Goal: Information Seeking & Learning: Learn about a topic

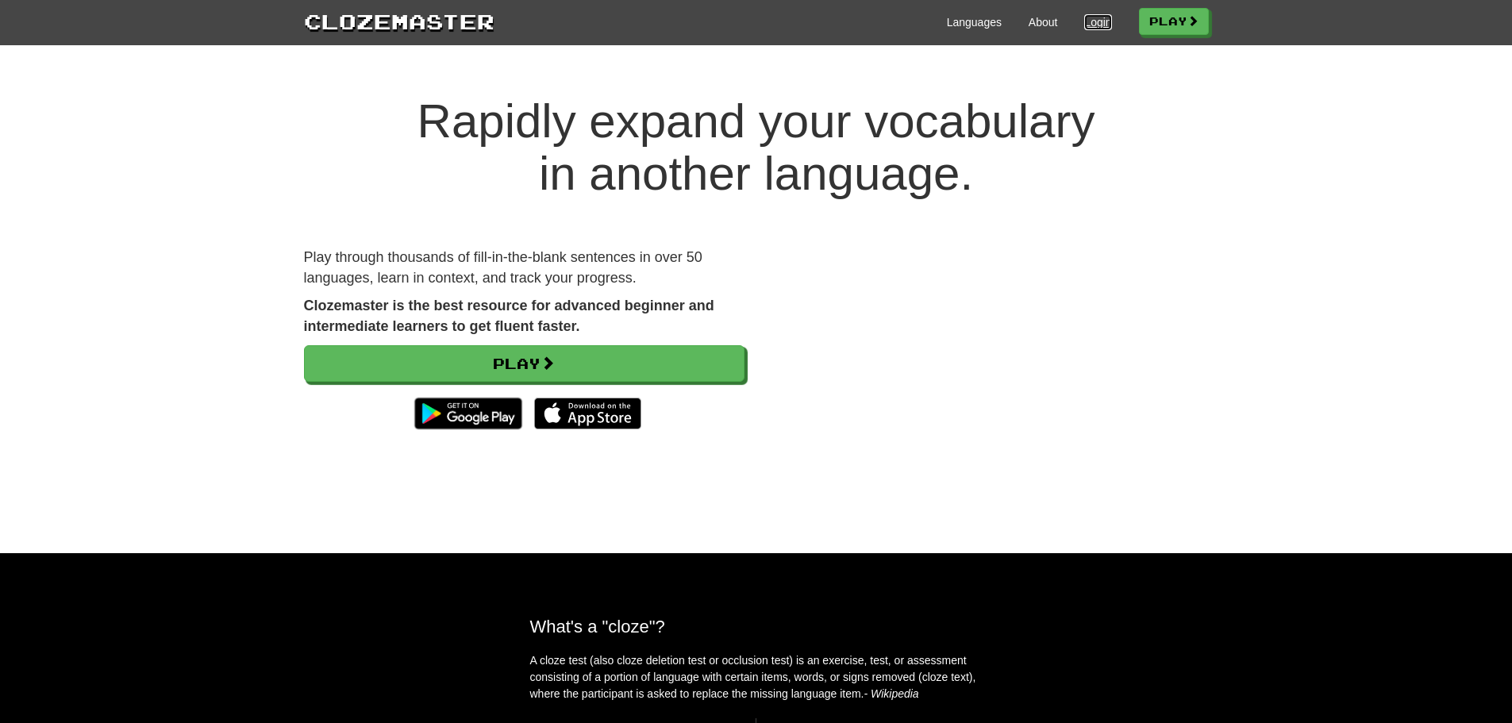
click at [1086, 25] on link "Login" at bounding box center [1097, 22] width 27 height 16
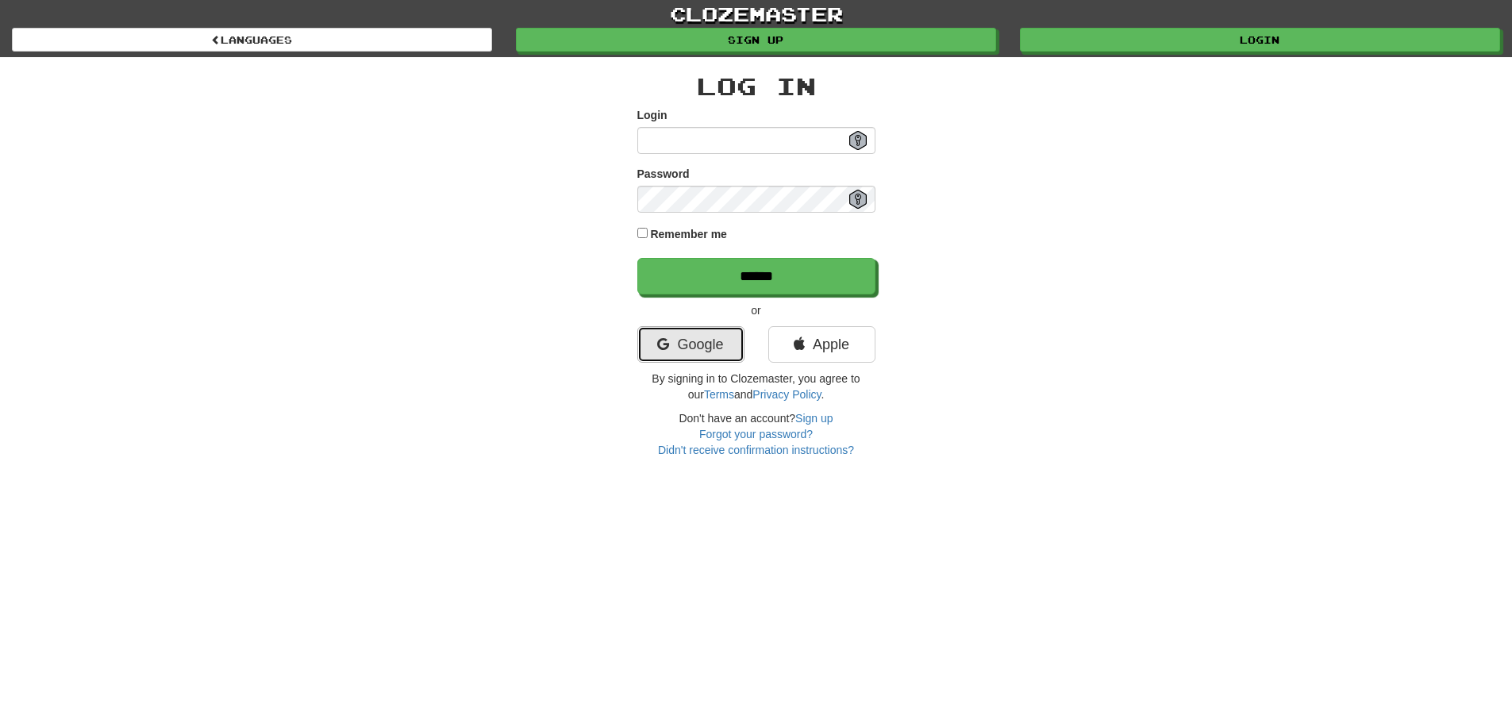
click at [670, 343] on link "Google" at bounding box center [690, 344] width 107 height 37
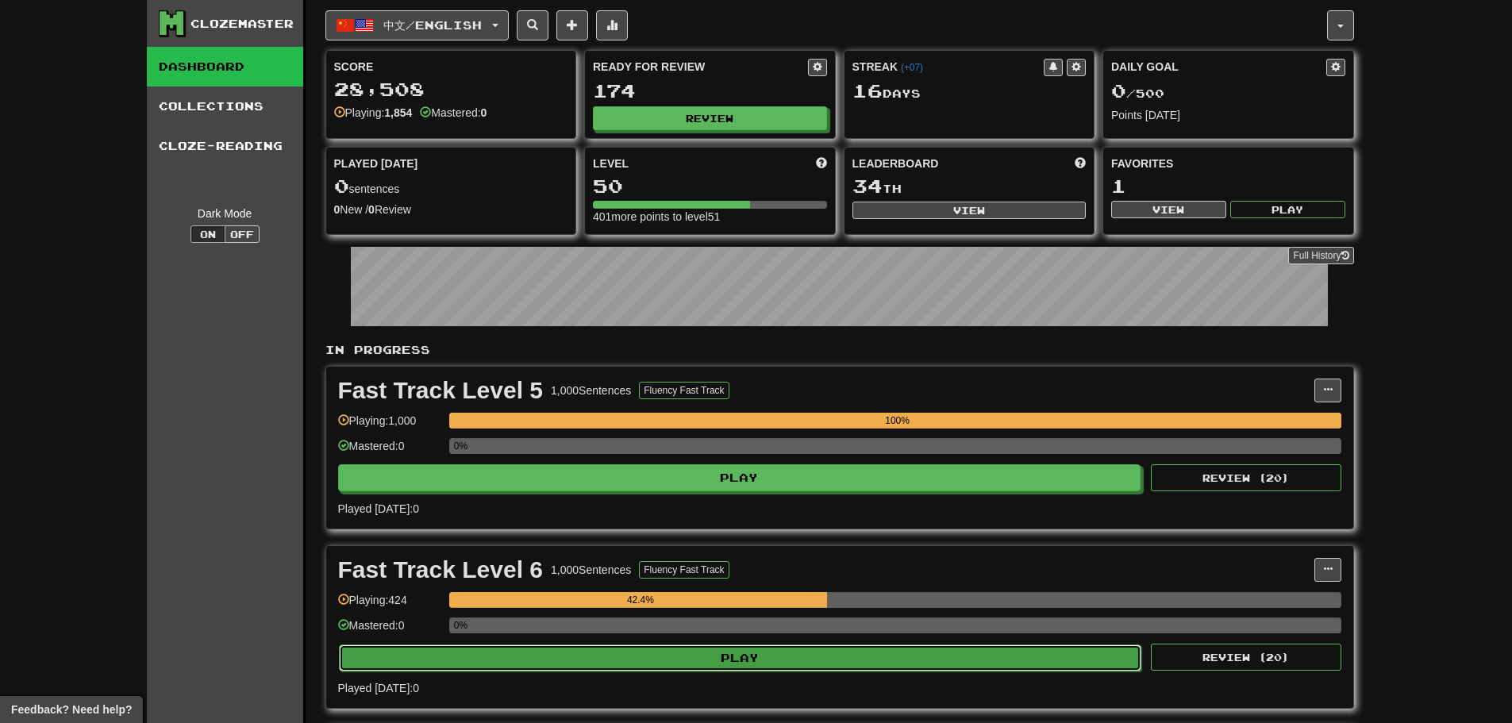
click at [612, 662] on button "Play" at bounding box center [740, 658] width 803 height 27
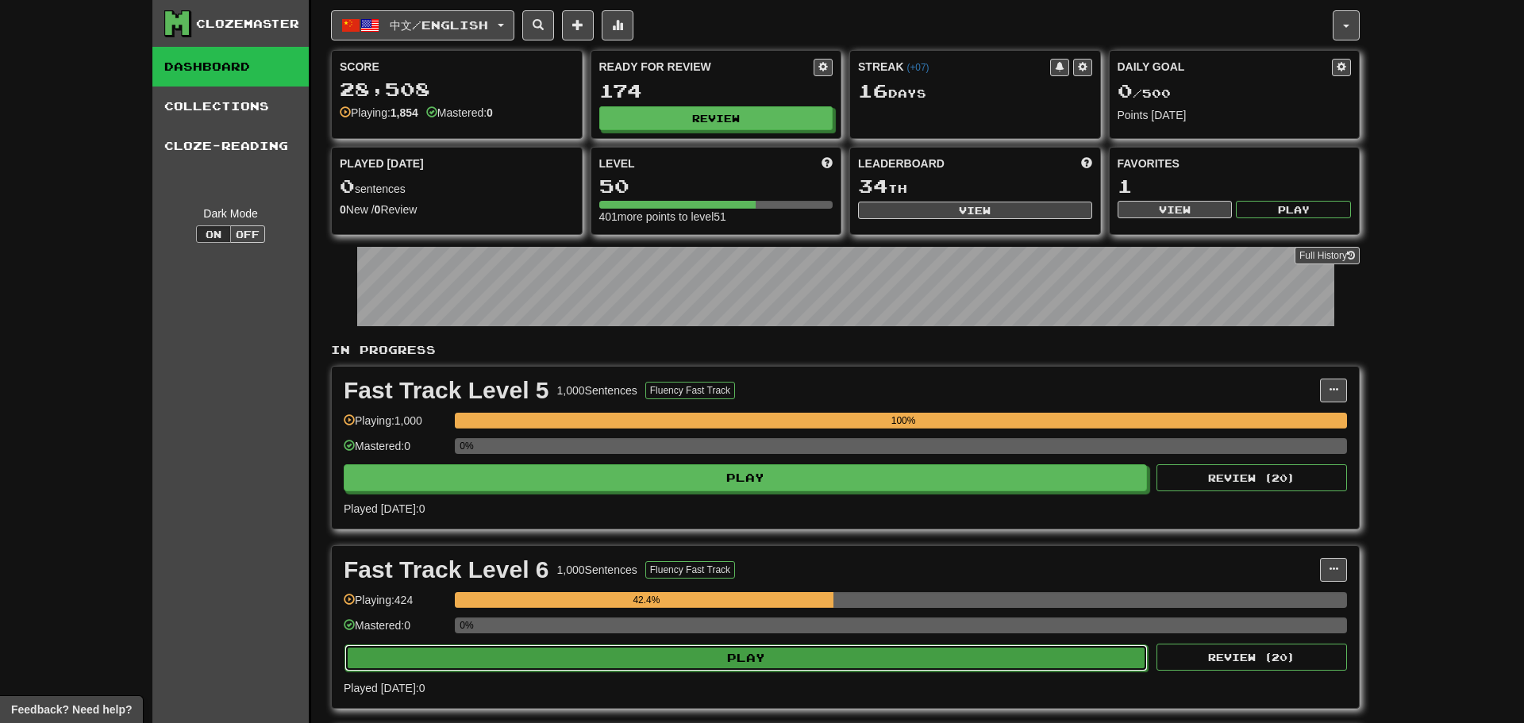
select select "**"
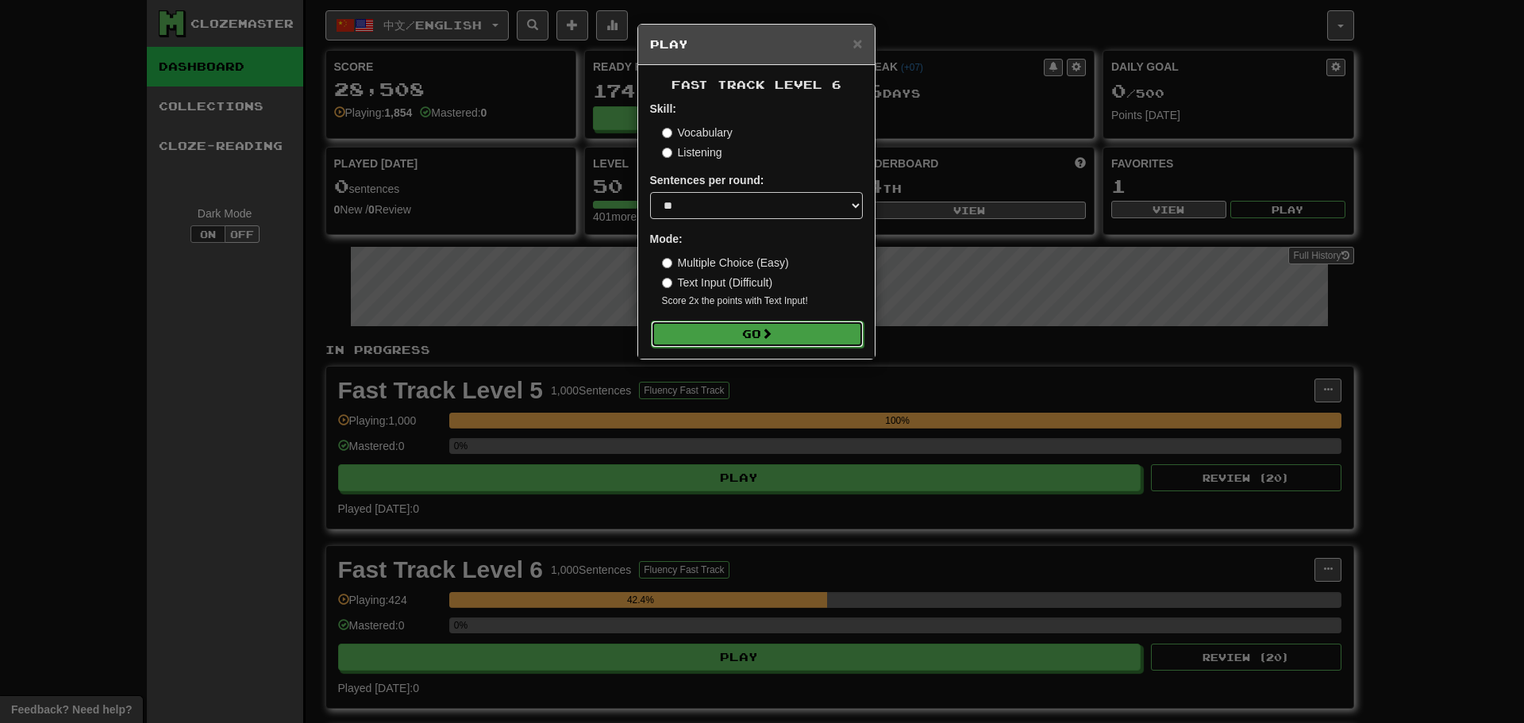
click at [781, 343] on button "Go" at bounding box center [757, 334] width 213 height 27
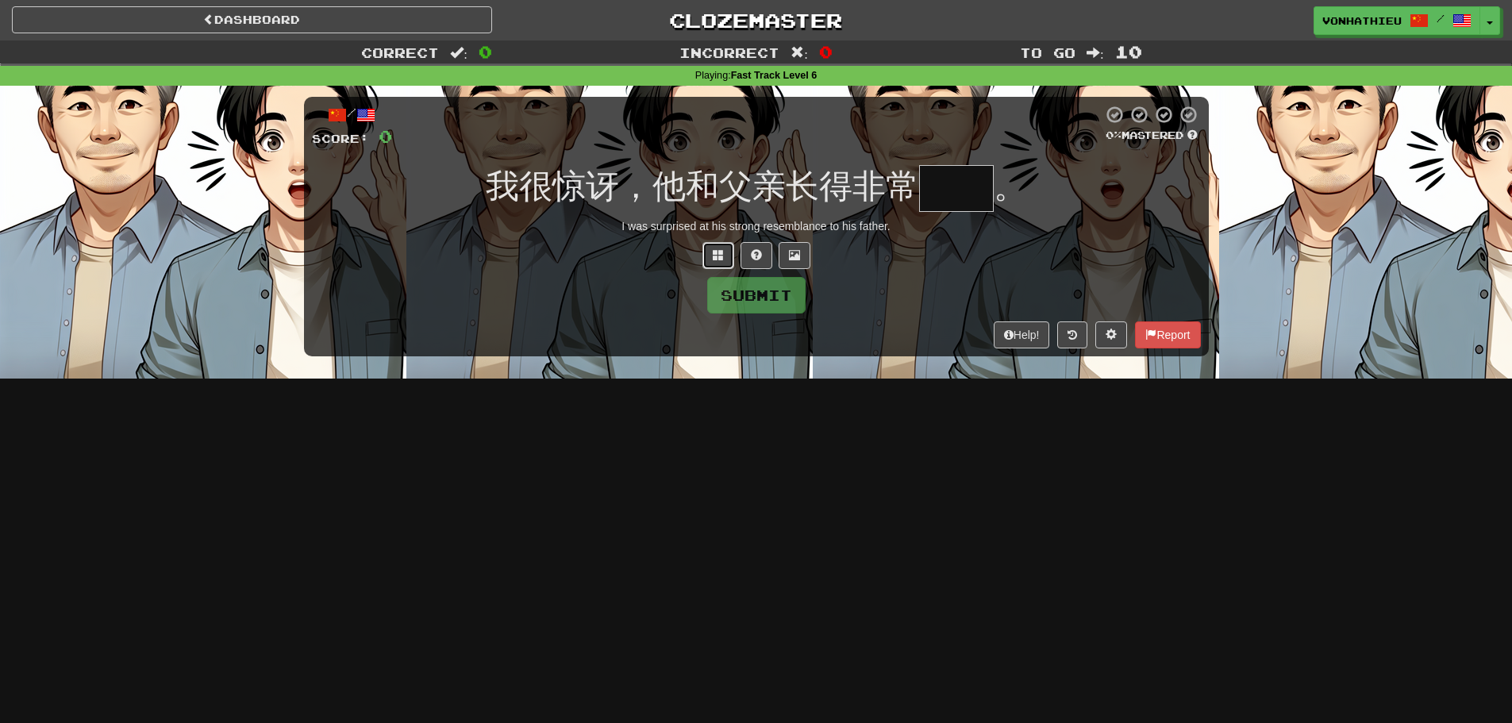
click at [720, 265] on button at bounding box center [719, 255] width 32 height 27
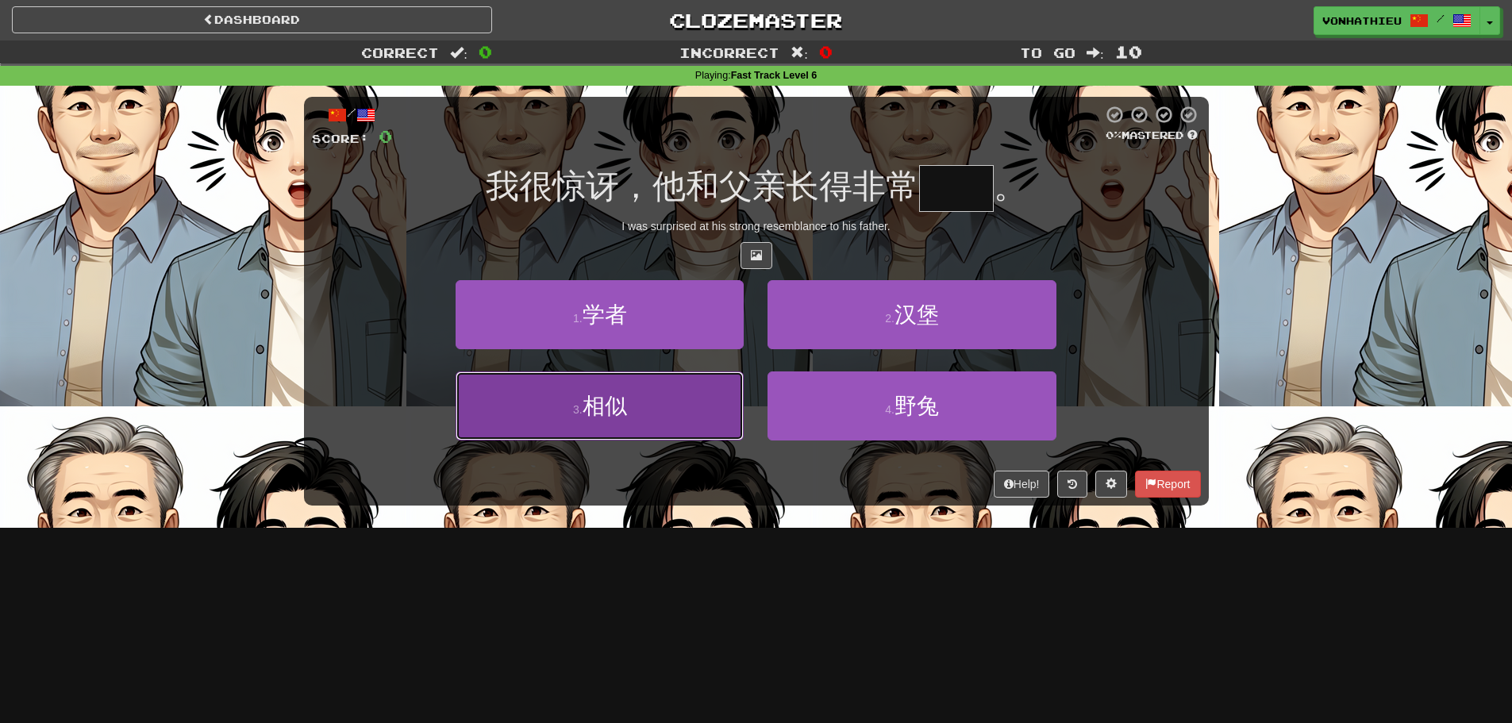
click at [713, 427] on button "3 . 相似" at bounding box center [600, 406] width 288 height 69
type input "**"
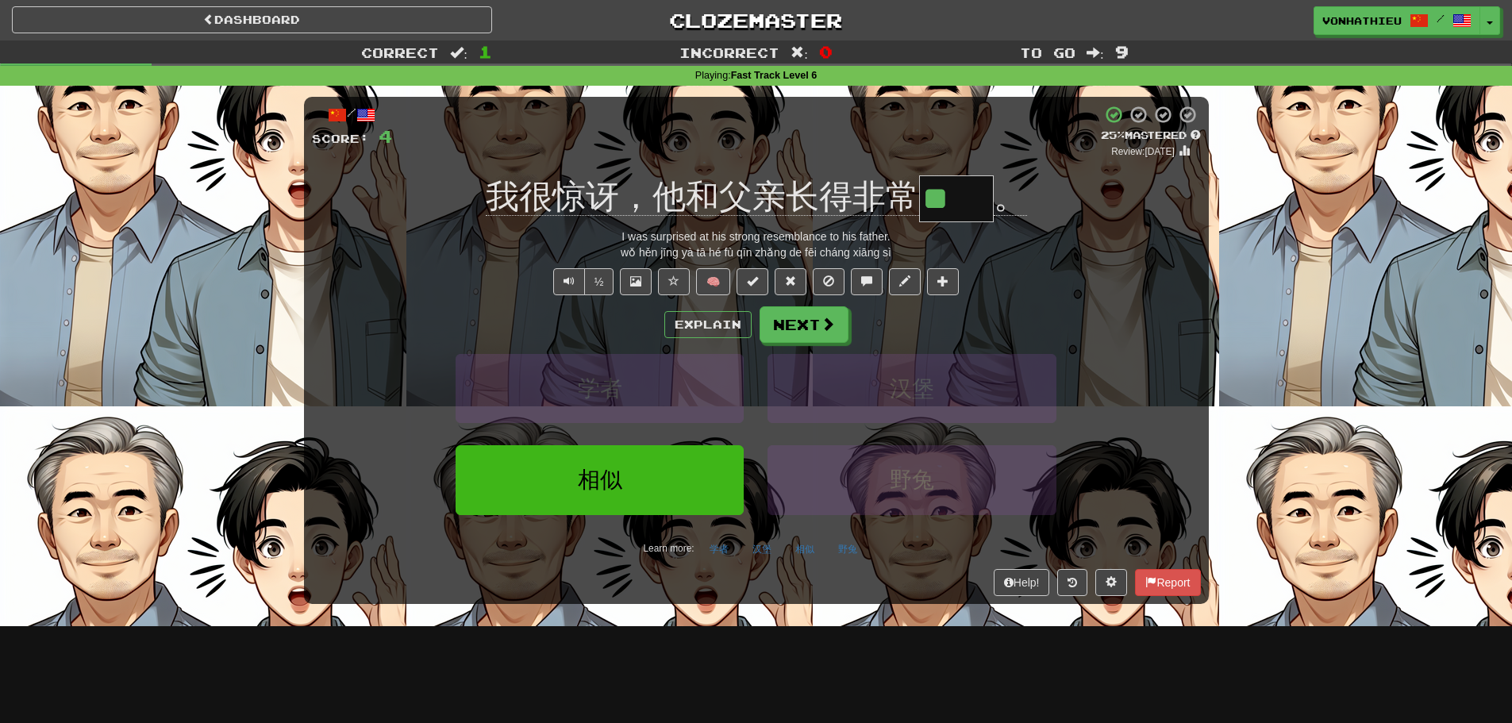
click at [998, 295] on div "/ Score: 4 + 4 25 % Mastered Review: 2025-09-22 我很惊讶，他和父亲长得非常 ** 。 I was surpri…" at bounding box center [756, 350] width 905 height 506
click at [558, 281] on button "Text-to-speech controls" at bounding box center [569, 281] width 32 height 27
click at [799, 330] on button "Next" at bounding box center [804, 325] width 89 height 37
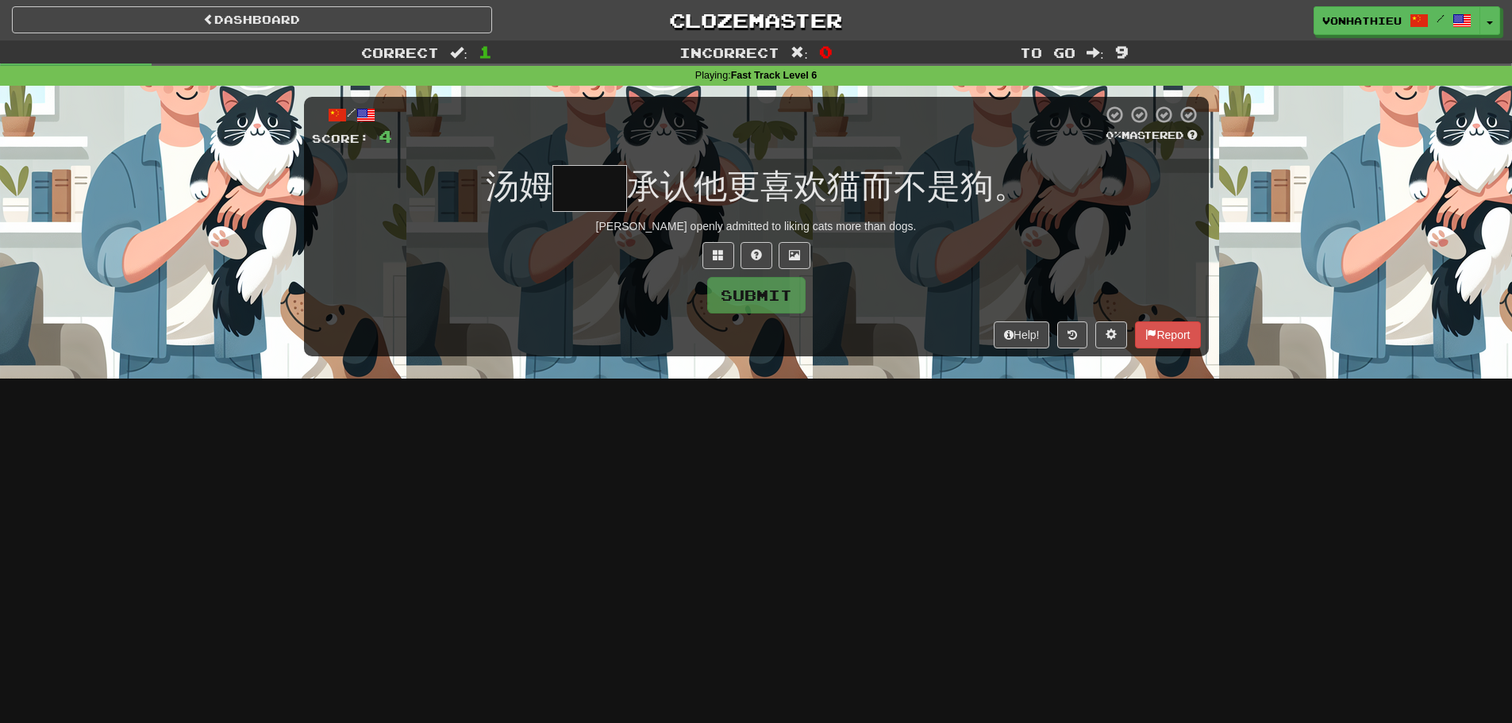
click at [617, 196] on input "text" at bounding box center [590, 188] width 75 height 47
click at [572, 196] on input "text" at bounding box center [590, 188] width 75 height 47
click at [717, 252] on span at bounding box center [718, 254] width 11 height 11
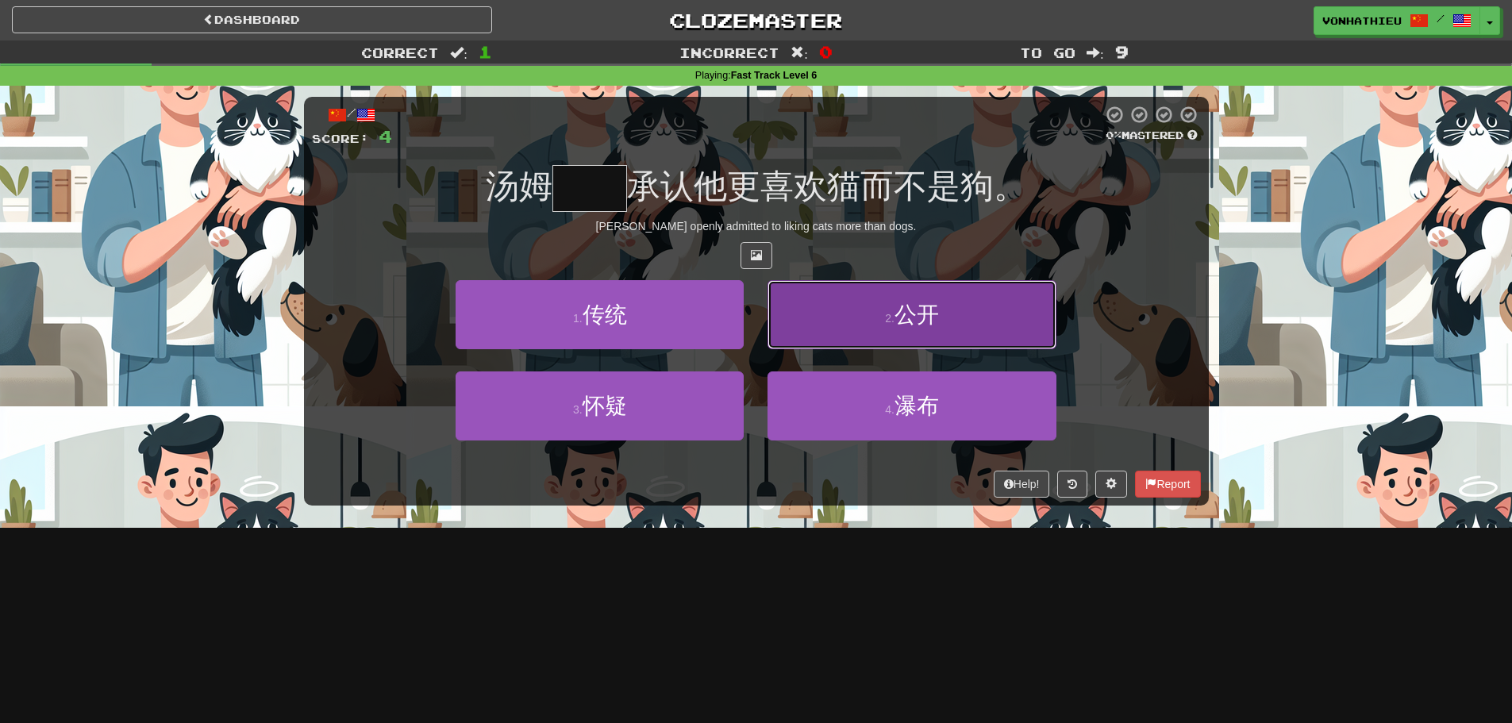
click at [832, 318] on button "2 . 公开" at bounding box center [912, 314] width 288 height 69
type input "**"
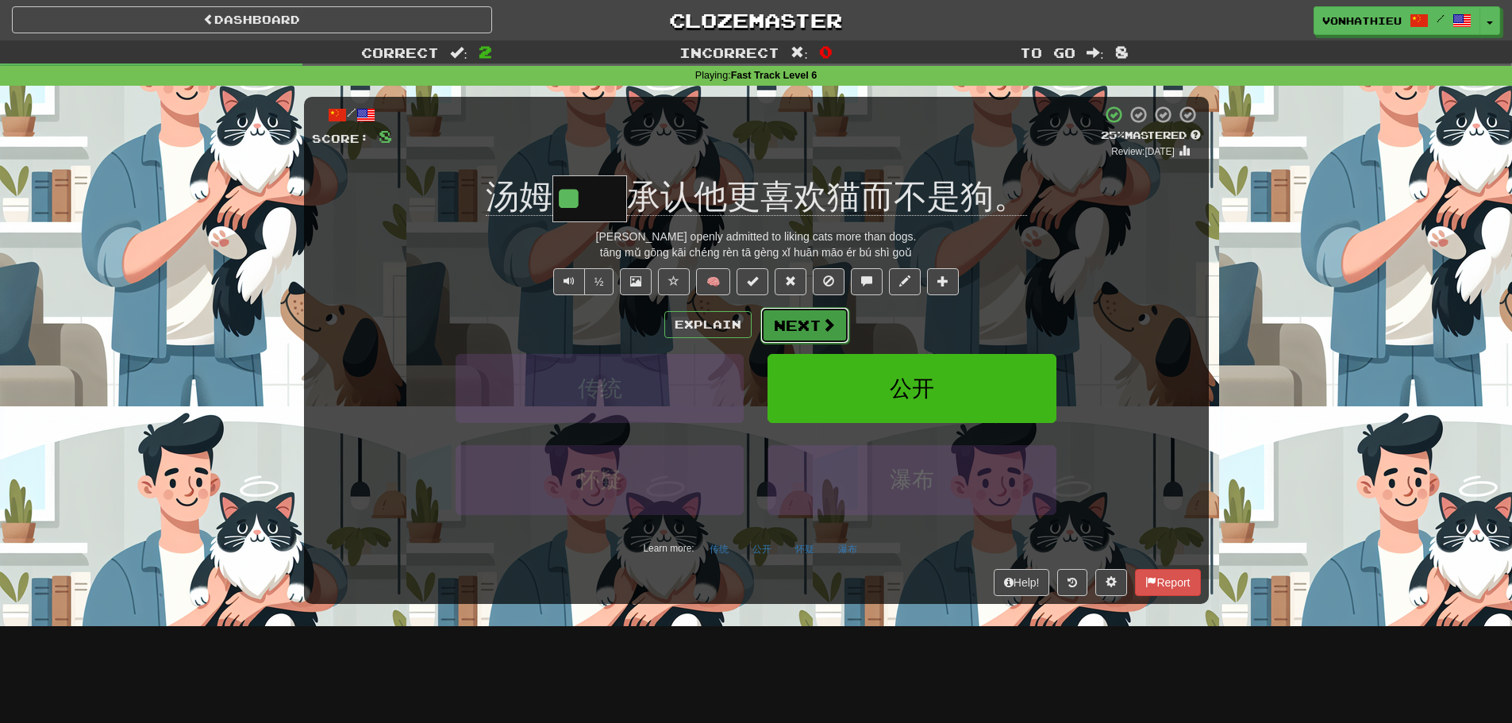
click at [832, 320] on span at bounding box center [829, 325] width 14 height 14
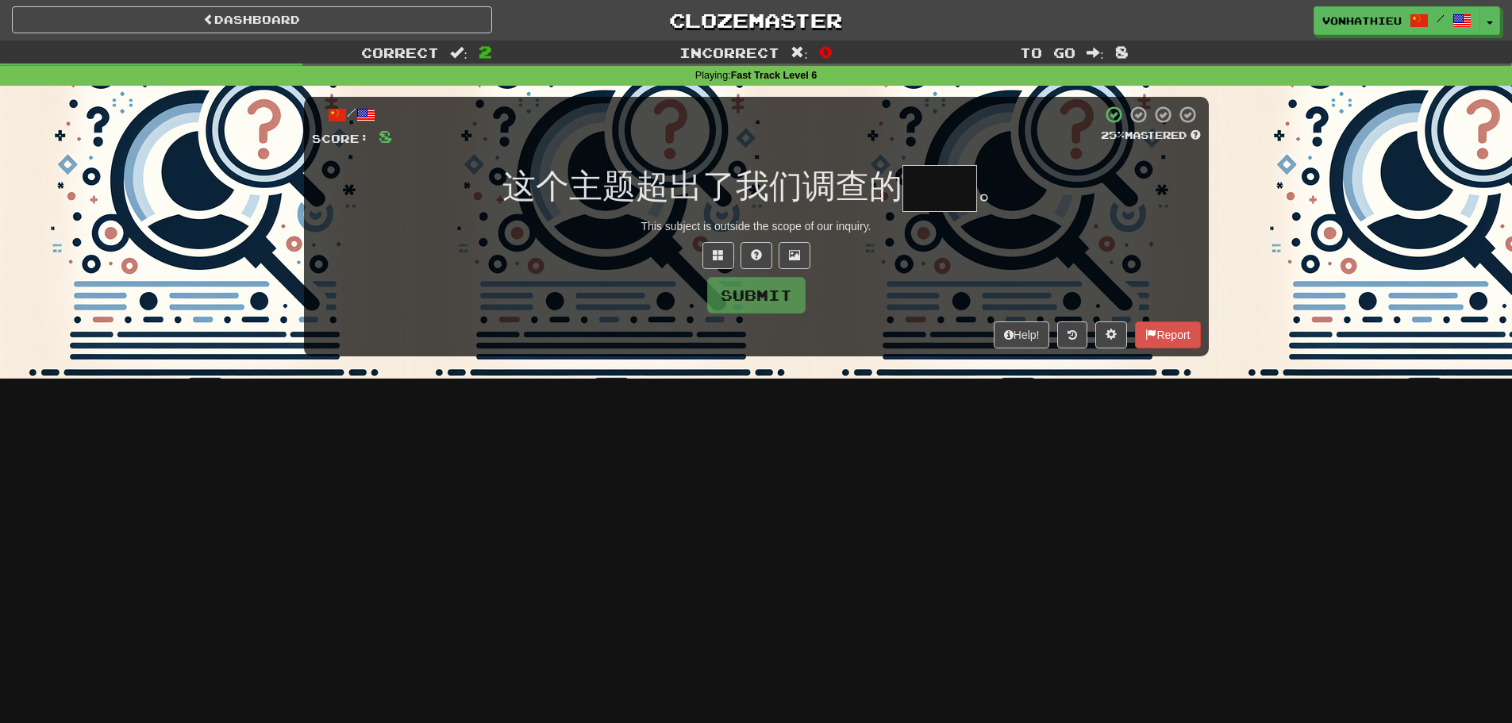
click at [967, 197] on input "text" at bounding box center [940, 188] width 75 height 47
click at [949, 194] on input "text" at bounding box center [940, 188] width 75 height 47
click at [948, 194] on input "text" at bounding box center [940, 188] width 75 height 47
click at [945, 194] on input "text" at bounding box center [940, 188] width 75 height 47
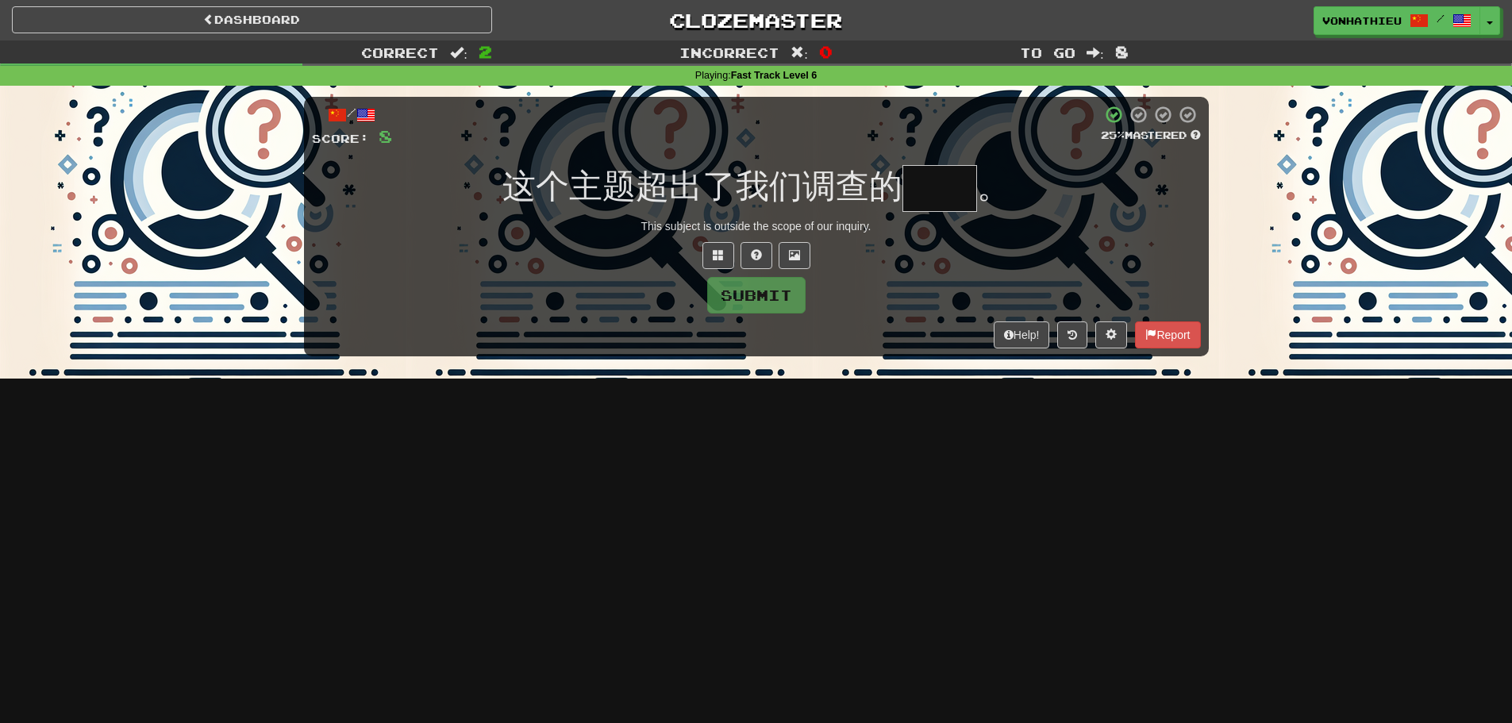
click at [945, 194] on input "text" at bounding box center [940, 188] width 75 height 47
drag, startPoint x: 710, startPoint y: 197, endPoint x: 792, endPoint y: 199, distance: 82.6
click at [792, 199] on span "这个主题超出了我们调查的" at bounding box center [703, 186] width 400 height 37
click at [869, 190] on span "这个主题超出了我们调查的" at bounding box center [703, 186] width 400 height 37
click at [933, 200] on input "text" at bounding box center [940, 188] width 75 height 47
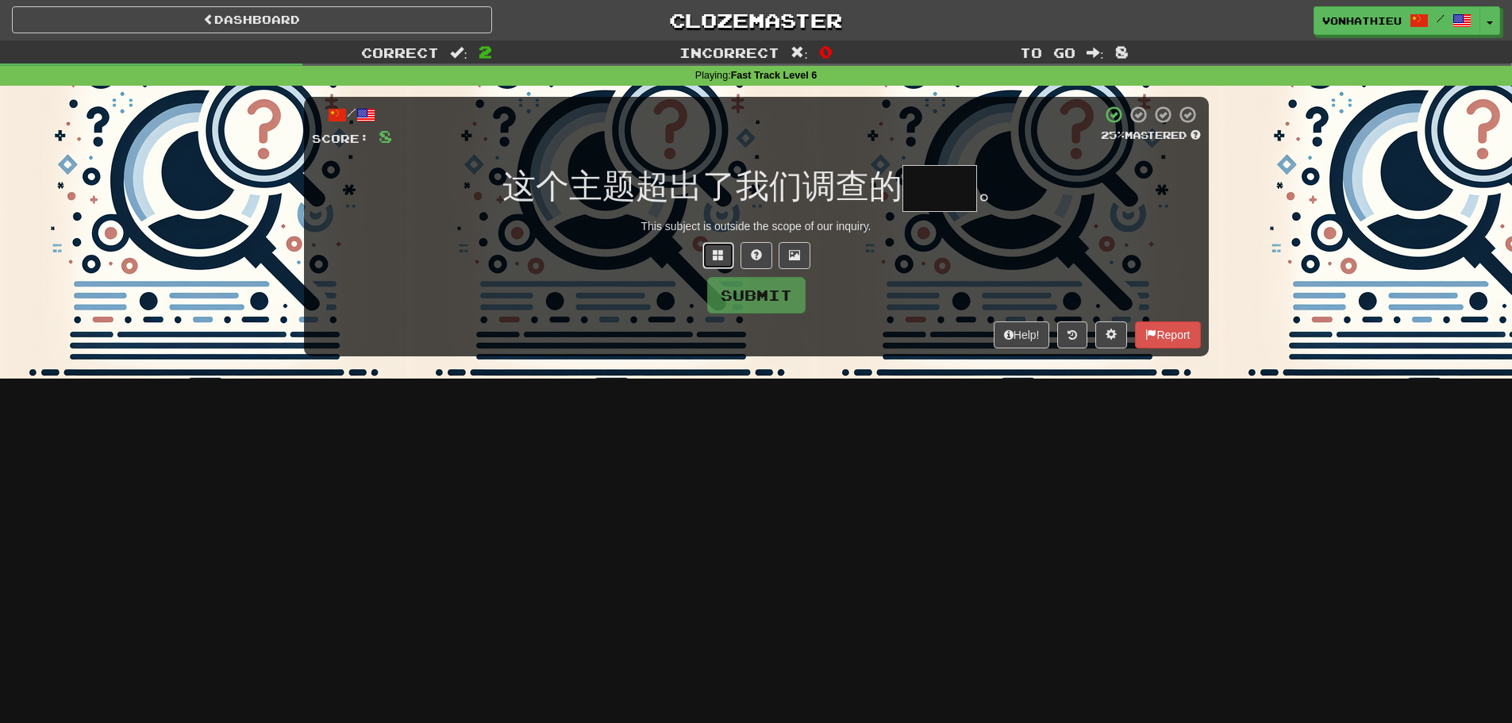
click at [714, 245] on button at bounding box center [719, 255] width 32 height 27
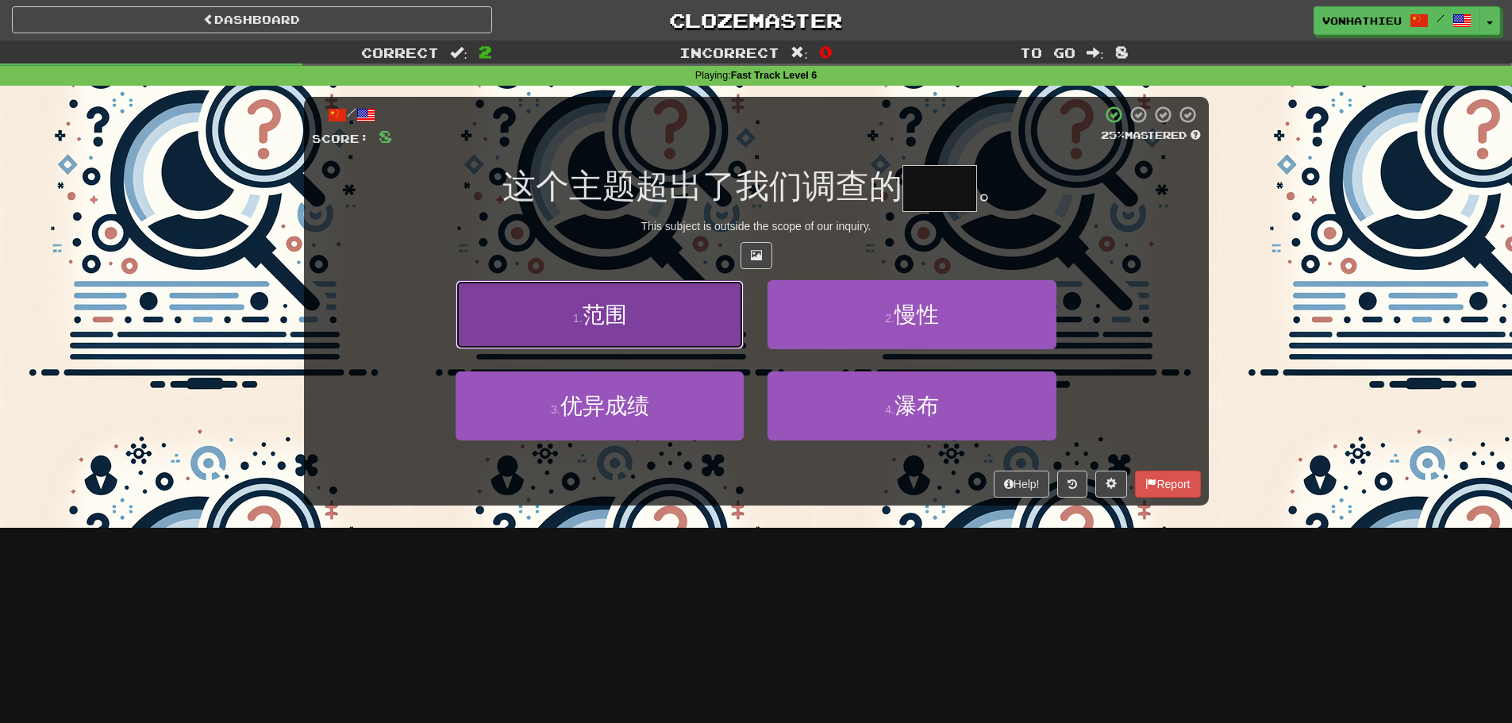
click at [695, 345] on button "1 . 范围" at bounding box center [600, 314] width 288 height 69
type input "**"
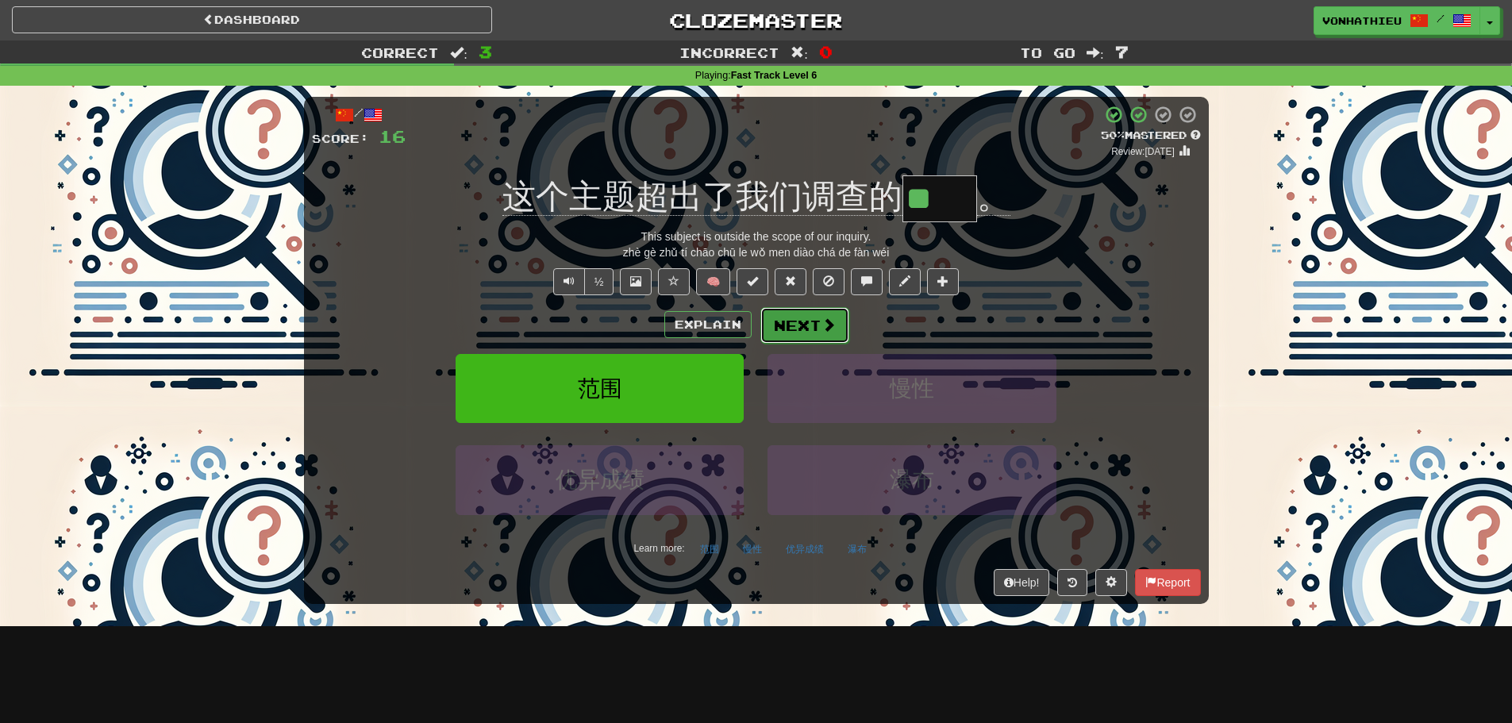
click at [801, 326] on button "Next" at bounding box center [804, 325] width 89 height 37
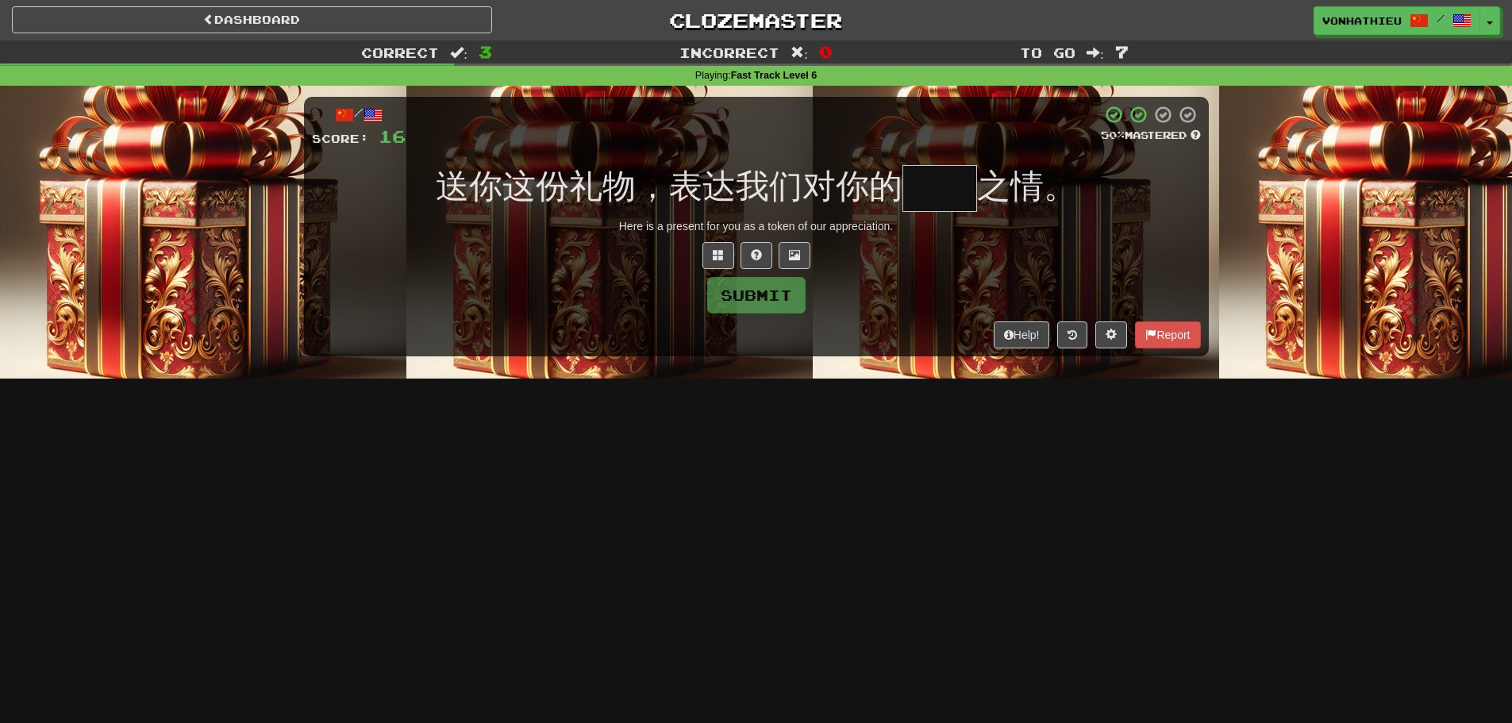
click at [932, 185] on input "text" at bounding box center [940, 188] width 75 height 47
click at [930, 185] on input "text" at bounding box center [940, 188] width 75 height 47
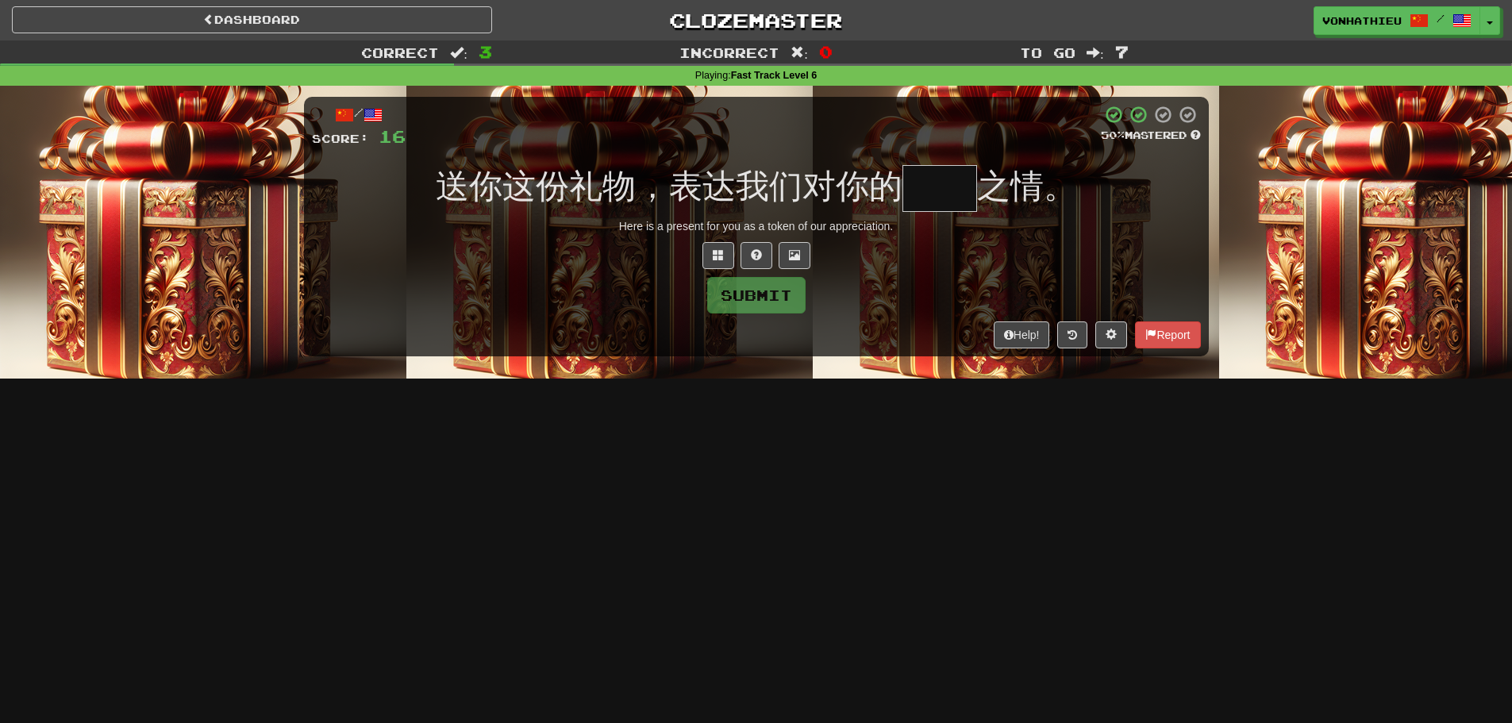
click at [930, 185] on input "text" at bounding box center [940, 188] width 75 height 47
type input "*"
type input "**"
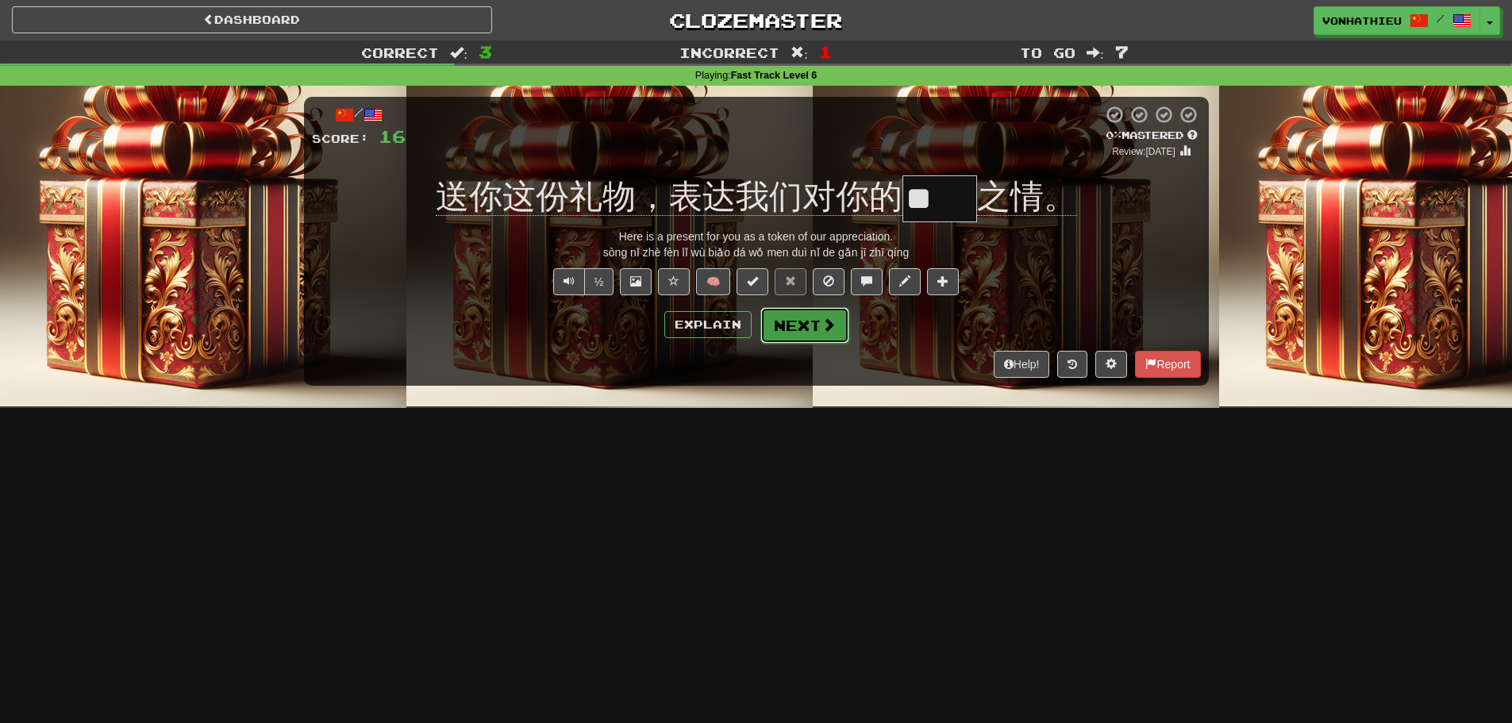
click at [828, 324] on span at bounding box center [829, 325] width 14 height 14
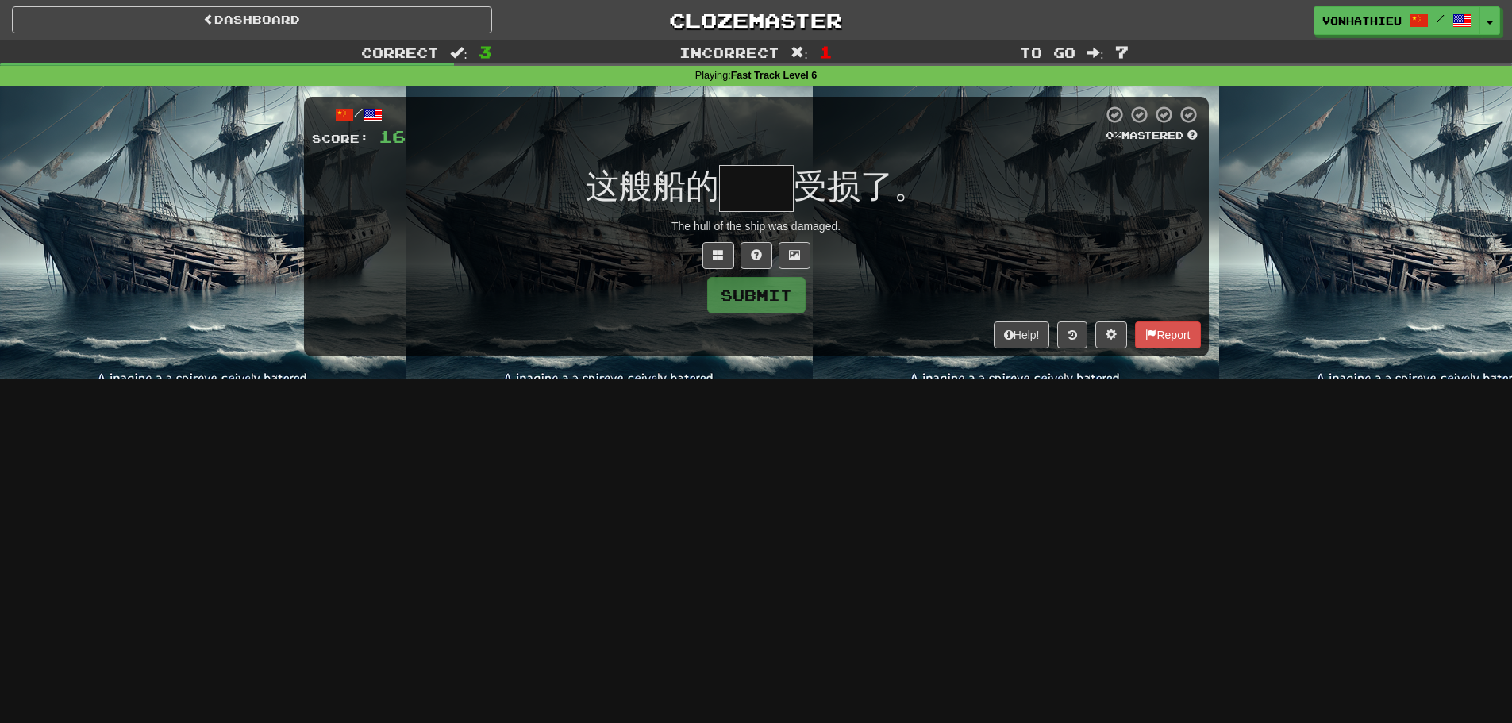
click at [747, 176] on input "text" at bounding box center [756, 188] width 75 height 47
click at [784, 190] on input "text" at bounding box center [756, 188] width 75 height 47
click at [710, 252] on button at bounding box center [719, 255] width 32 height 27
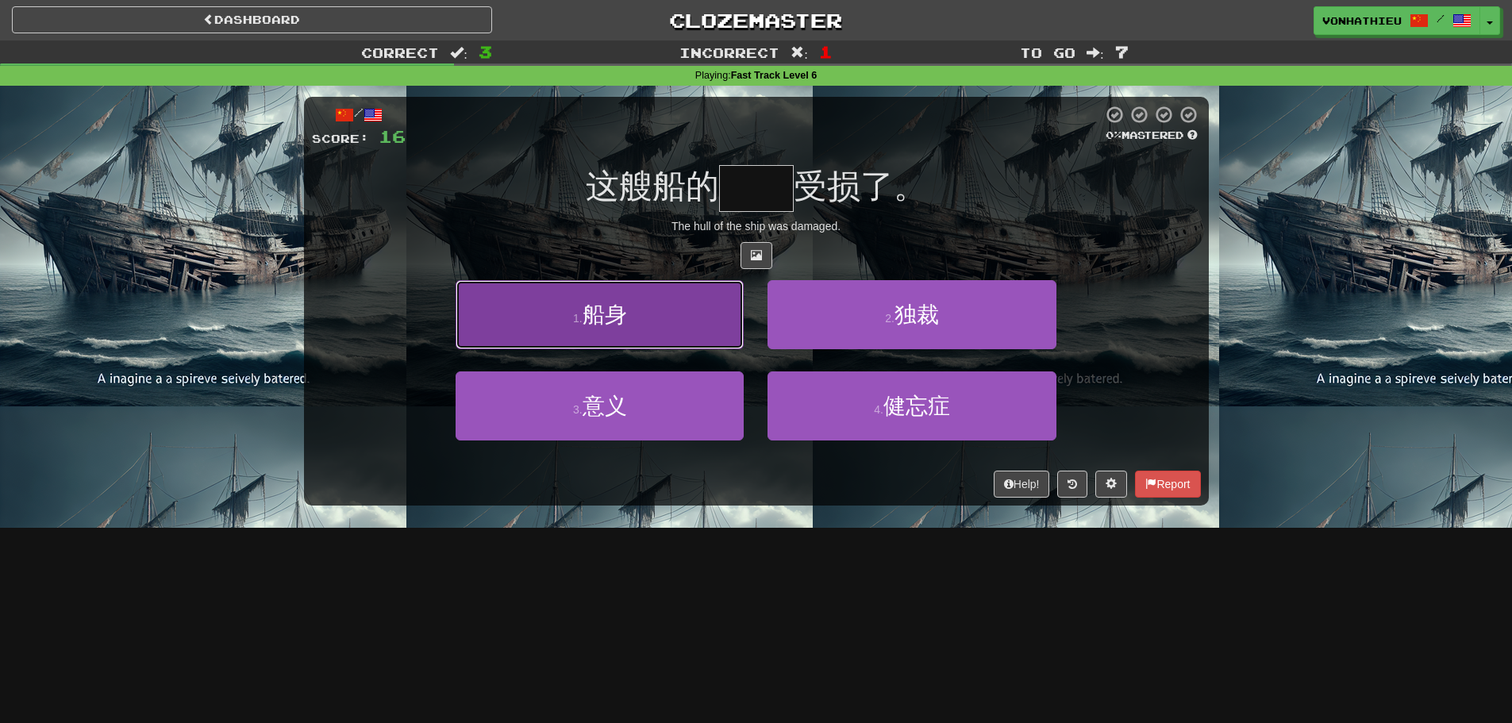
click at [676, 333] on button "1 . 船身" at bounding box center [600, 314] width 288 height 69
type input "**"
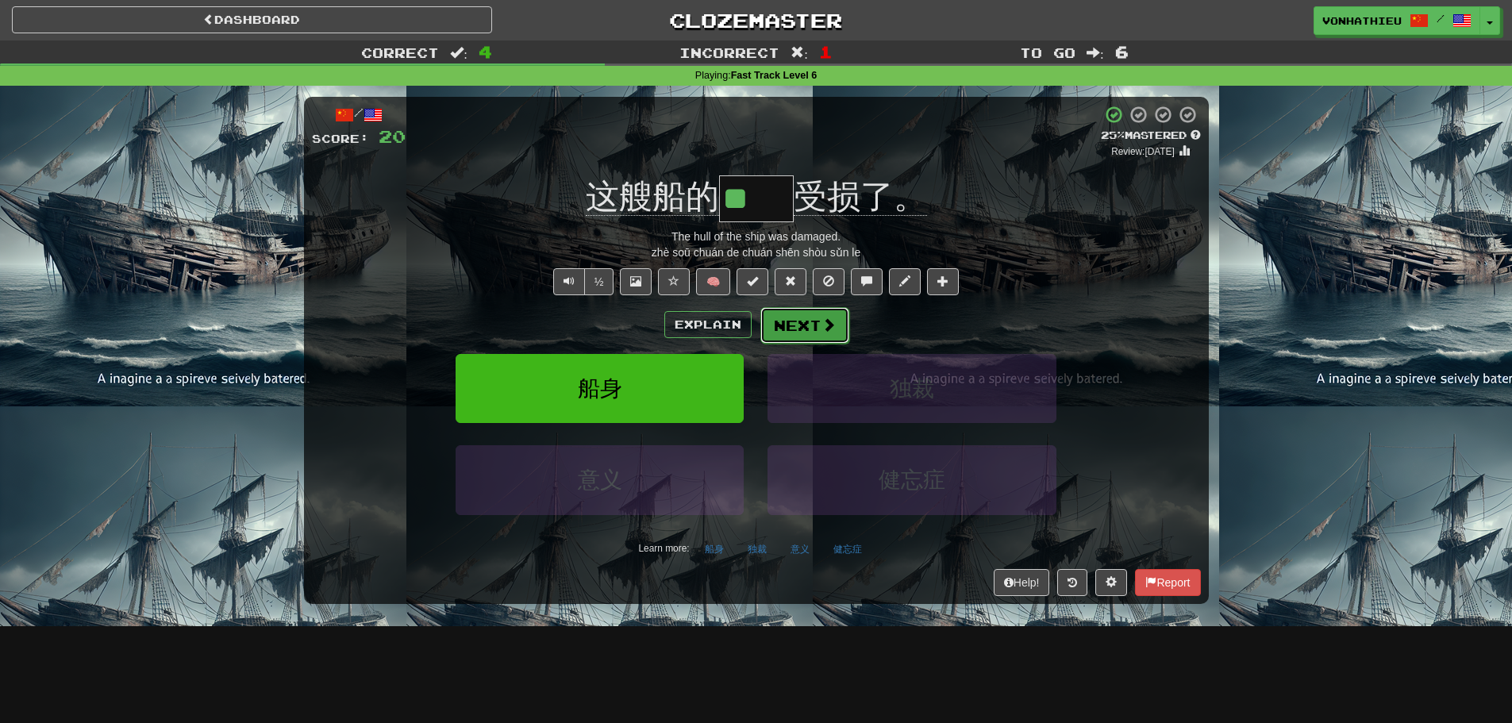
click at [826, 334] on button "Next" at bounding box center [804, 325] width 89 height 37
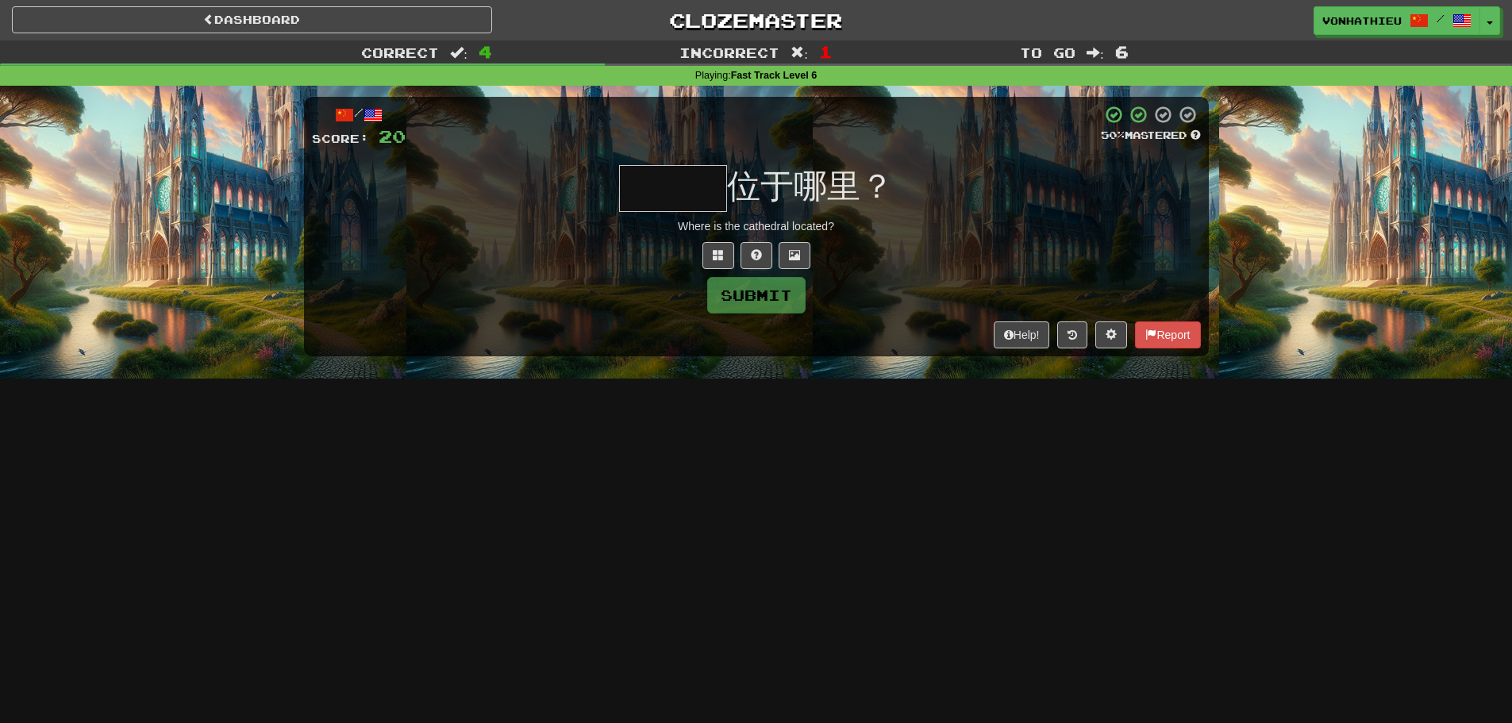
click at [637, 187] on input "text" at bounding box center [673, 188] width 108 height 47
click at [722, 259] on span at bounding box center [718, 254] width 11 height 11
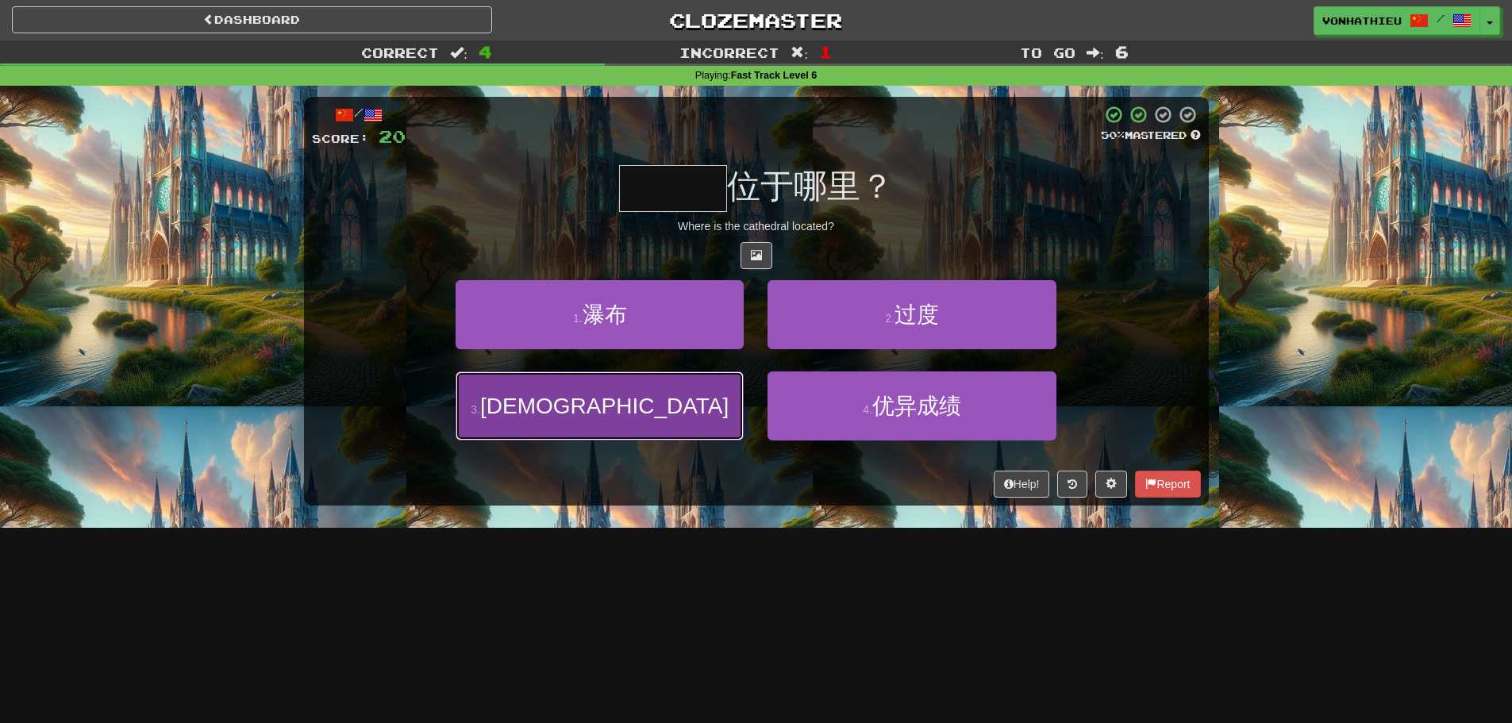
click at [643, 415] on button "3 . 大教堂" at bounding box center [600, 406] width 288 height 69
type input "***"
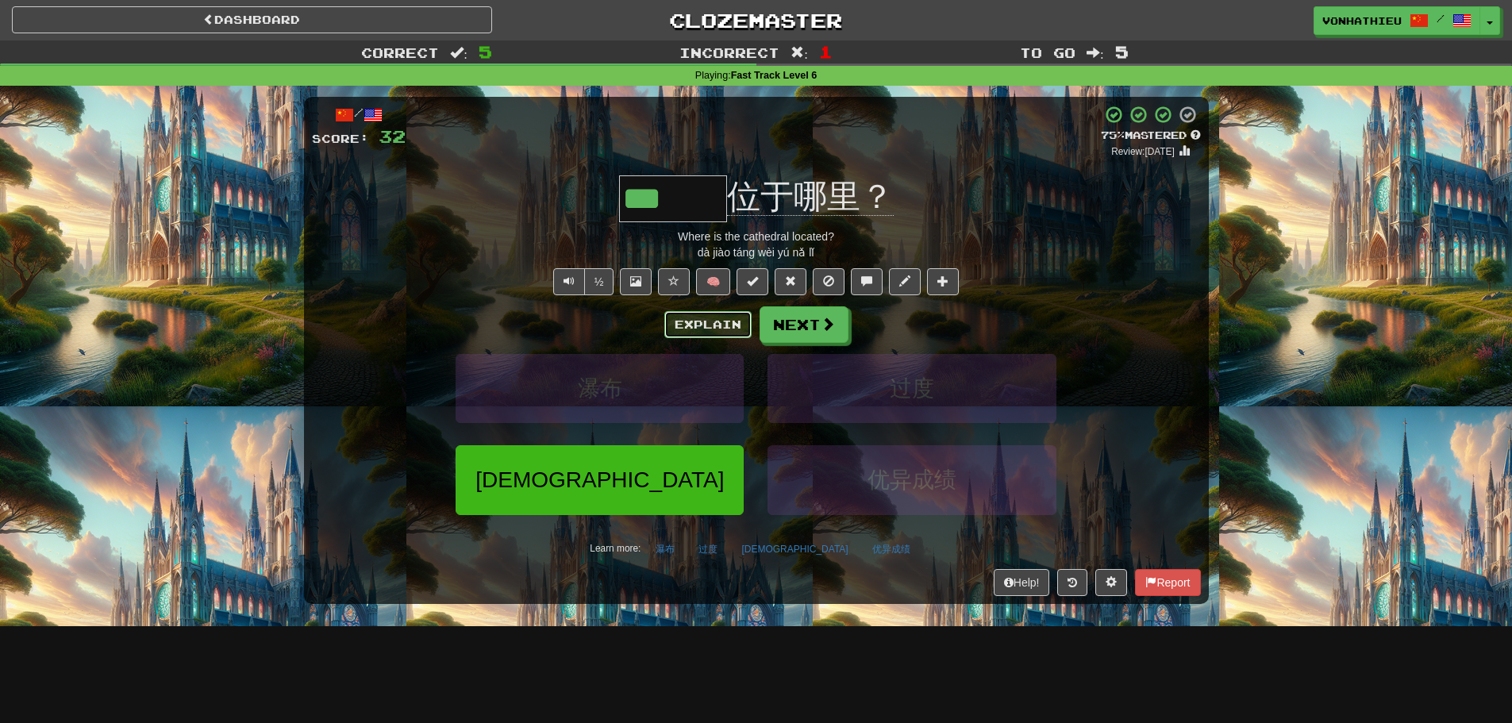
click at [729, 314] on button "Explain" at bounding box center [707, 324] width 87 height 27
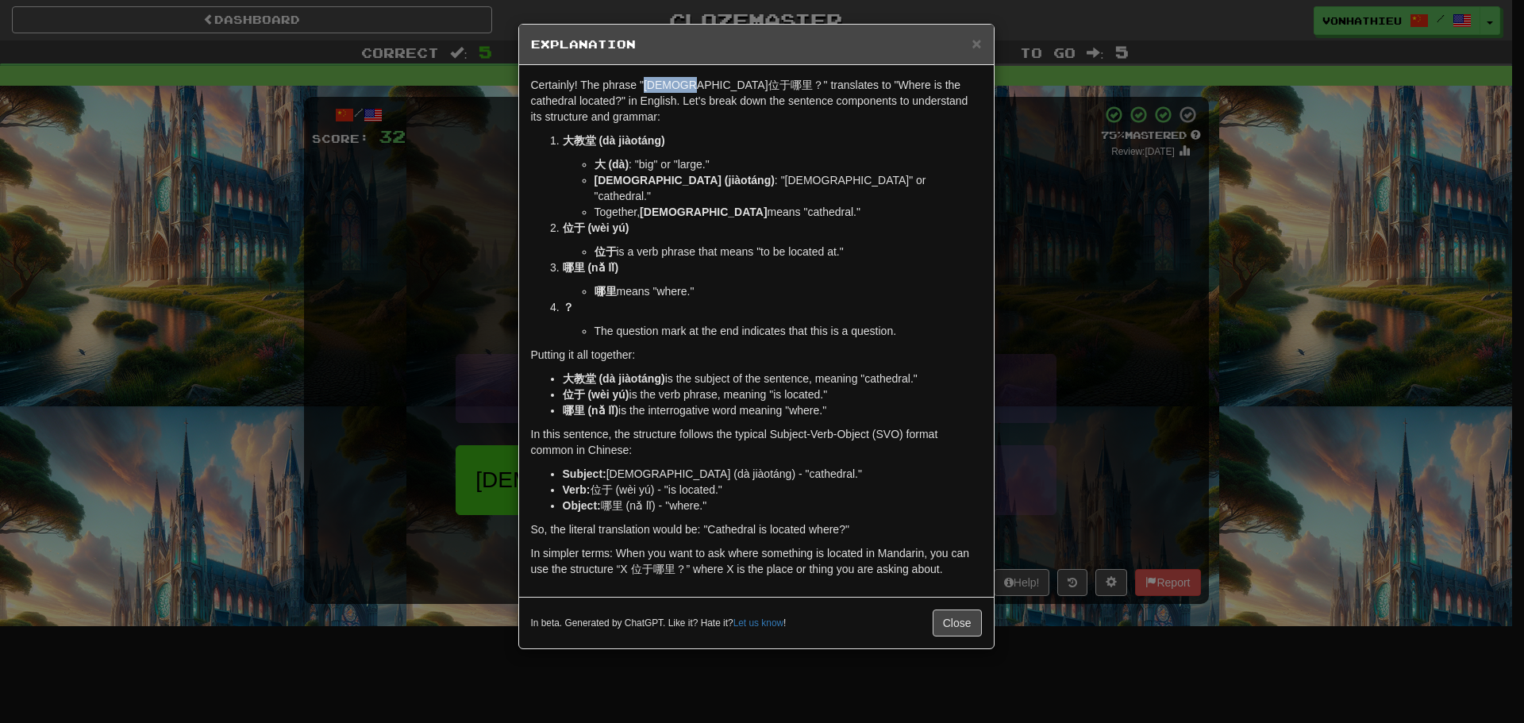
drag, startPoint x: 722, startPoint y: 83, endPoint x: 643, endPoint y: 81, distance: 79.4
click at [643, 81] on p "Certainly! The phrase "大教堂位于哪里？" translates to "Where is the cathedral located?…" at bounding box center [756, 101] width 451 height 48
copy p "大教堂位于哪里"
click at [982, 42] on div "× Explanation" at bounding box center [756, 45] width 475 height 40
click at [979, 42] on span "×" at bounding box center [977, 43] width 10 height 18
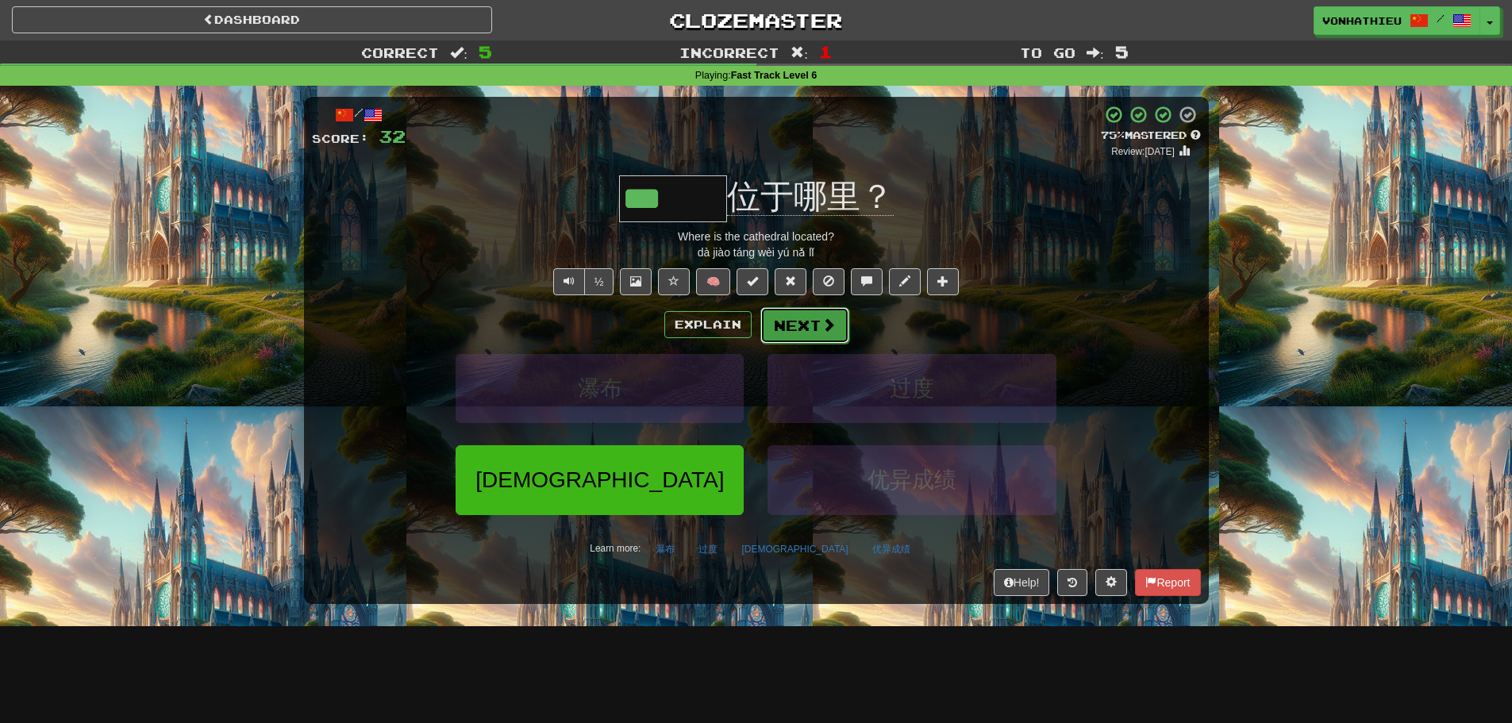
click at [803, 316] on button "Next" at bounding box center [804, 325] width 89 height 37
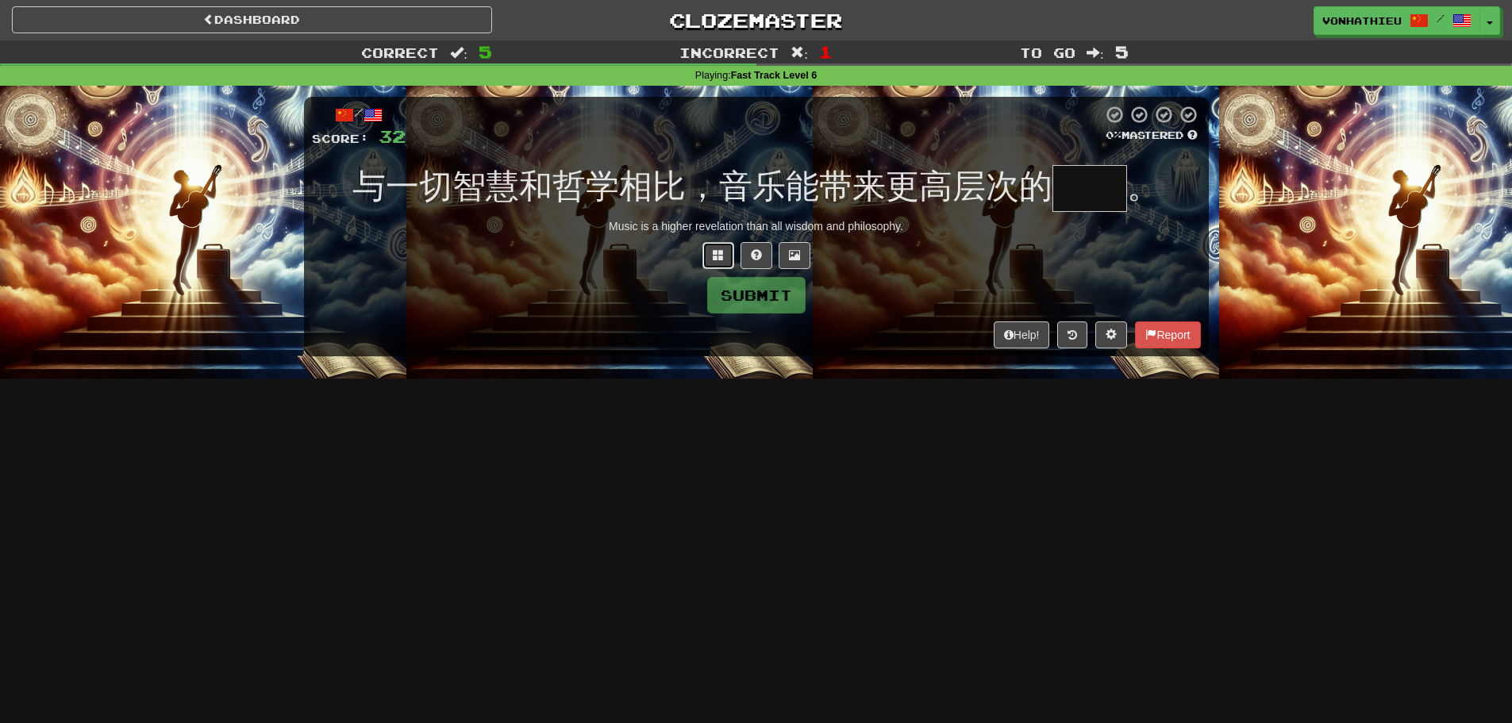
click at [729, 265] on button at bounding box center [719, 255] width 32 height 27
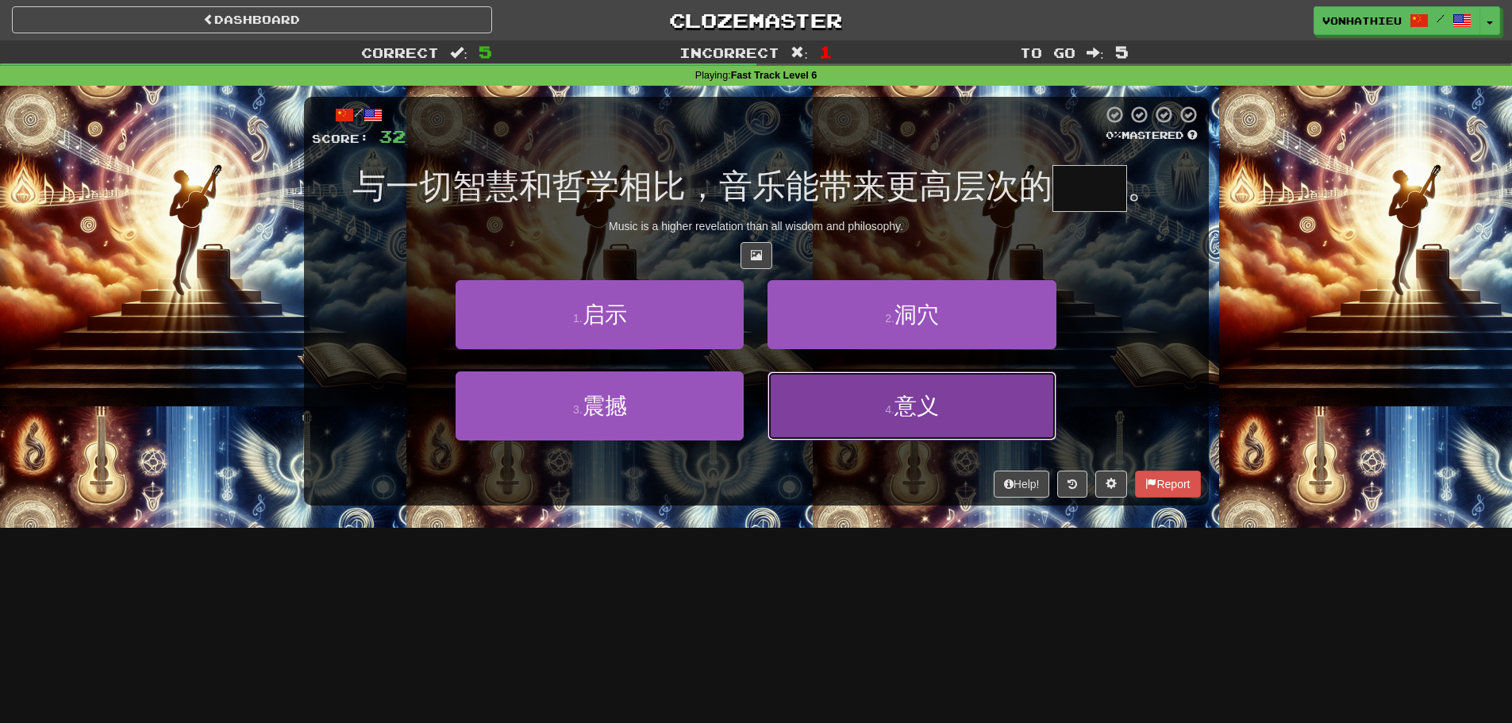
click at [870, 379] on button "4 . 意义" at bounding box center [912, 406] width 288 height 69
type input "**"
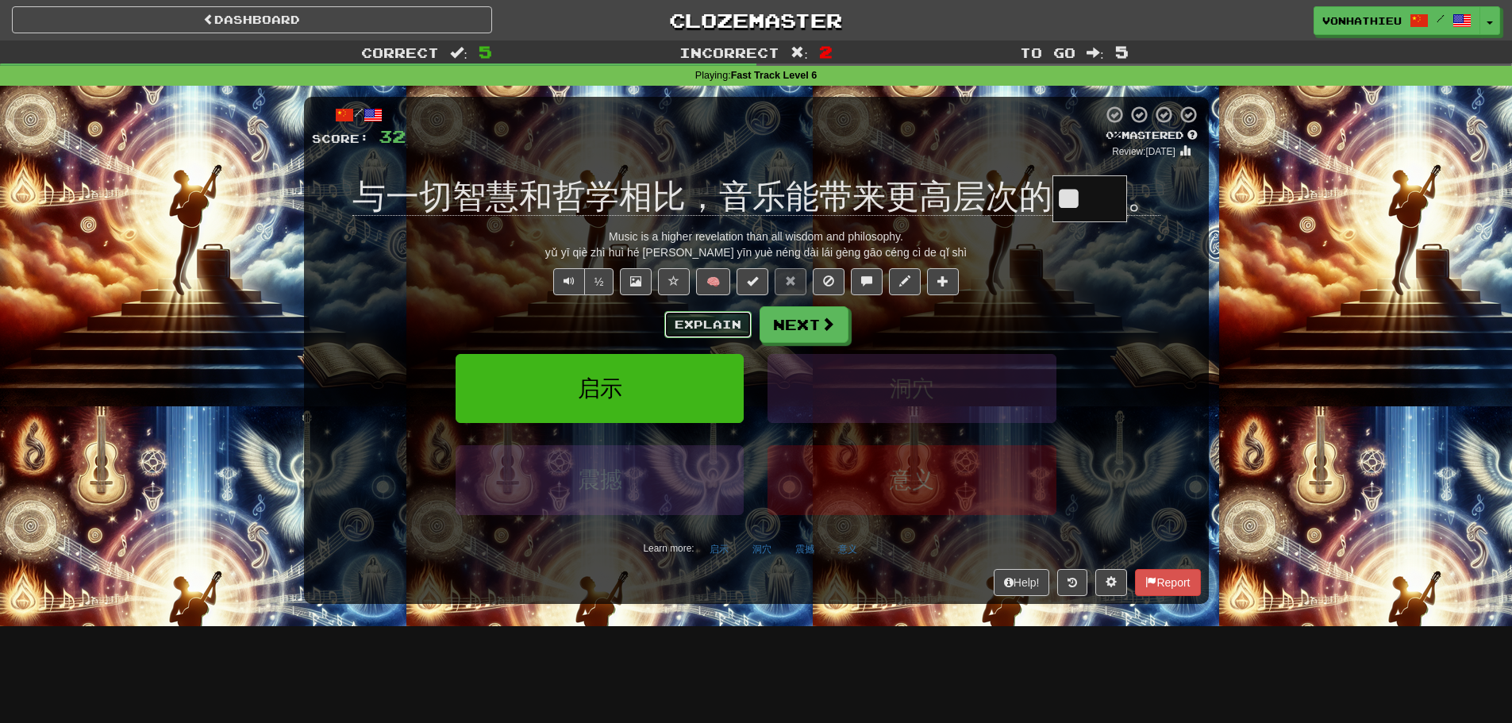
click at [700, 329] on button "Explain" at bounding box center [707, 324] width 87 height 27
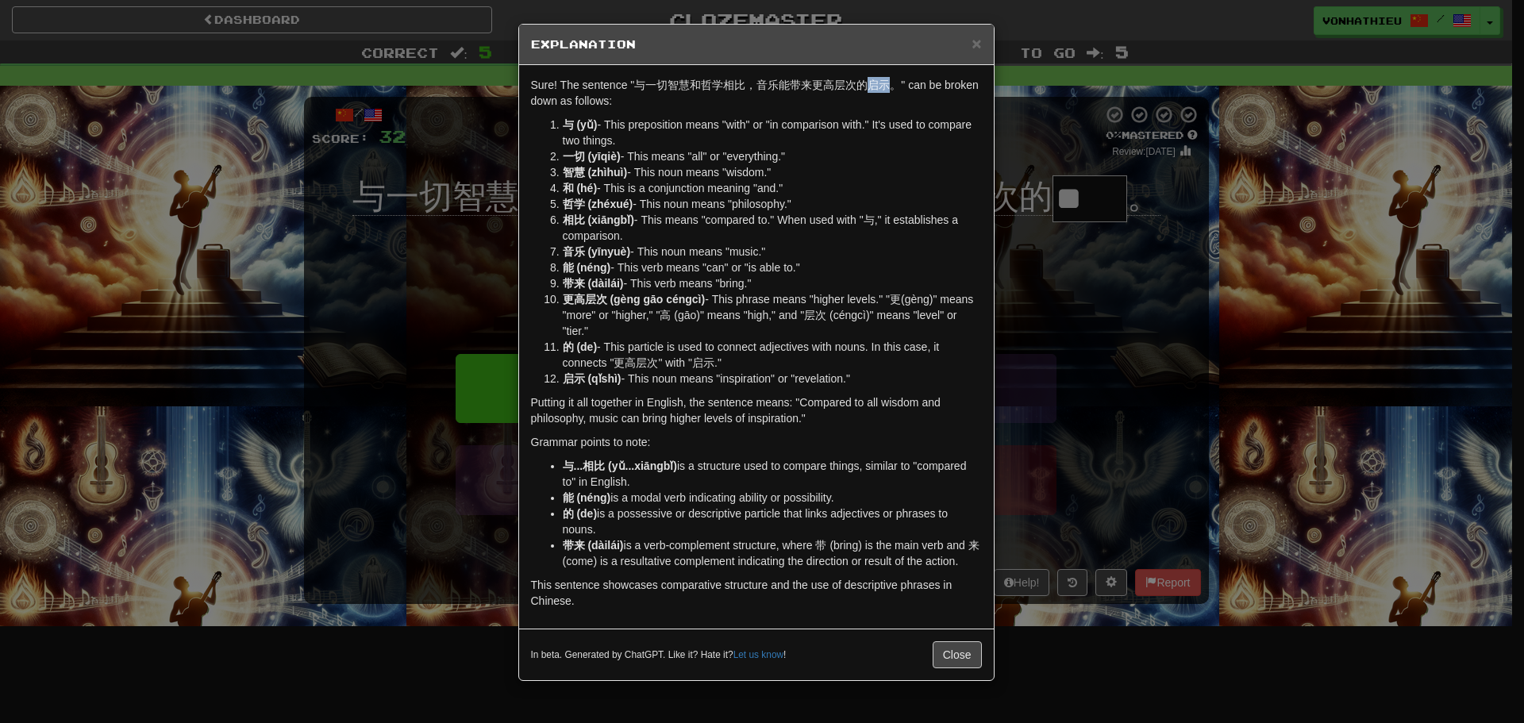
drag, startPoint x: 871, startPoint y: 83, endPoint x: 890, endPoint y: 83, distance: 19.1
click at [890, 83] on p "Sure! The sentence "与一切智慧和哲学相比，音乐能带来更高层次的启示。" can be broken down as follows:" at bounding box center [756, 93] width 451 height 32
click at [906, 98] on body "Dashboard Clozemaster vonhathieu / Toggle Dropdown Dashboard Leaderboard Activi…" at bounding box center [762, 643] width 1524 height 1287
click at [816, 117] on li "与 (yǔ) - This preposition means "with" or "in comparison with." It's used to co…" at bounding box center [772, 133] width 419 height 32
click at [1108, 302] on div "× Explanation Sure! The sentence "与一切智慧和哲学相比，音乐能带来更高层次的启示。" can be broken down …" at bounding box center [762, 361] width 1524 height 723
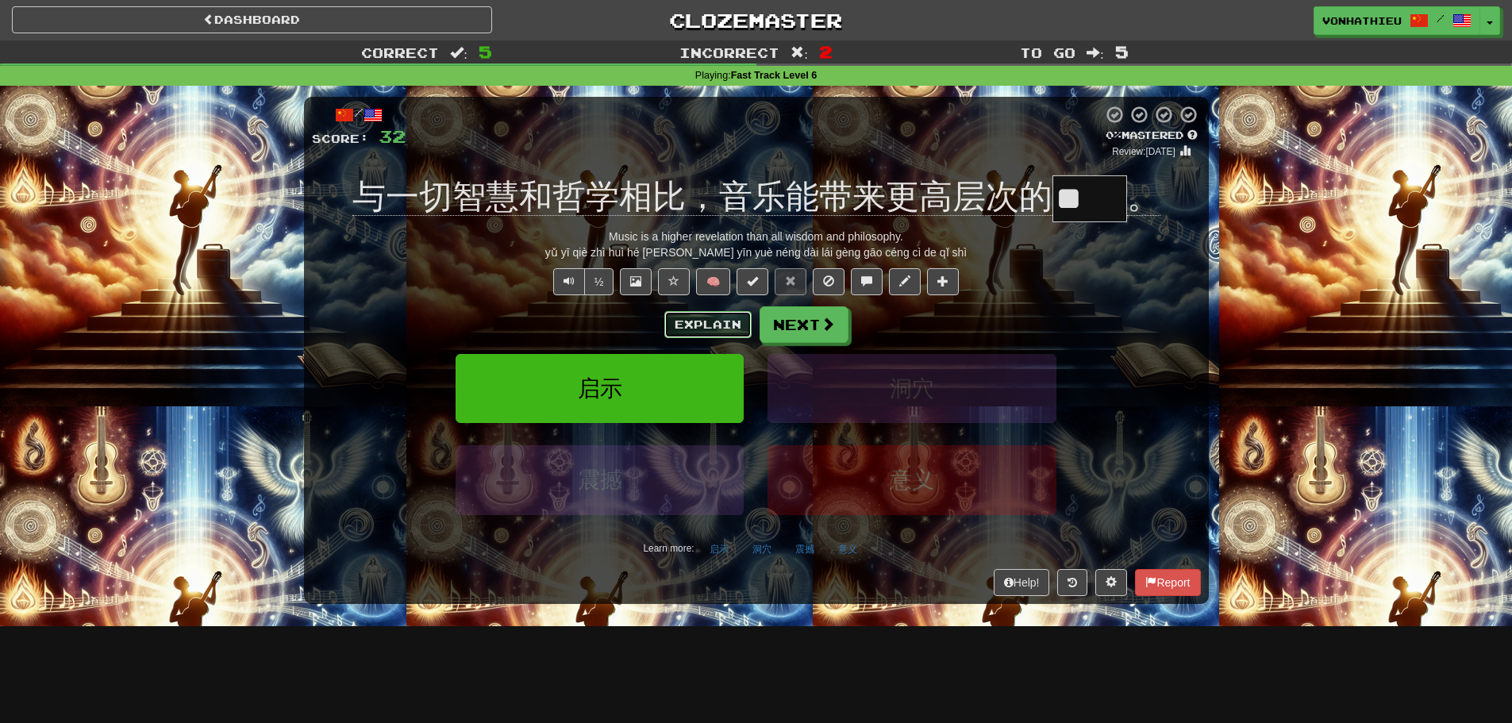
click at [702, 326] on button "Explain" at bounding box center [707, 324] width 87 height 27
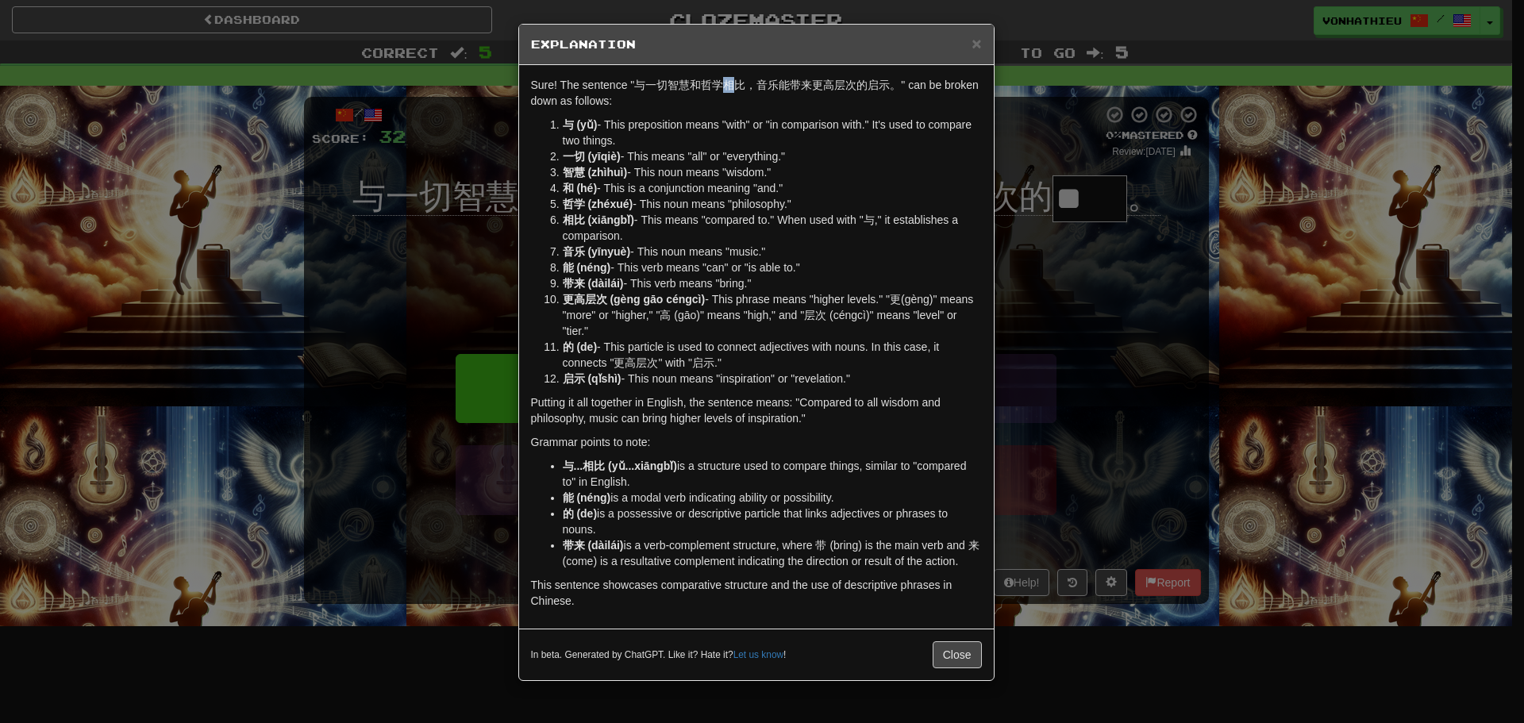
drag, startPoint x: 722, startPoint y: 87, endPoint x: 738, endPoint y: 86, distance: 15.9
click at [738, 86] on p "Sure! The sentence "与一切智慧和哲学相比，音乐能带来更高层次的启示。" can be broken down as follows:" at bounding box center [756, 93] width 451 height 32
drag, startPoint x: 877, startPoint y: 86, endPoint x: 889, endPoint y: 86, distance: 11.9
click at [889, 86] on p "Sure! The sentence "与一切智慧和哲学相比，音乐能带来更高层次的启示。" can be broken down as follows:" at bounding box center [756, 93] width 451 height 32
click at [917, 103] on body "Dashboard Clozemaster vonhathieu / Toggle Dropdown Dashboard Leaderboard Activi…" at bounding box center [762, 643] width 1524 height 1287
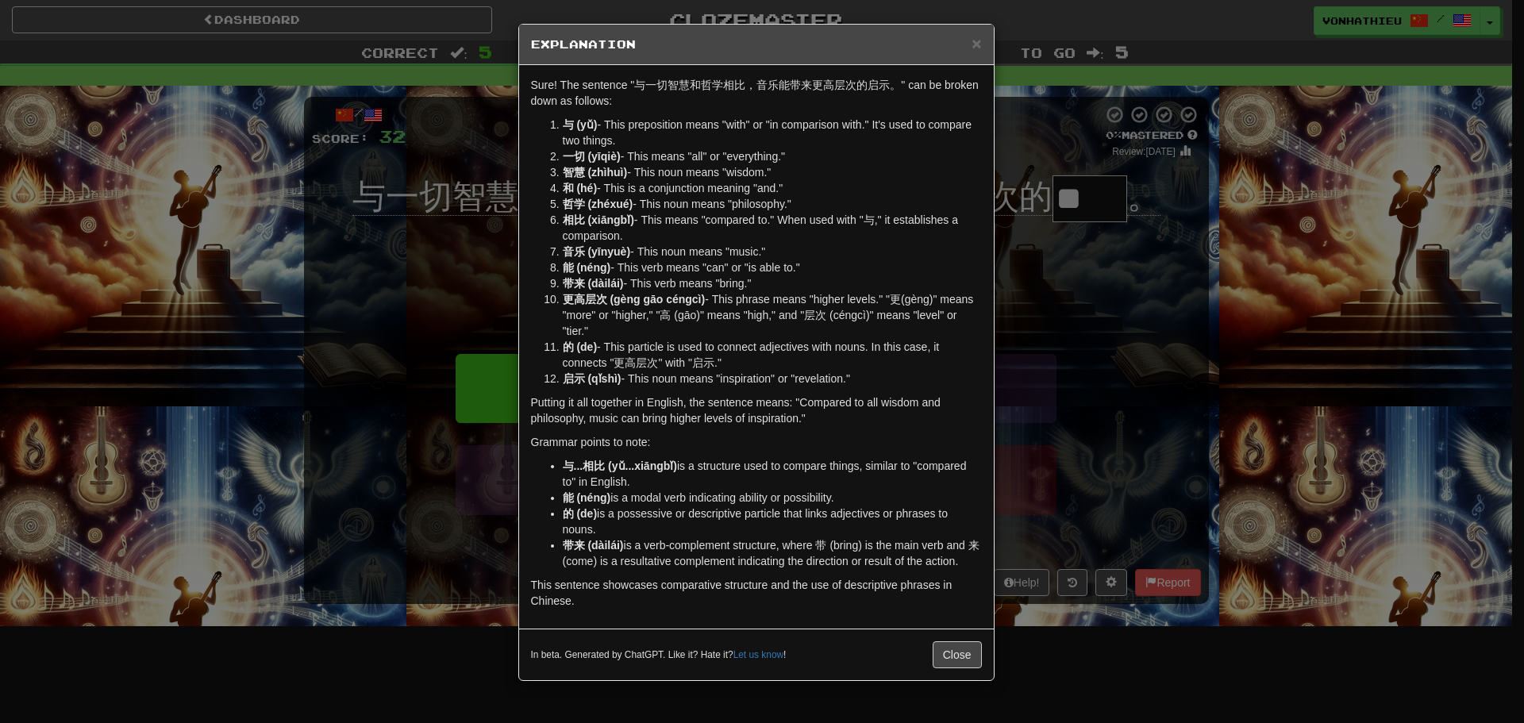
click at [456, 249] on div "× Explanation Sure! The sentence "与一切智慧和哲学相比，音乐能带来更高层次的启示。" can be broken down …" at bounding box center [762, 361] width 1524 height 723
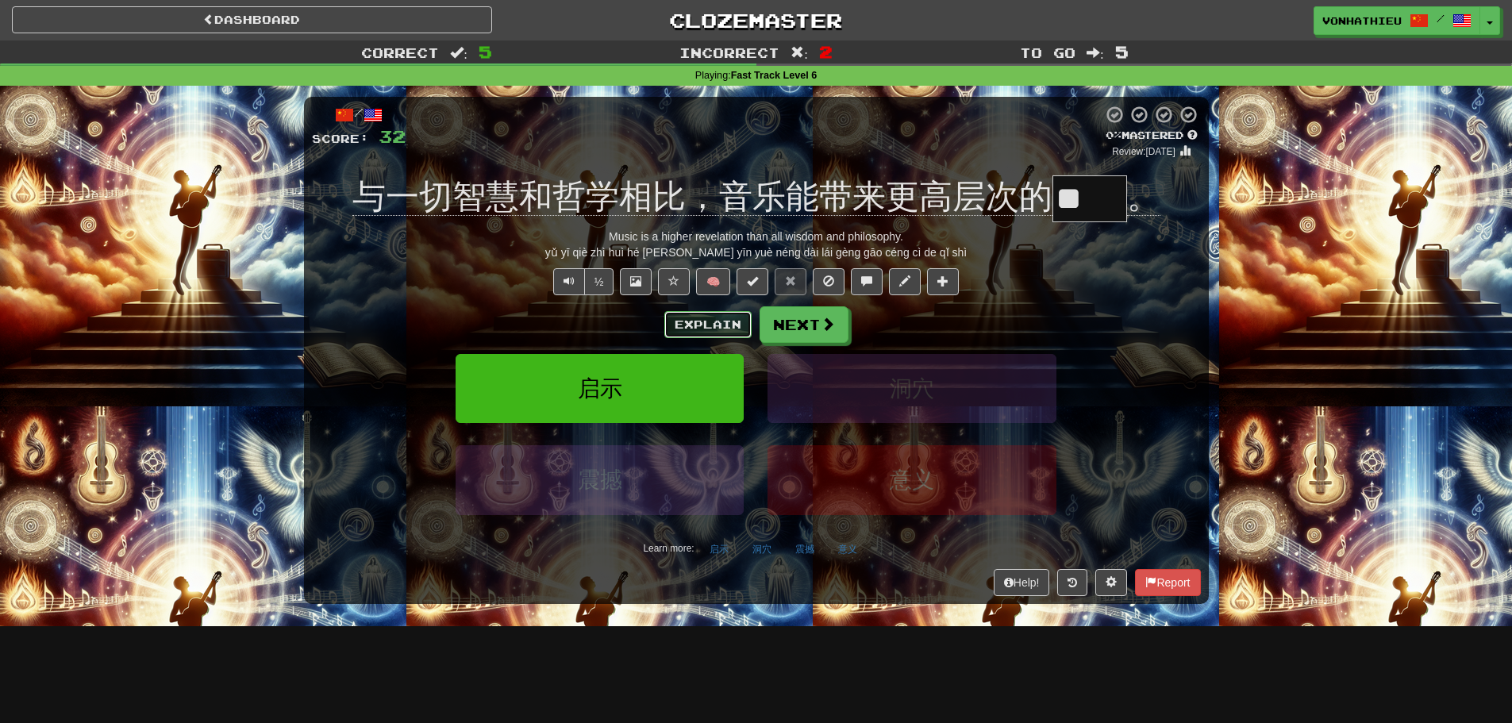
click at [717, 324] on button "Explain" at bounding box center [707, 324] width 87 height 27
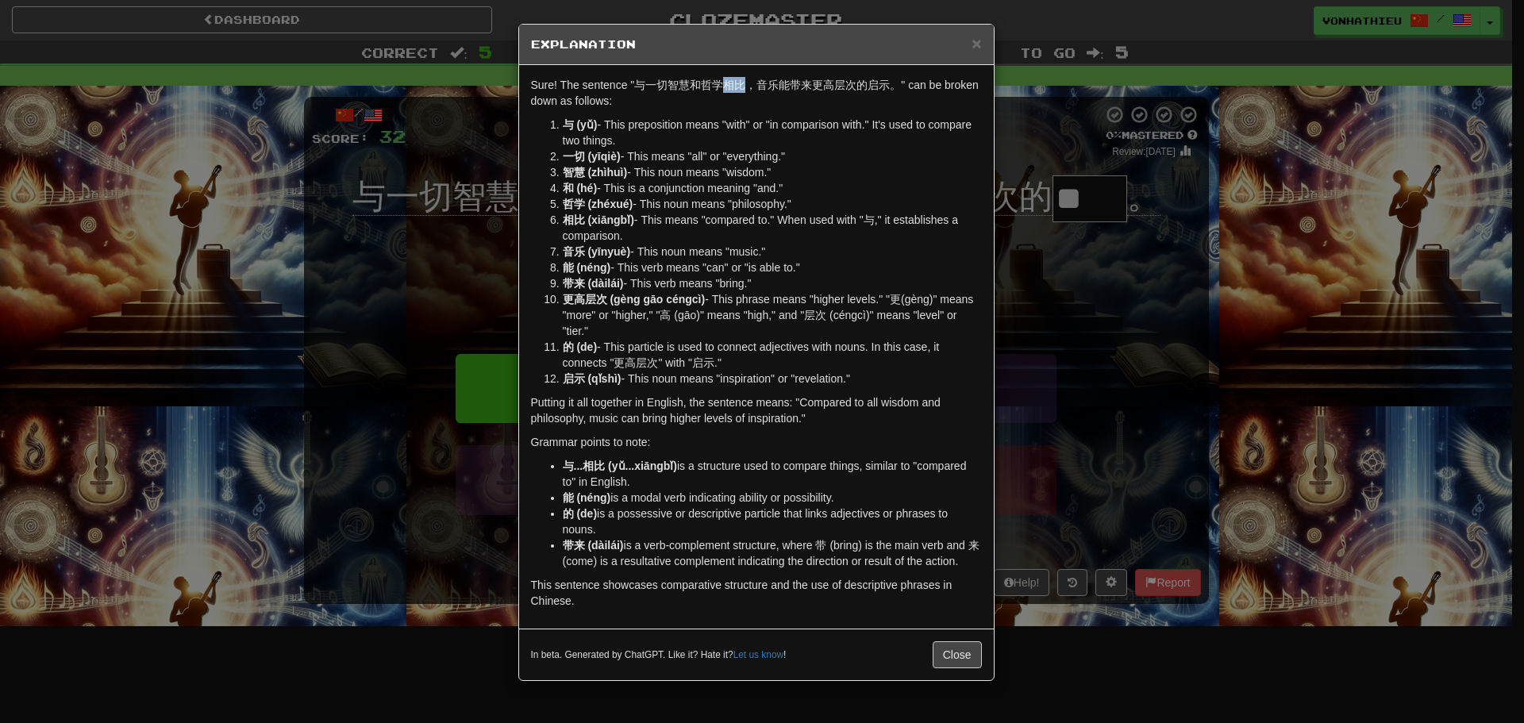
drag, startPoint x: 726, startPoint y: 87, endPoint x: 741, endPoint y: 87, distance: 15.9
click at [741, 87] on p "Sure! The sentence "与一切智慧和哲学相比，音乐能带来更高层次的启示。" can be broken down as follows:" at bounding box center [756, 93] width 451 height 32
click at [764, 107] on body "Dashboard Clozemaster vonhathieu / Toggle Dropdown Dashboard Leaderboard Activi…" at bounding box center [762, 643] width 1524 height 1287
drag, startPoint x: 710, startPoint y: 102, endPoint x: 599, endPoint y: 150, distance: 120.5
click at [708, 102] on p "Sure! The sentence "与一切智慧和哲学相比，音乐能带来更高层次的启示。" can be broken down as follows:" at bounding box center [756, 93] width 451 height 32
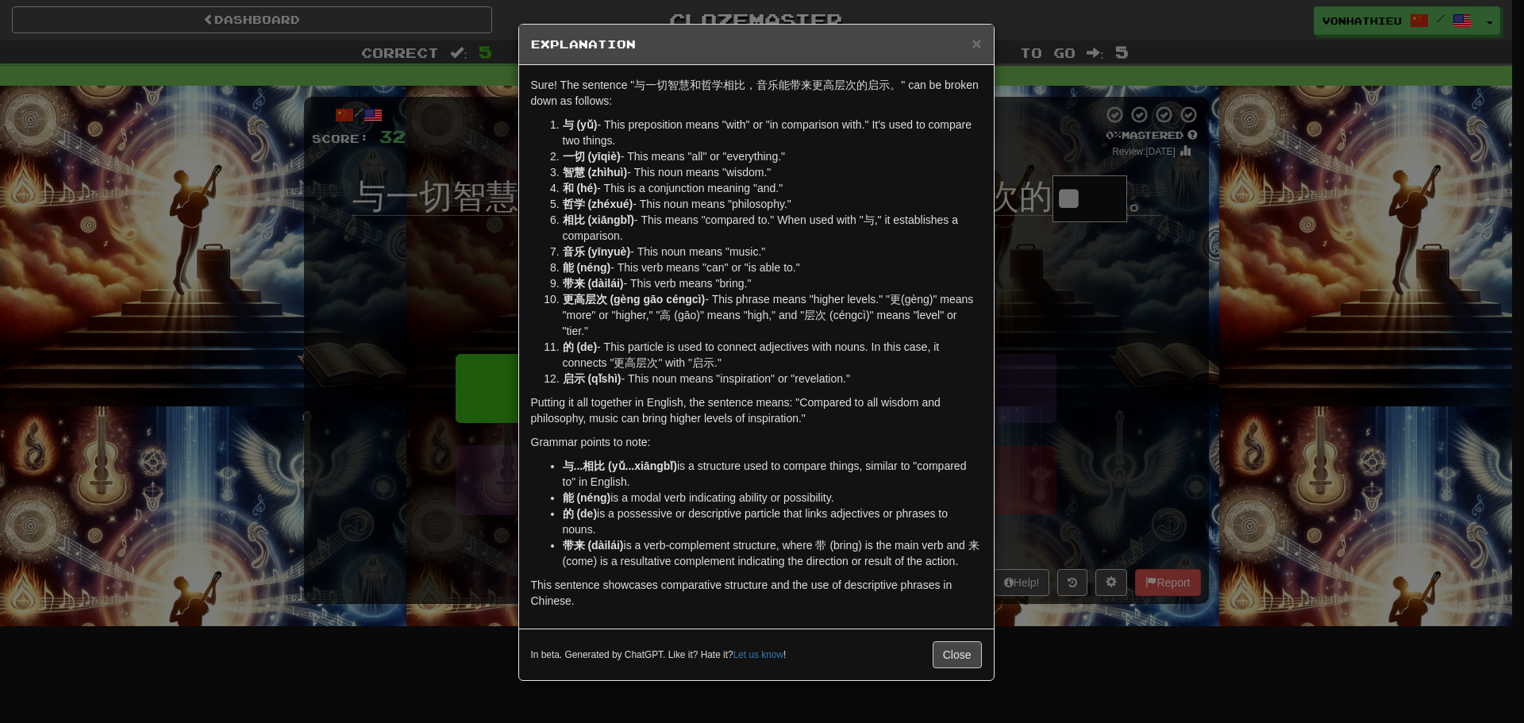
click at [378, 263] on div "× Explanation Sure! The sentence "与一切智慧和哲学相比，音乐能带来更高层次的启示。" can be broken down …" at bounding box center [762, 361] width 1524 height 723
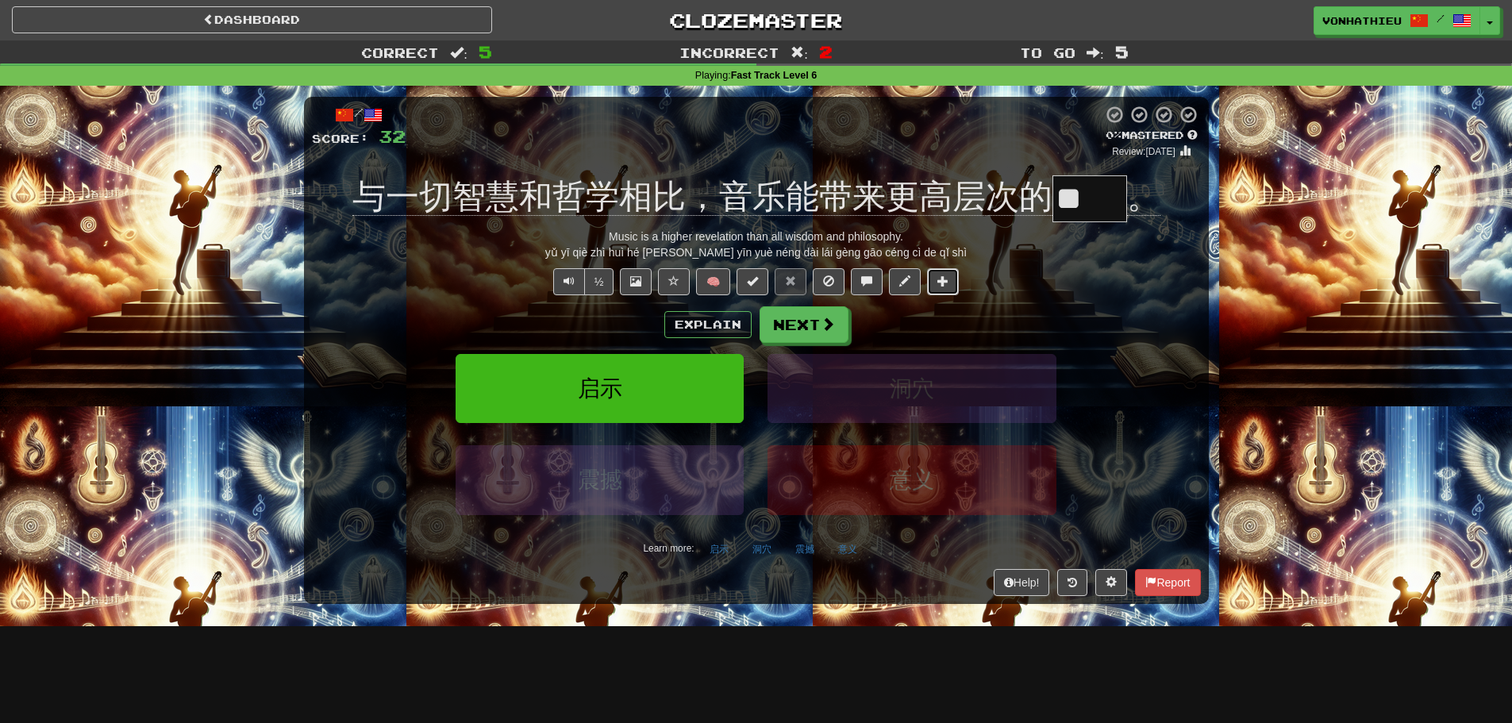
click at [941, 274] on button at bounding box center [943, 281] width 32 height 27
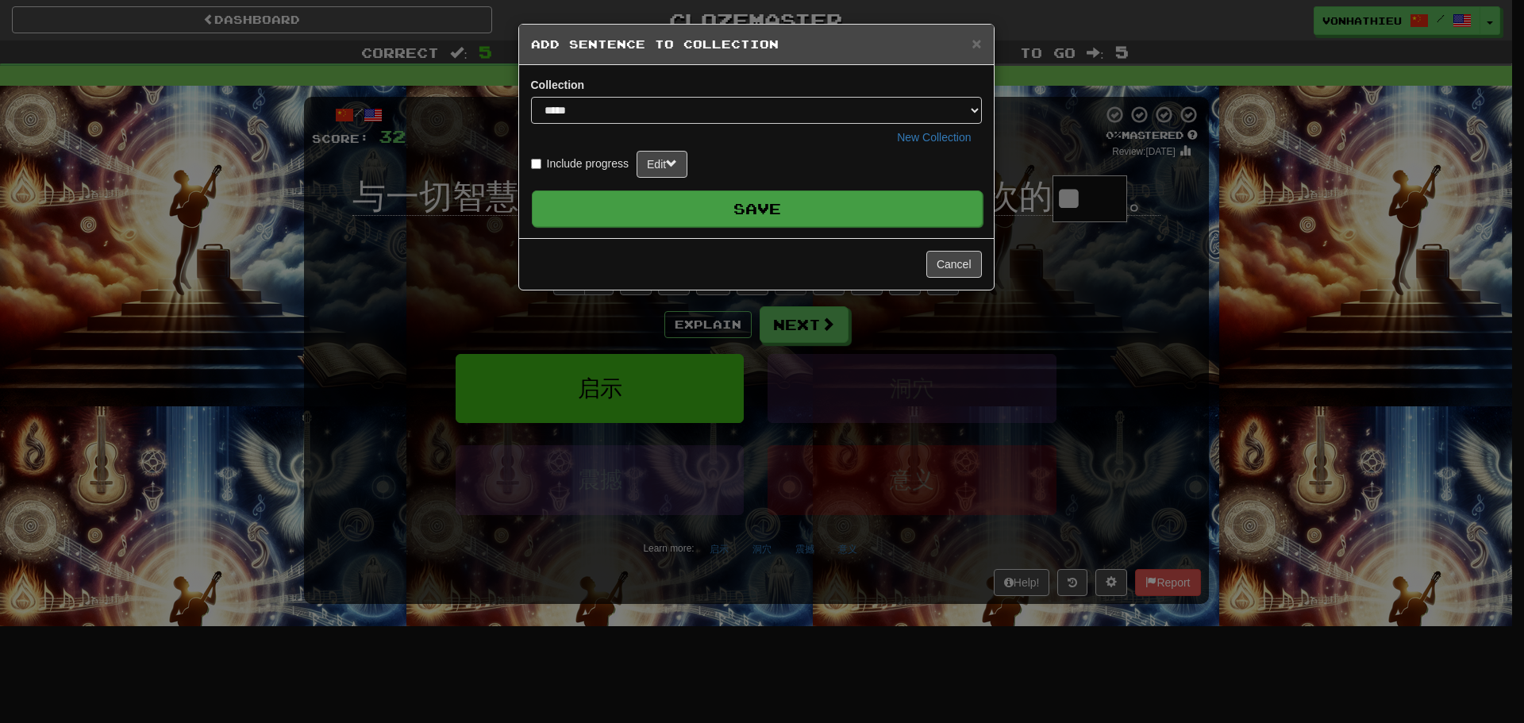
click at [777, 210] on button "Save" at bounding box center [757, 209] width 451 height 37
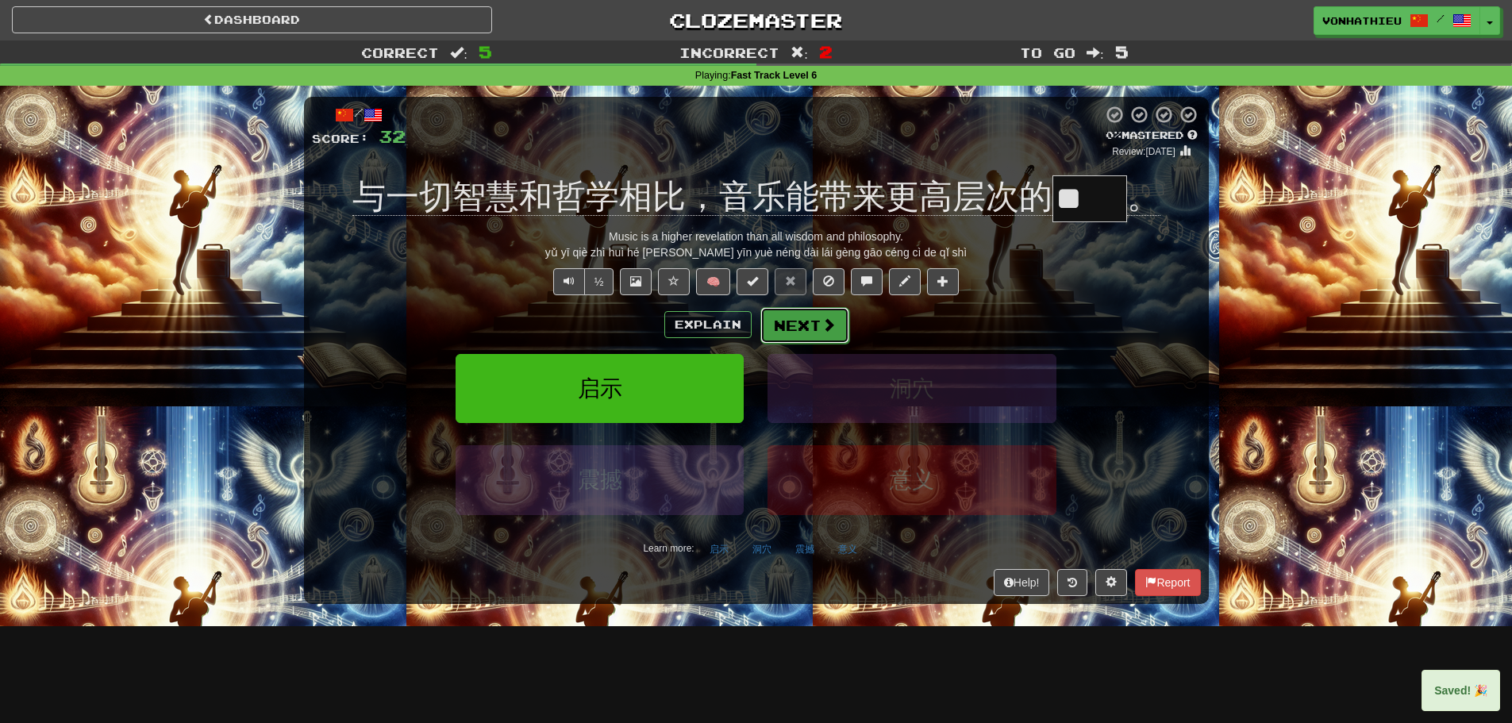
click at [817, 334] on button "Next" at bounding box center [804, 325] width 89 height 37
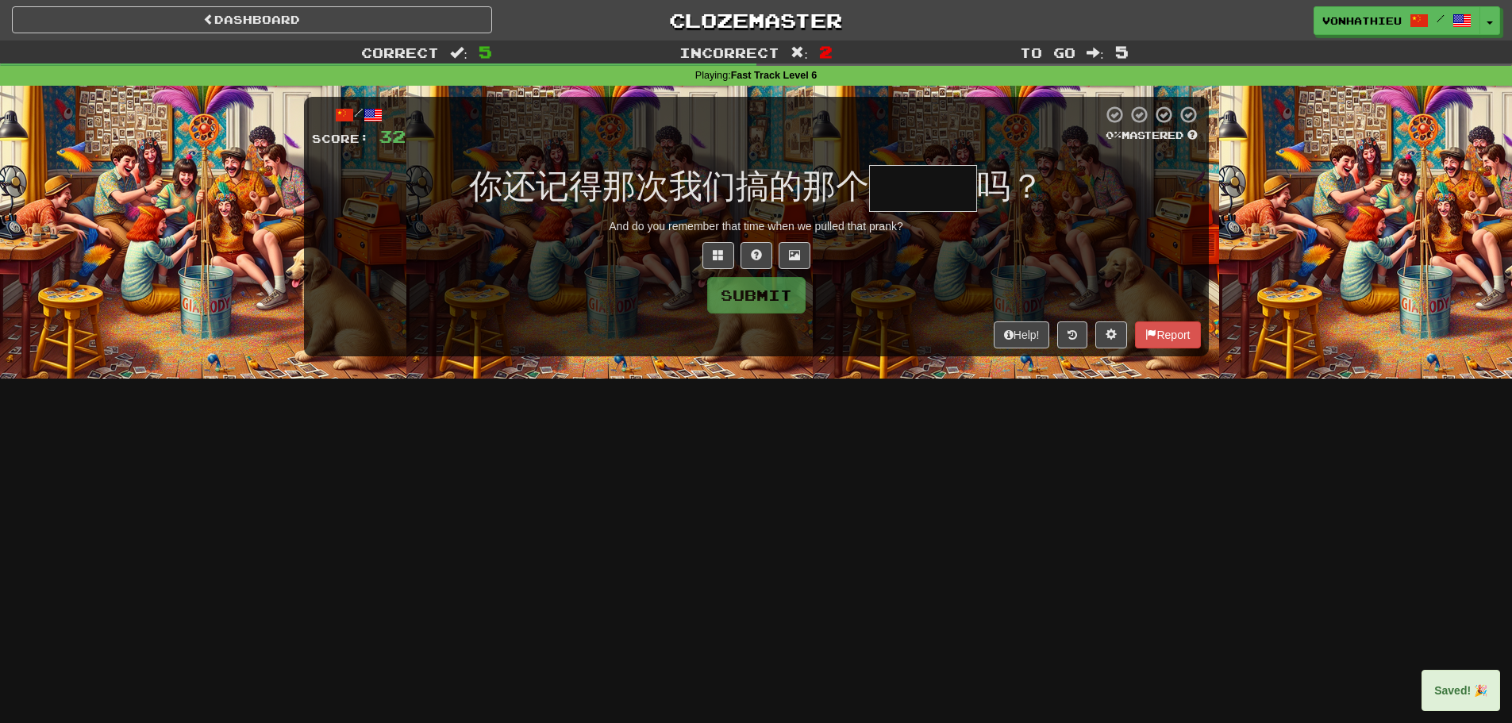
click at [467, 298] on div "Submit" at bounding box center [756, 295] width 889 height 37
click at [938, 175] on input "text" at bounding box center [923, 188] width 108 height 47
click at [715, 254] on span at bounding box center [718, 254] width 11 height 11
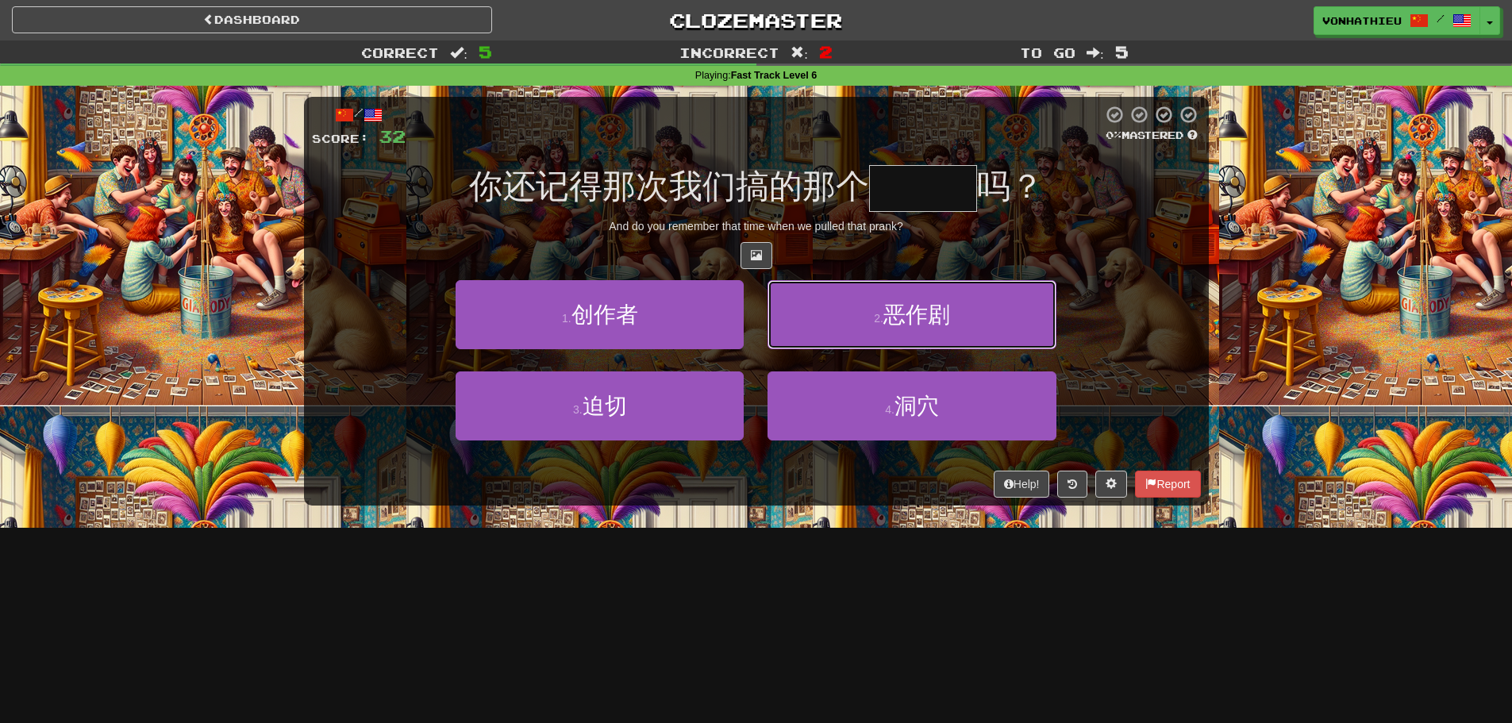
click at [851, 302] on button "2 . 恶作剧" at bounding box center [912, 314] width 288 height 69
type input "***"
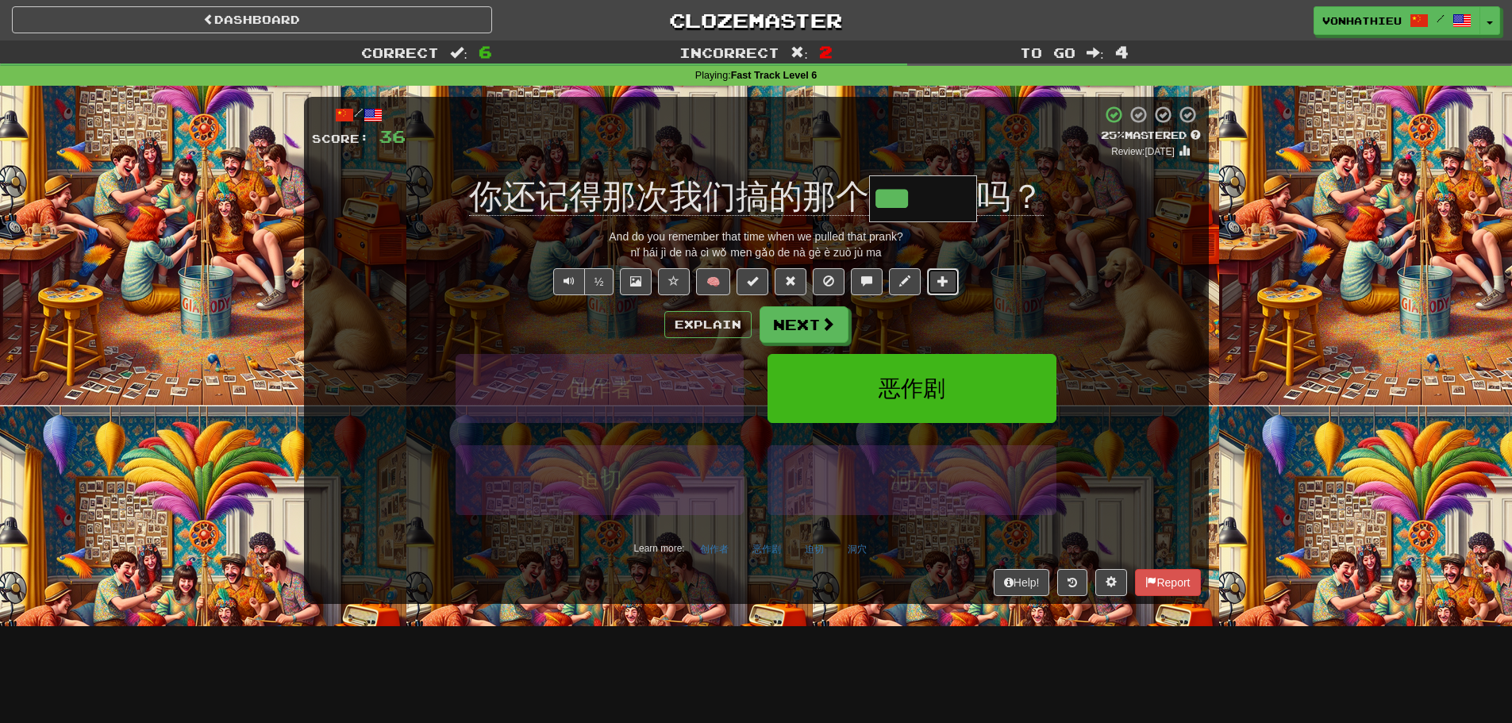
click at [955, 288] on button at bounding box center [943, 281] width 32 height 27
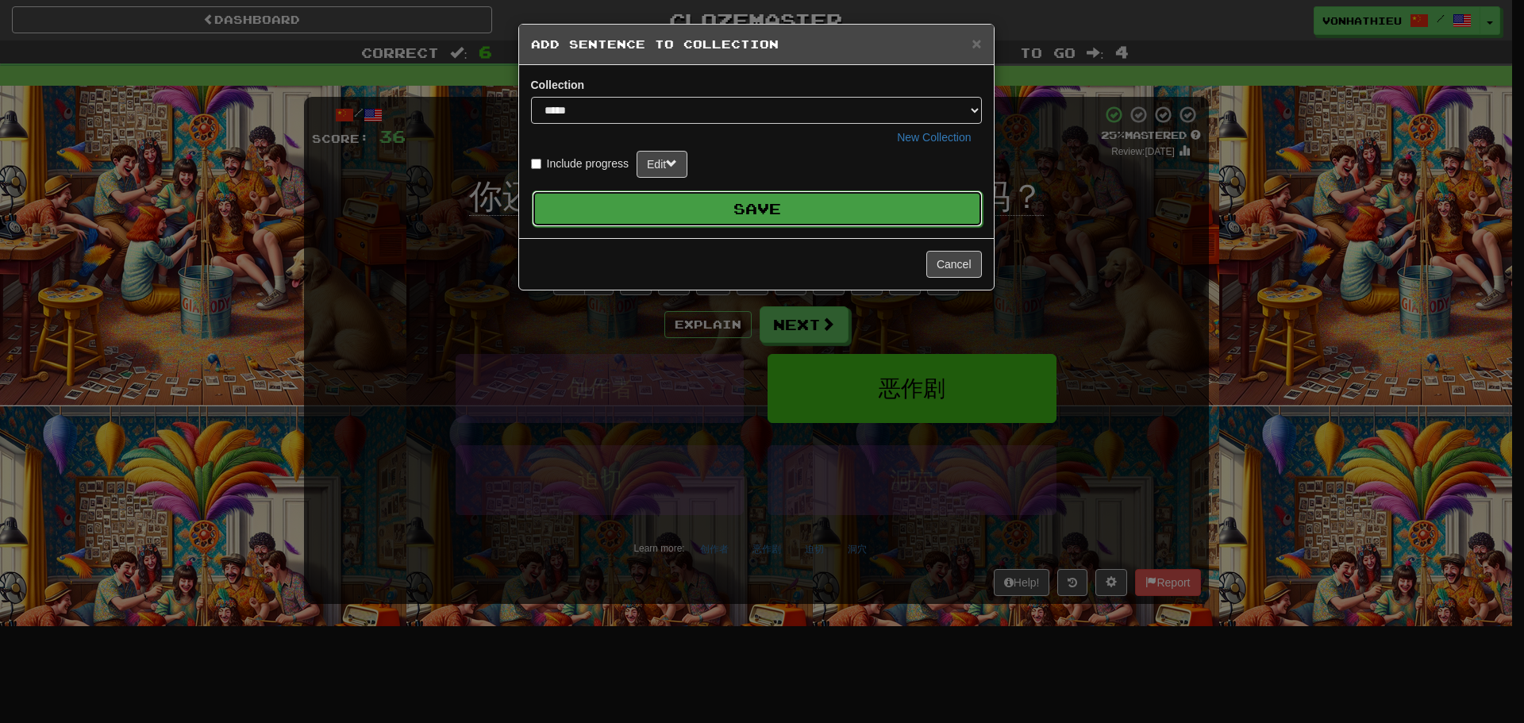
click at [897, 215] on button "Save" at bounding box center [757, 209] width 451 height 37
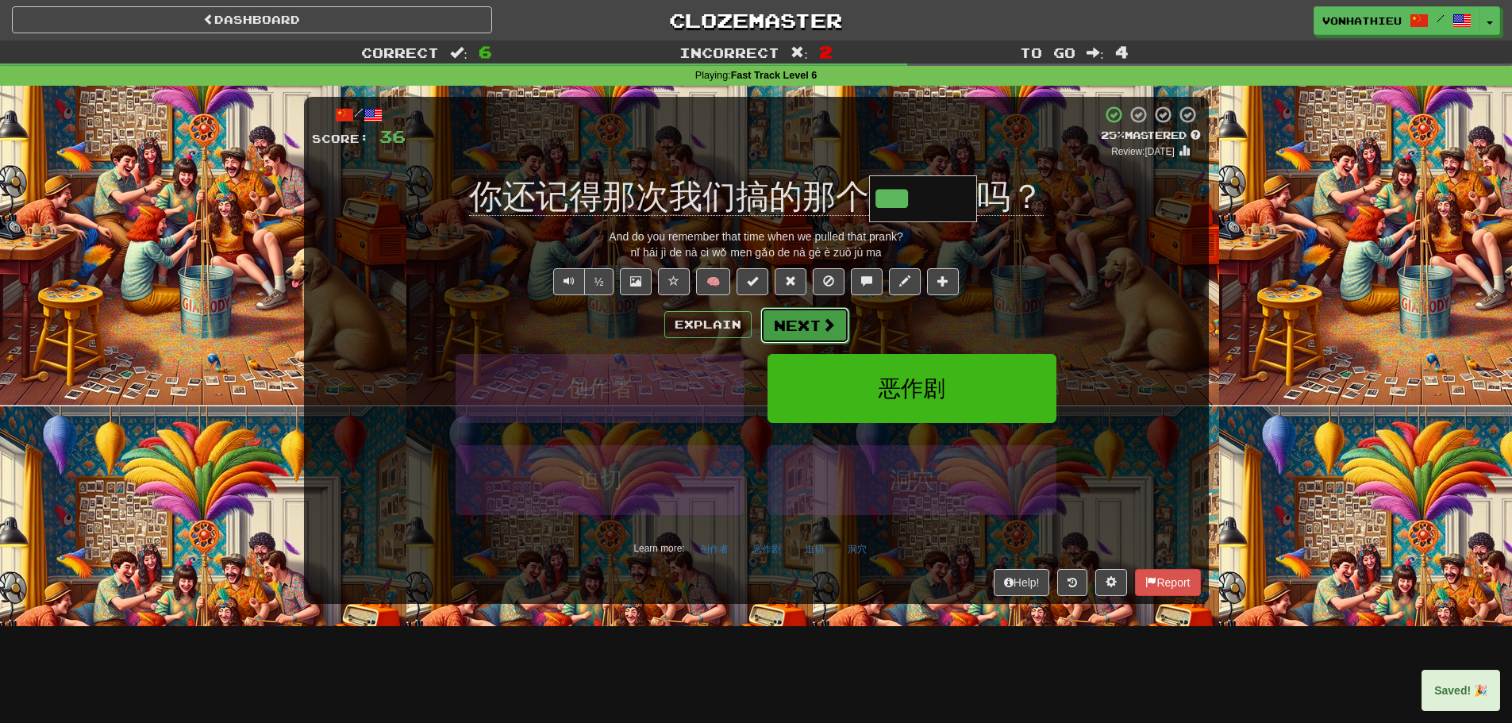
click at [798, 321] on button "Next" at bounding box center [804, 325] width 89 height 37
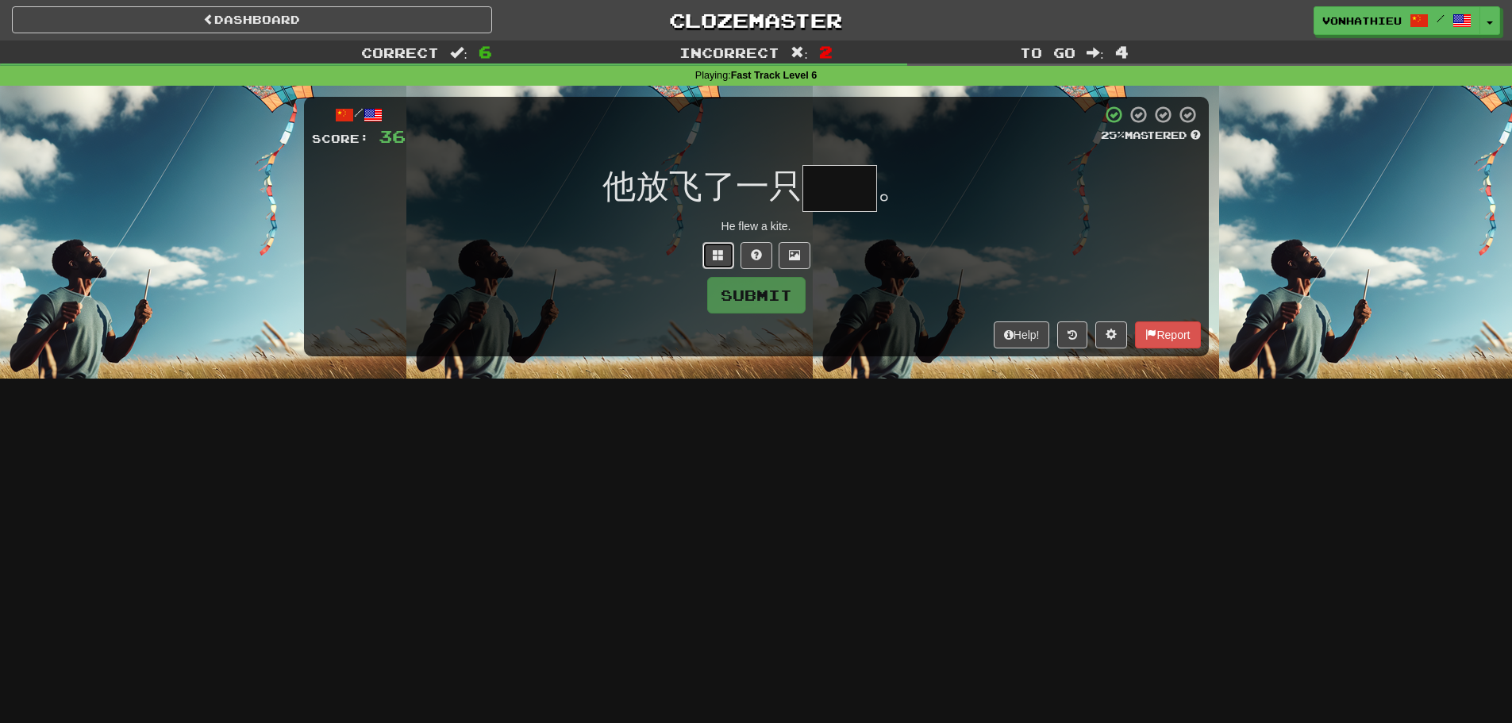
click at [708, 256] on button at bounding box center [719, 255] width 32 height 27
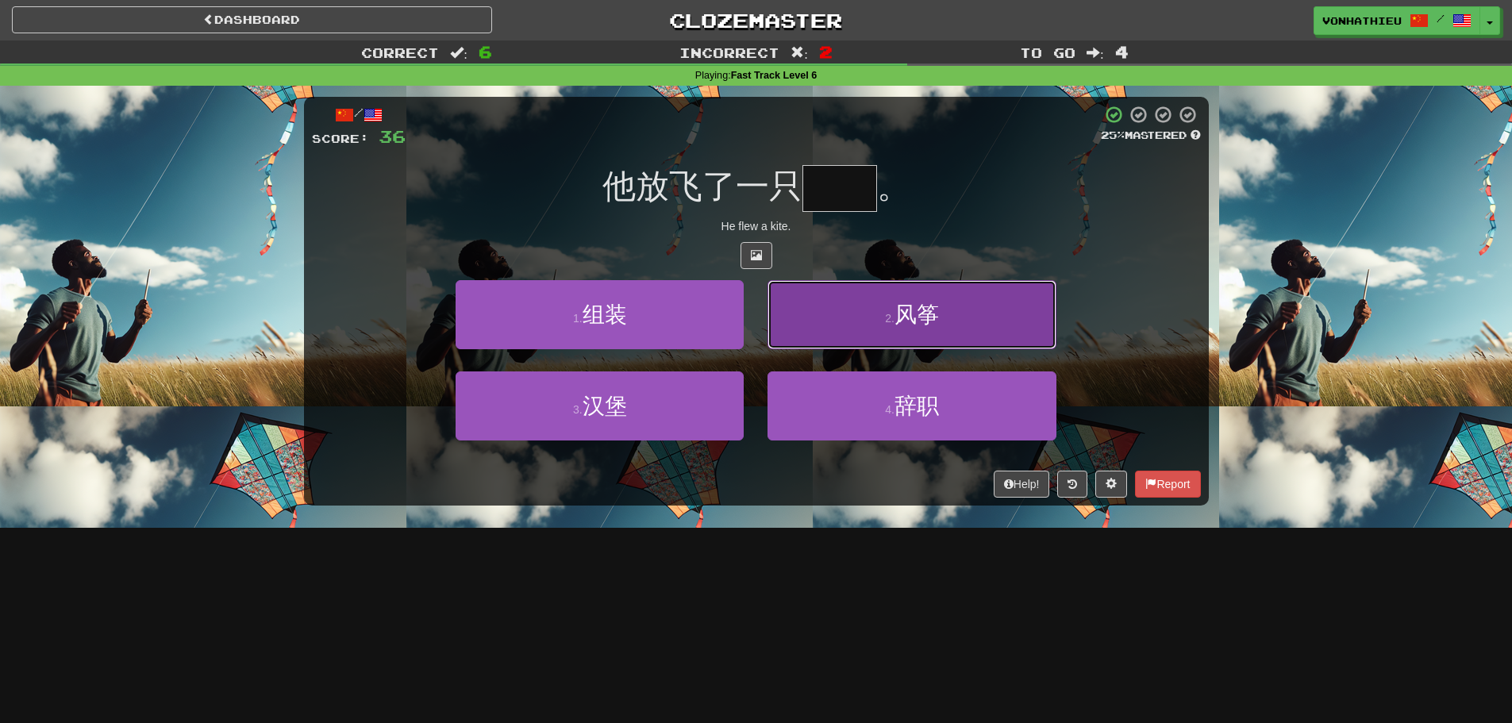
click at [984, 329] on button "2 . 风筝" at bounding box center [912, 314] width 288 height 69
type input "**"
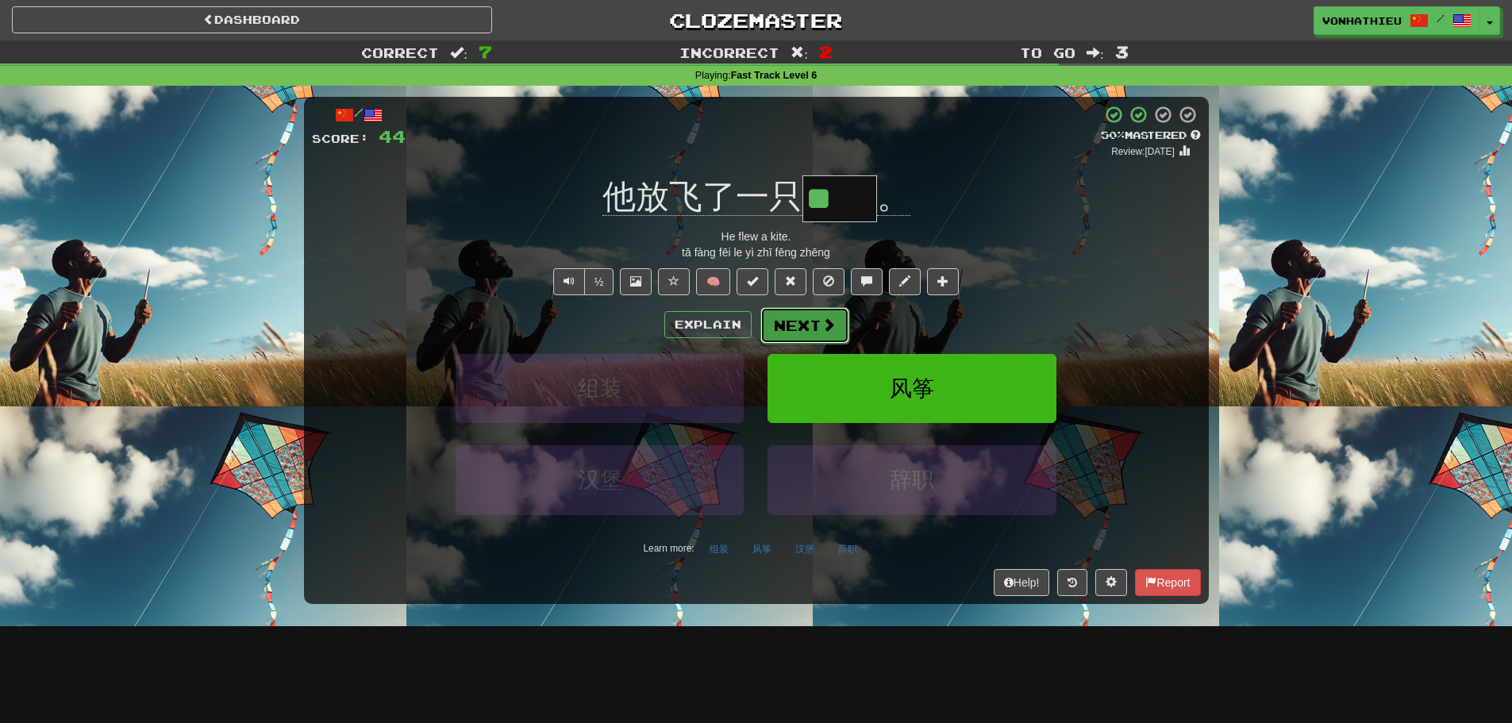
click at [828, 325] on span at bounding box center [829, 325] width 14 height 14
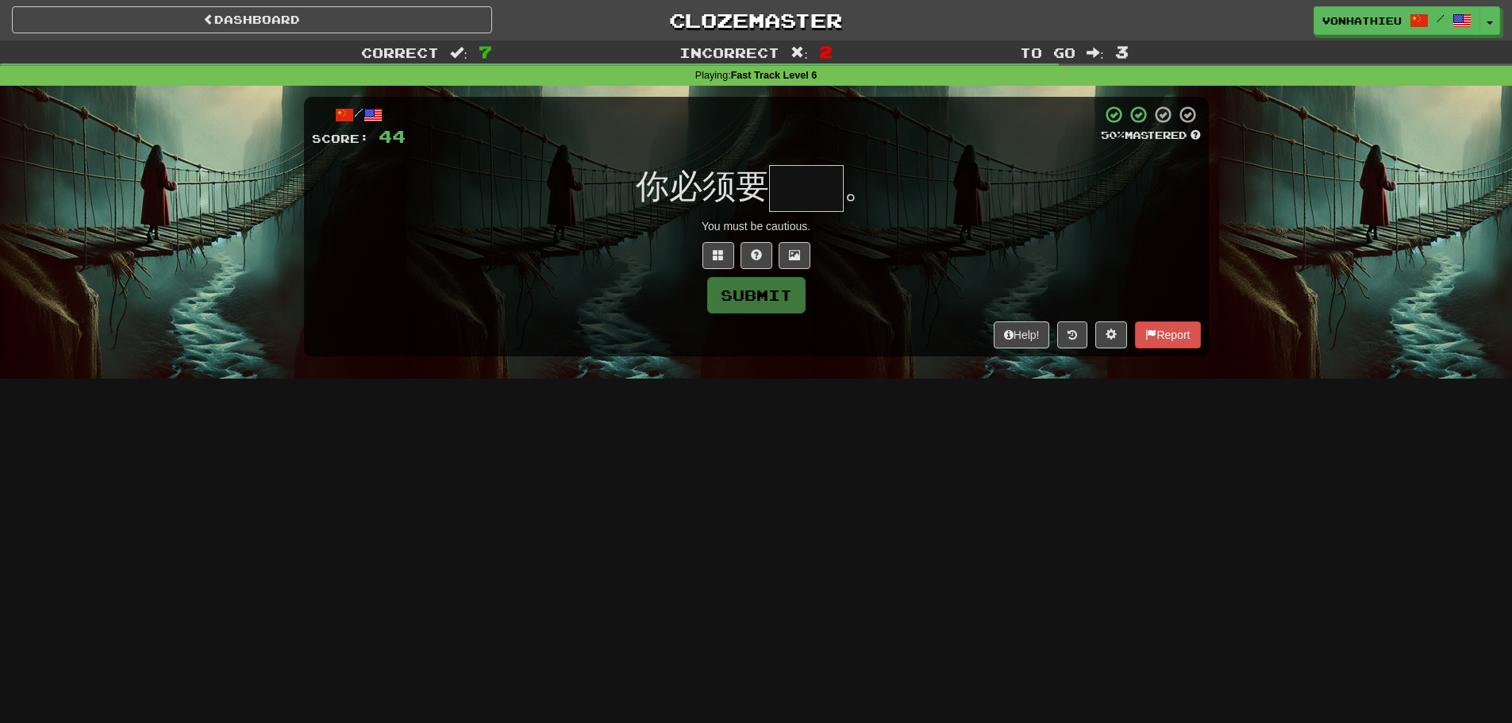
click at [787, 214] on div "/ Score: 44 50 % Mastered 你必须要 。 You must be cautious. Submit Help! Report" at bounding box center [756, 226] width 905 height 259
click at [812, 193] on input "text" at bounding box center [806, 188] width 75 height 47
click at [829, 193] on input "text" at bounding box center [806, 188] width 75 height 47
type input "*"
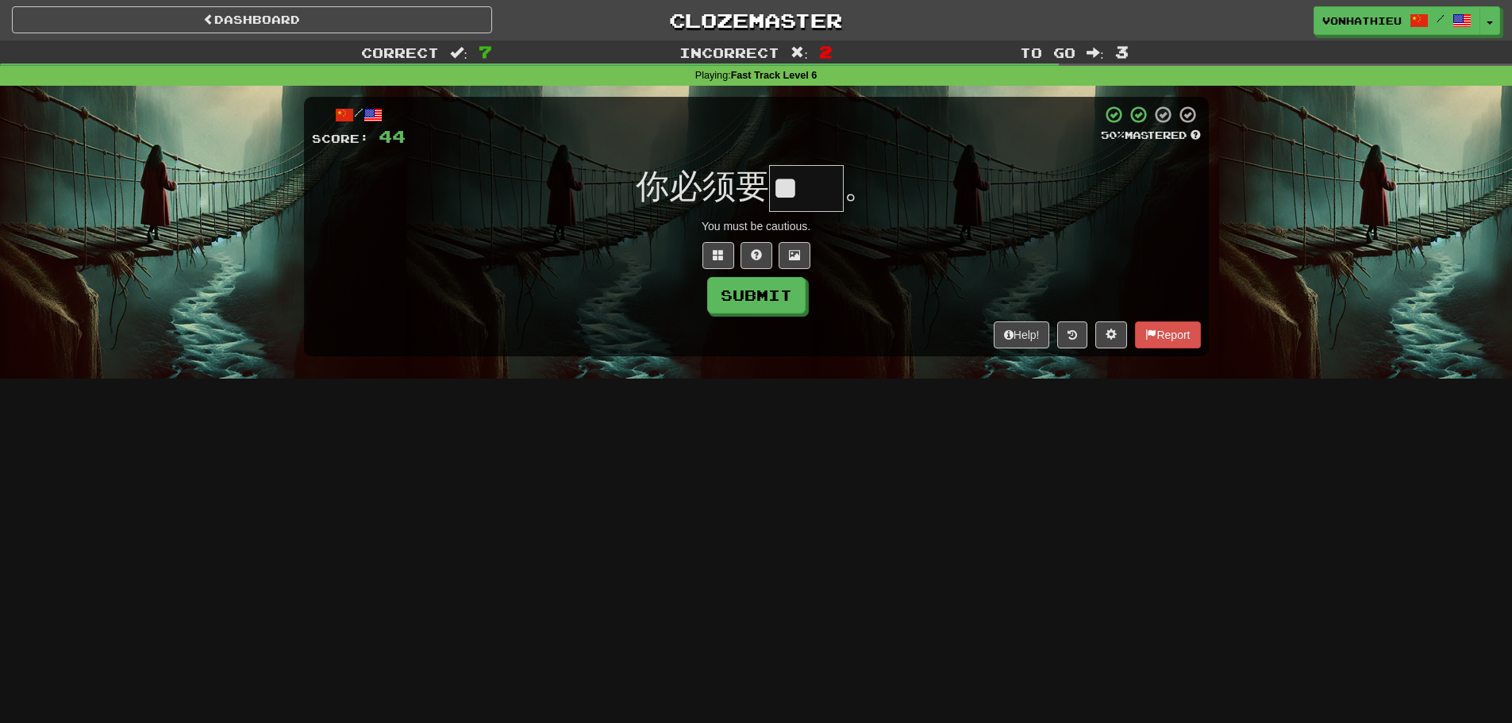
type input "**"
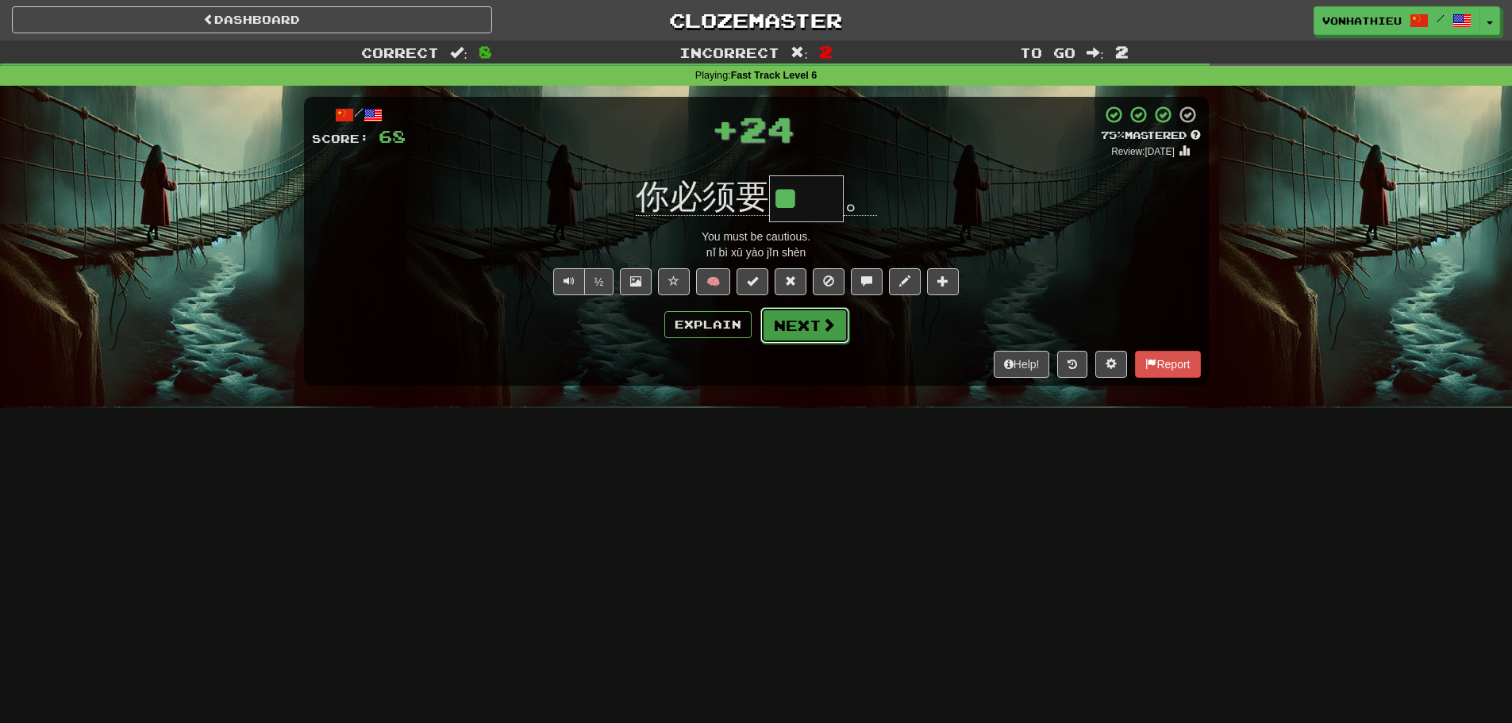
click at [788, 339] on button "Next" at bounding box center [804, 325] width 89 height 37
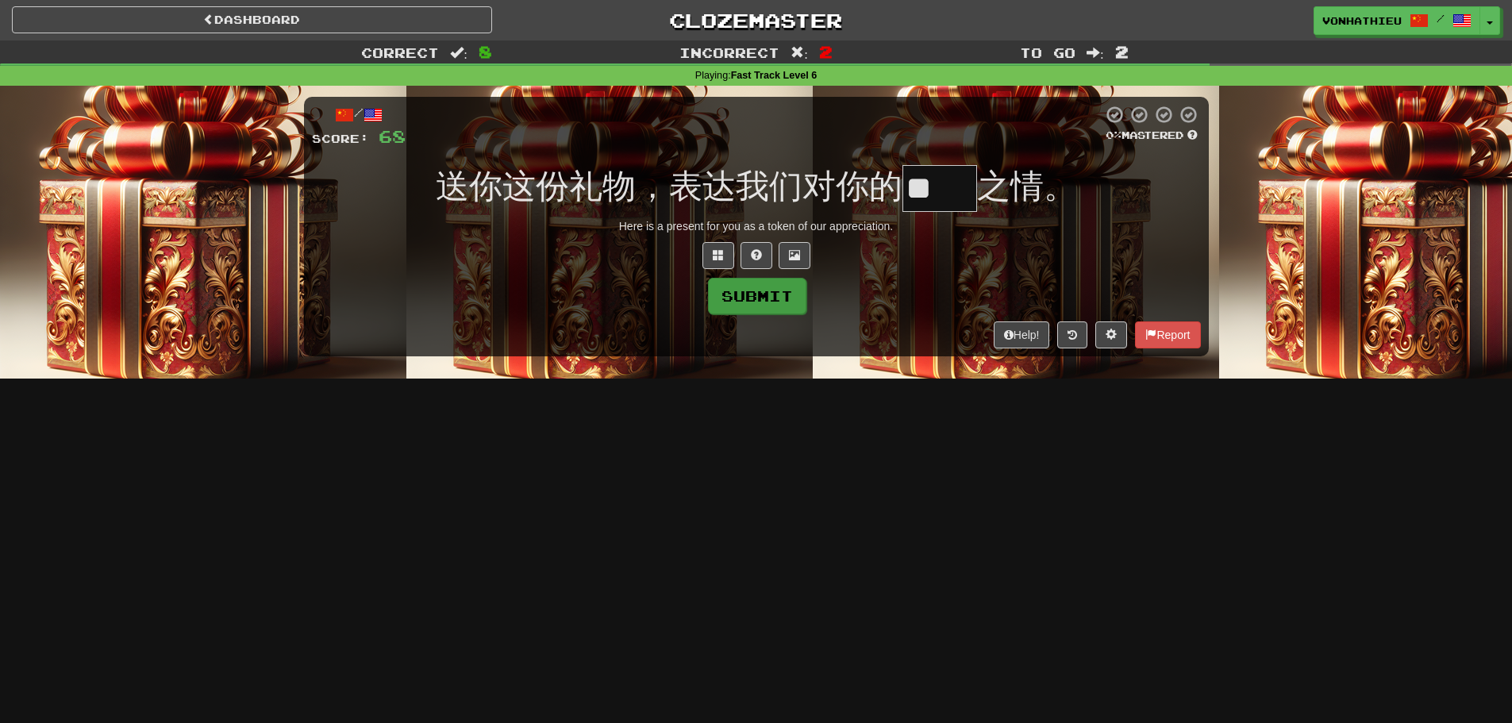
type input "*"
type input "**"
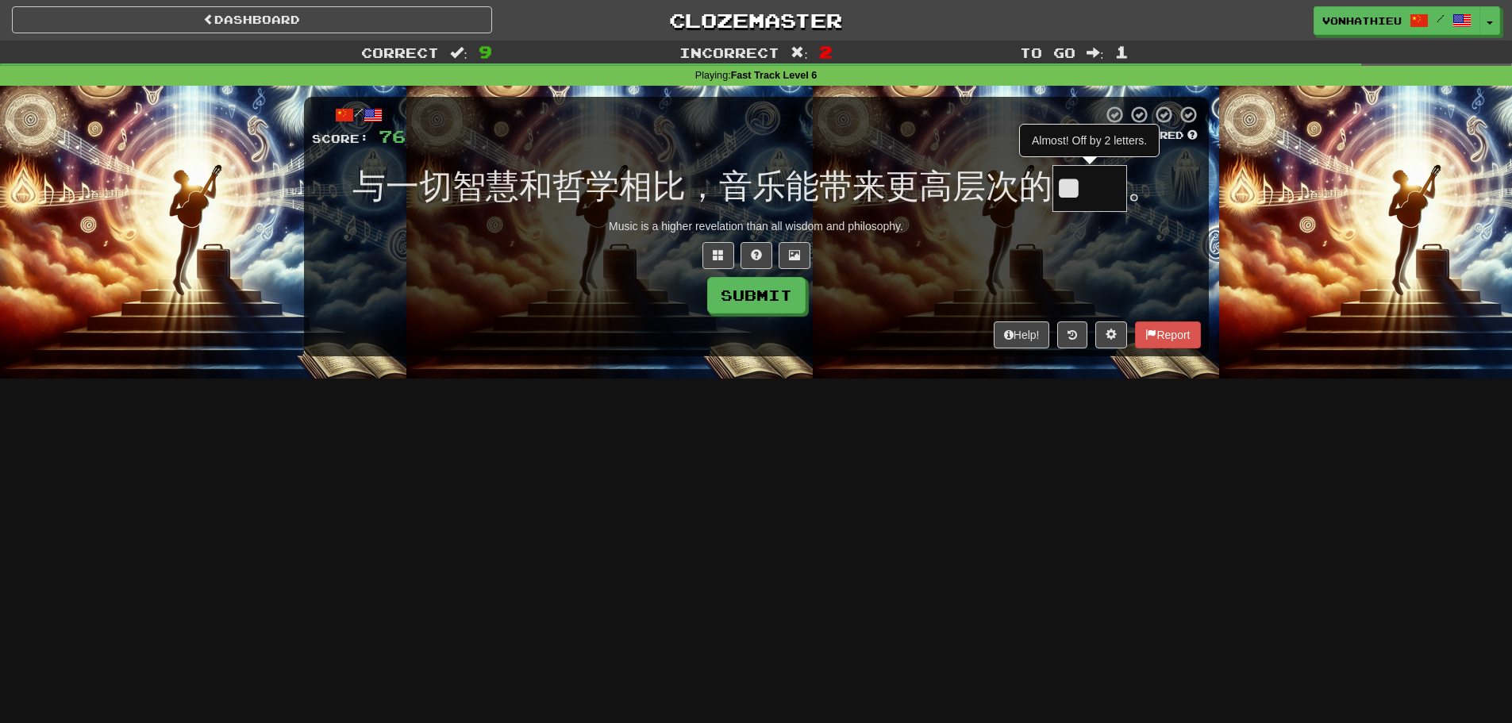
type input "*"
type input "**"
click at [802, 331] on div "Help! Report" at bounding box center [756, 335] width 889 height 27
click at [768, 302] on button "Submit" at bounding box center [756, 295] width 98 height 37
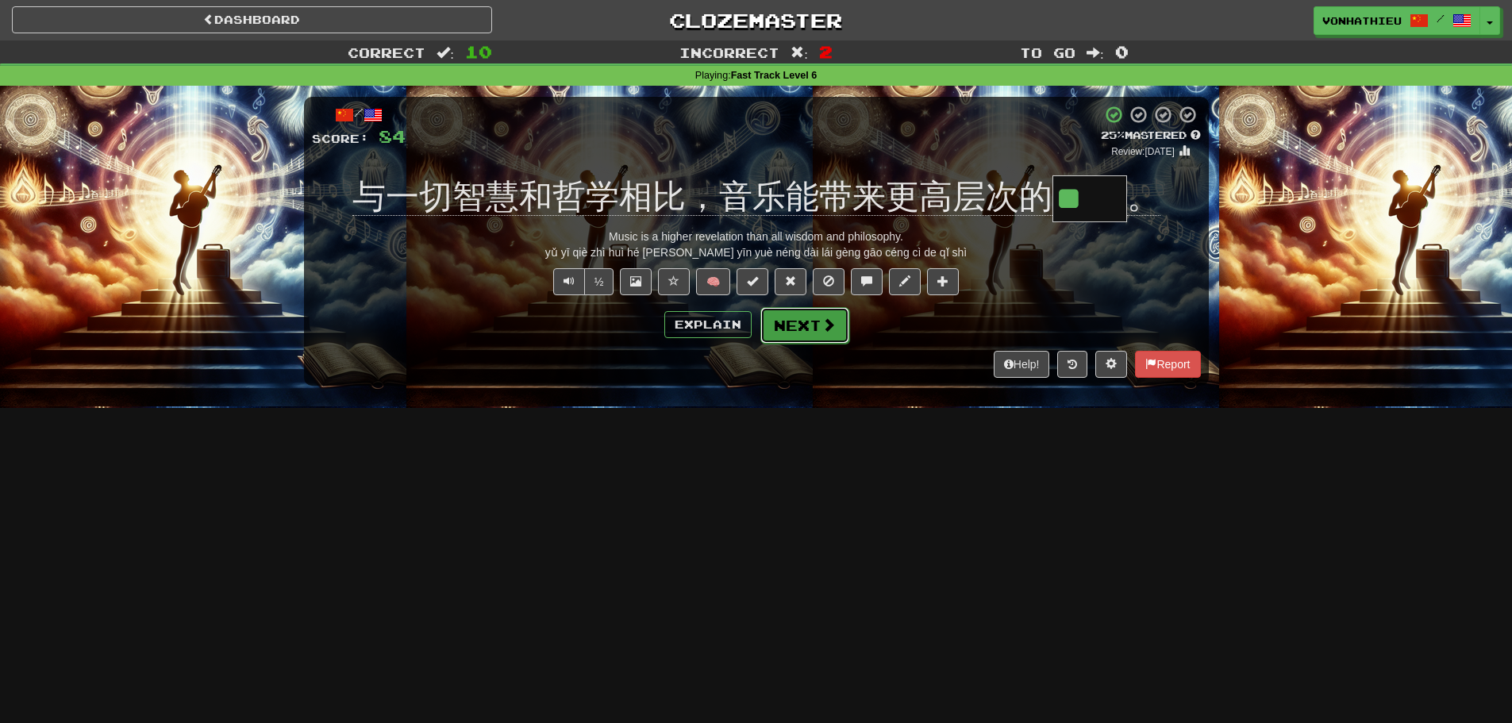
click at [826, 325] on span at bounding box center [829, 325] width 14 height 14
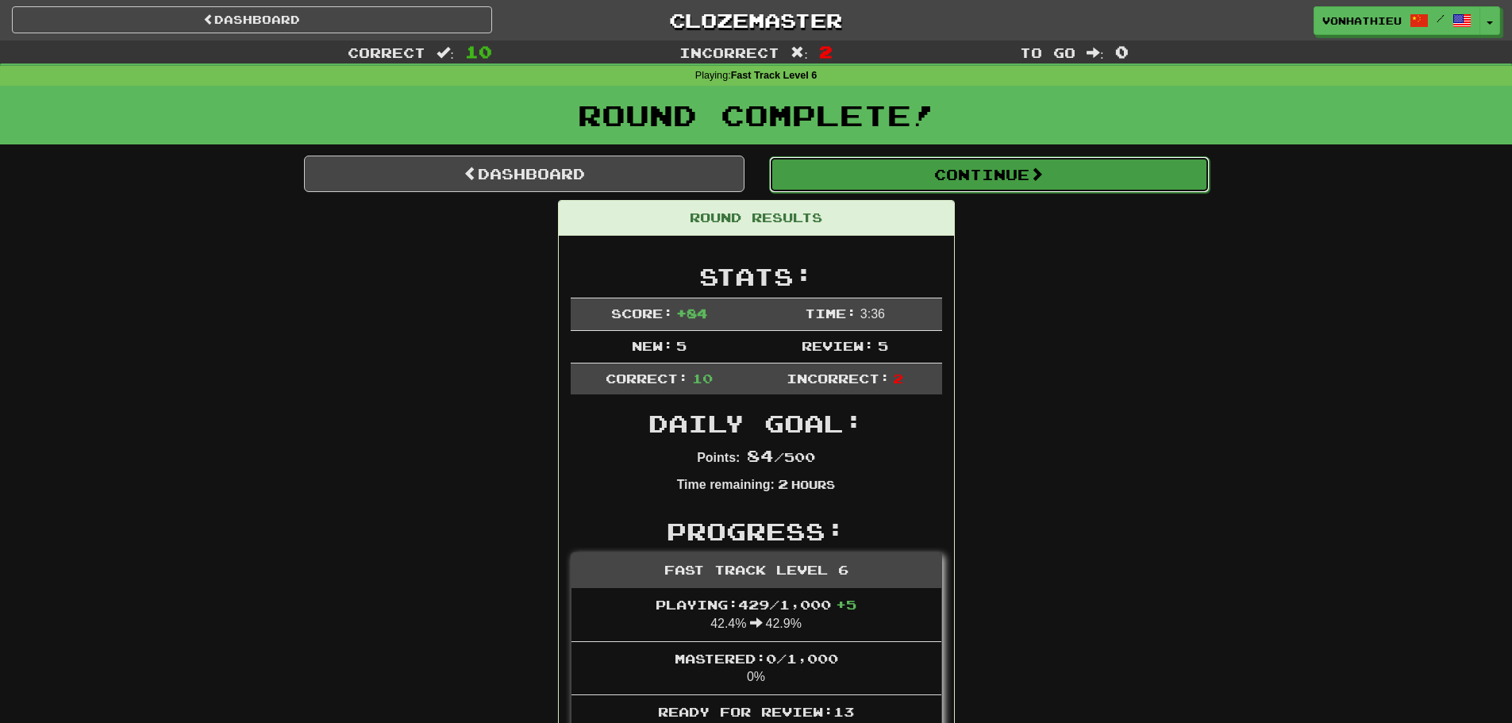
click at [943, 183] on button "Continue" at bounding box center [989, 174] width 441 height 37
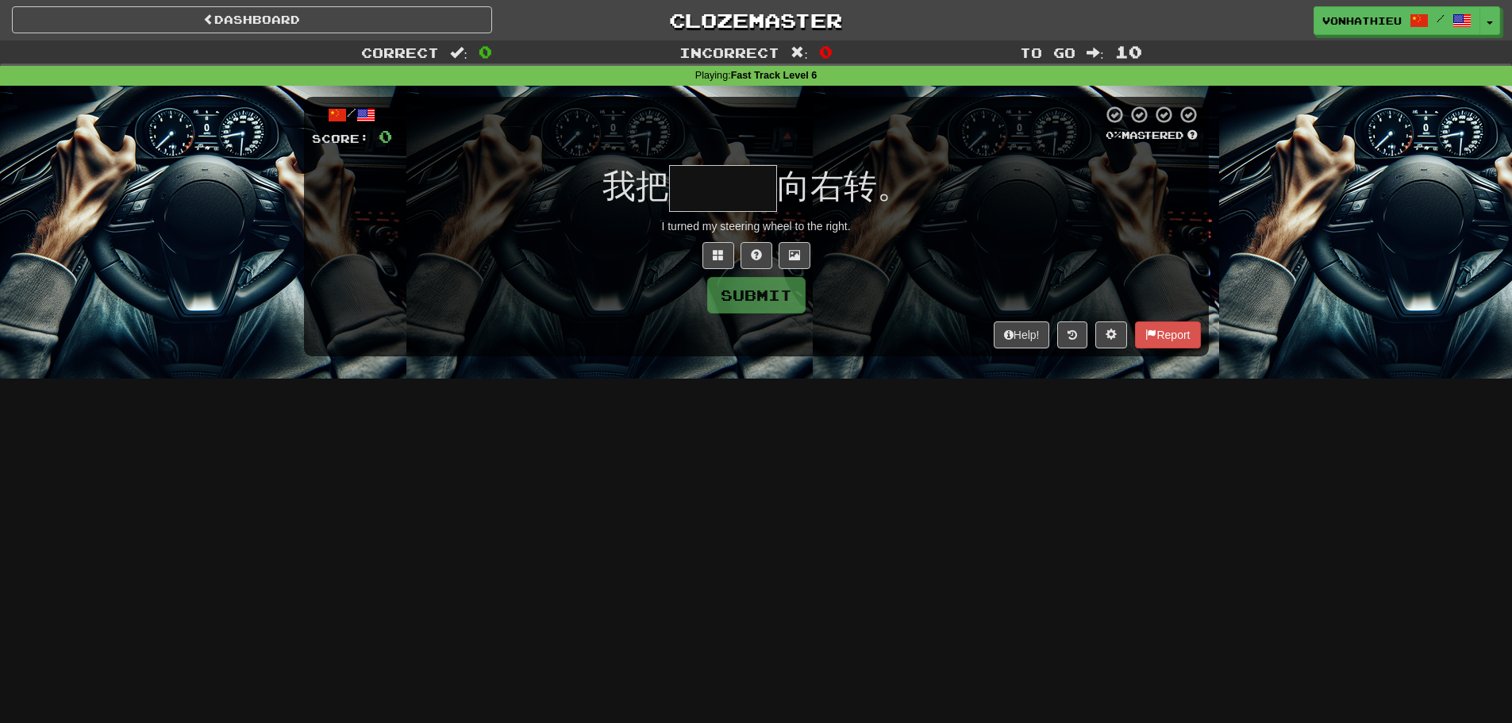
click at [764, 186] on input "text" at bounding box center [723, 188] width 108 height 47
click at [714, 260] on span at bounding box center [718, 254] width 11 height 11
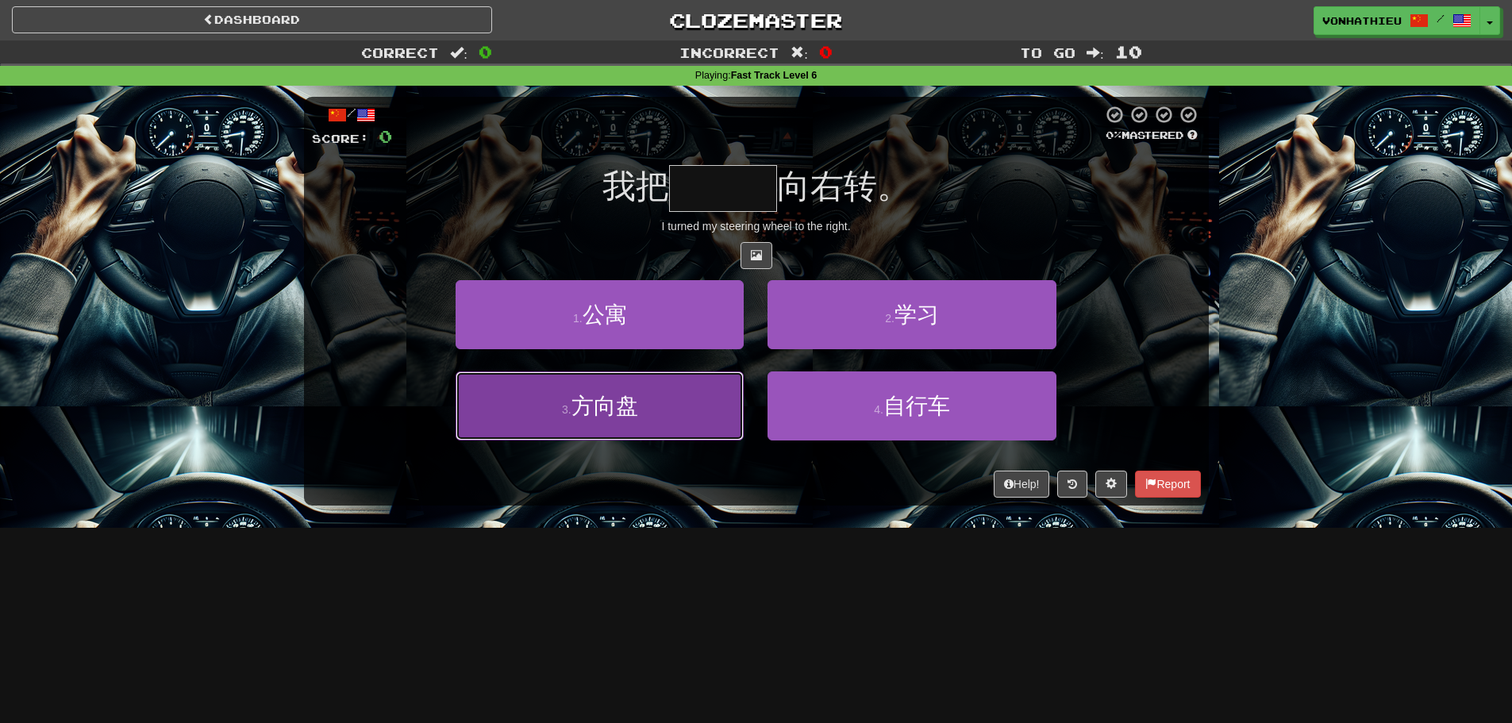
click at [657, 383] on button "3 . 方向盘" at bounding box center [600, 406] width 288 height 69
type input "***"
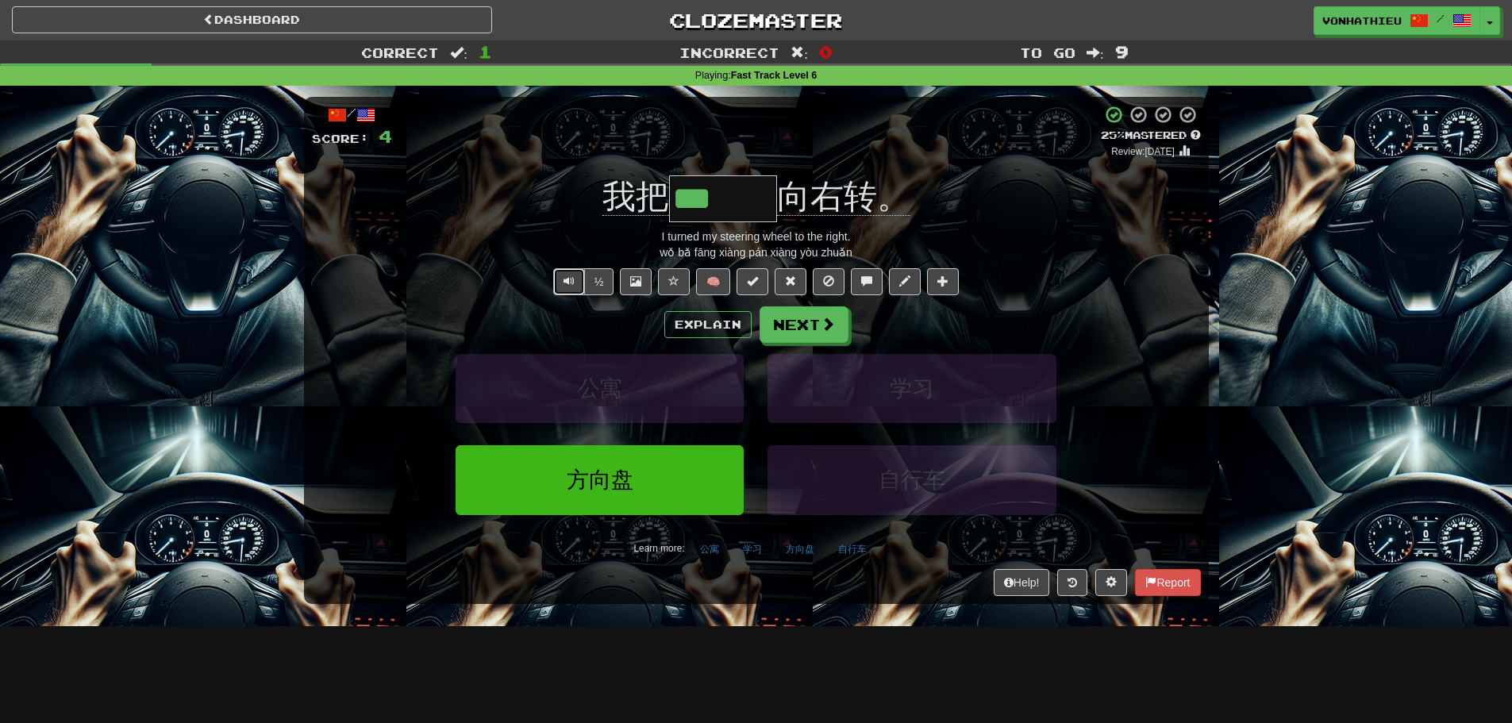
click at [565, 283] on span "Text-to-speech controls" at bounding box center [569, 280] width 11 height 11
click at [681, 319] on button "Explain" at bounding box center [707, 324] width 87 height 27
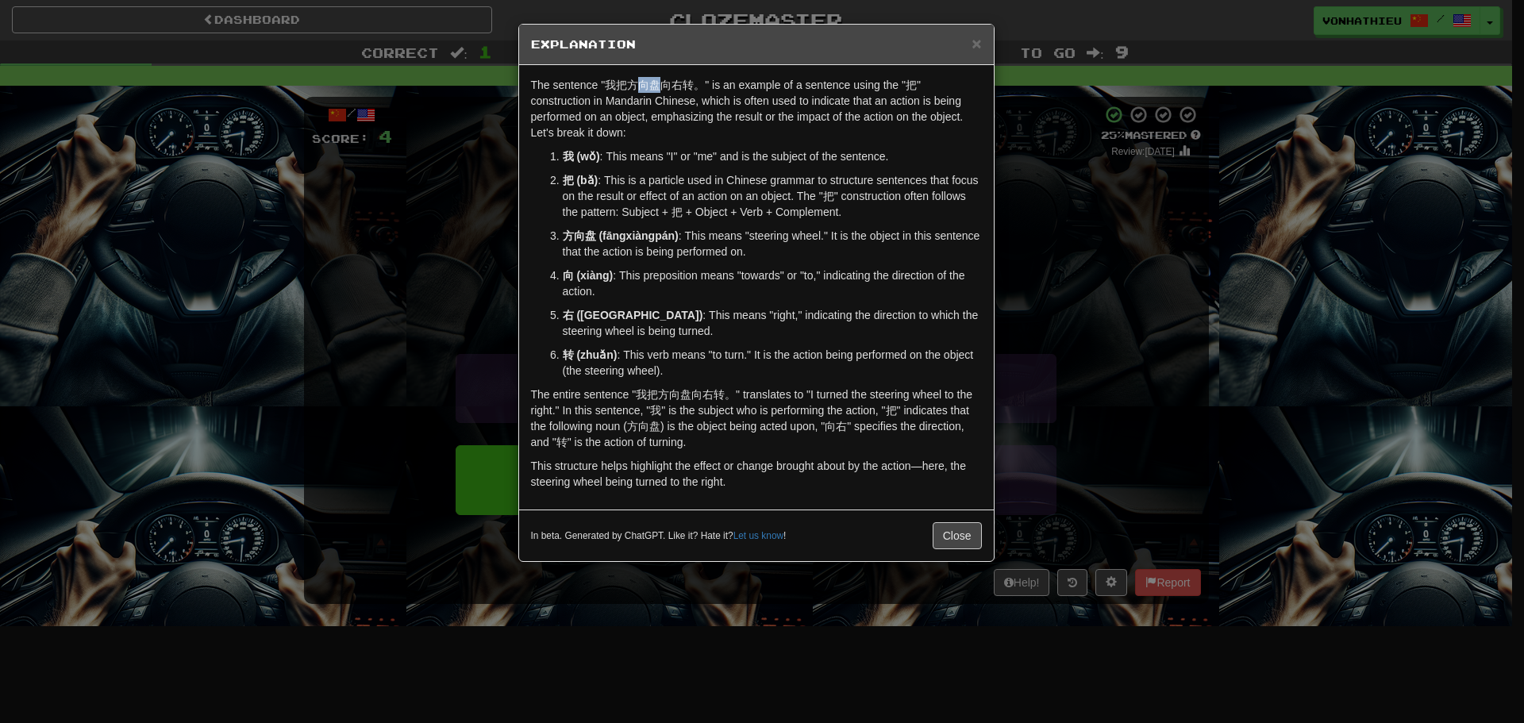
drag, startPoint x: 639, startPoint y: 87, endPoint x: 656, endPoint y: 87, distance: 16.7
click at [656, 87] on p "The sentence "我把方向盘向右转。" is an example of a sentence using the "把" construction…" at bounding box center [756, 109] width 451 height 64
drag, startPoint x: 629, startPoint y: 86, endPoint x: 659, endPoint y: 86, distance: 30.2
click at [659, 86] on p "The sentence "我把方向盘向右转。" is an example of a sentence using the "把" construction…" at bounding box center [756, 109] width 451 height 64
click at [676, 101] on body "Dashboard Clozemaster vonhathieu / Toggle Dropdown Dashboard Leaderboard Activi…" at bounding box center [762, 643] width 1524 height 1287
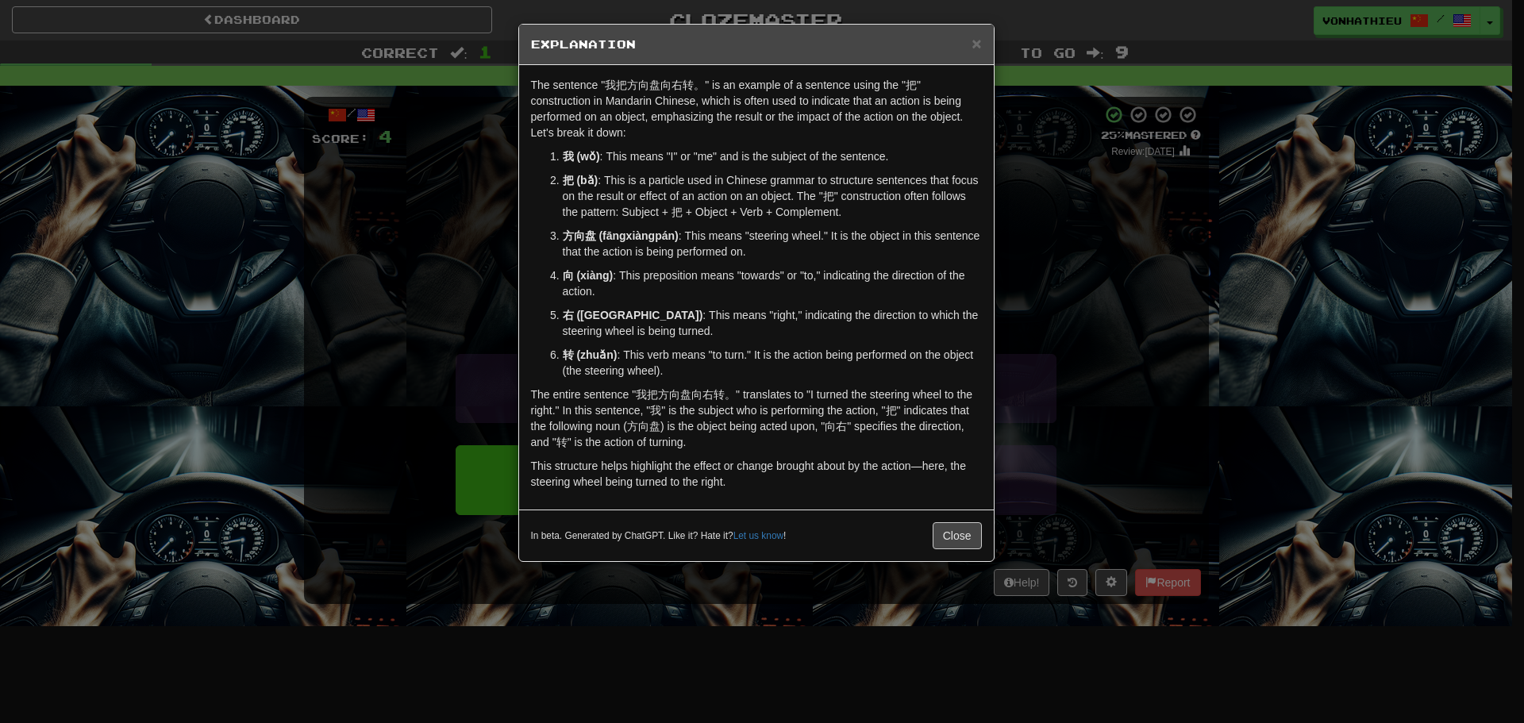
click at [955, 404] on p "The entire sentence "我把方向盘向右转。" translates to "I turned the steering wheel to t…" at bounding box center [756, 419] width 451 height 64
click at [1161, 295] on div "× Explanation The sentence "我把方向盘向右转。" is an example of a sentence using the "把…" at bounding box center [762, 361] width 1524 height 723
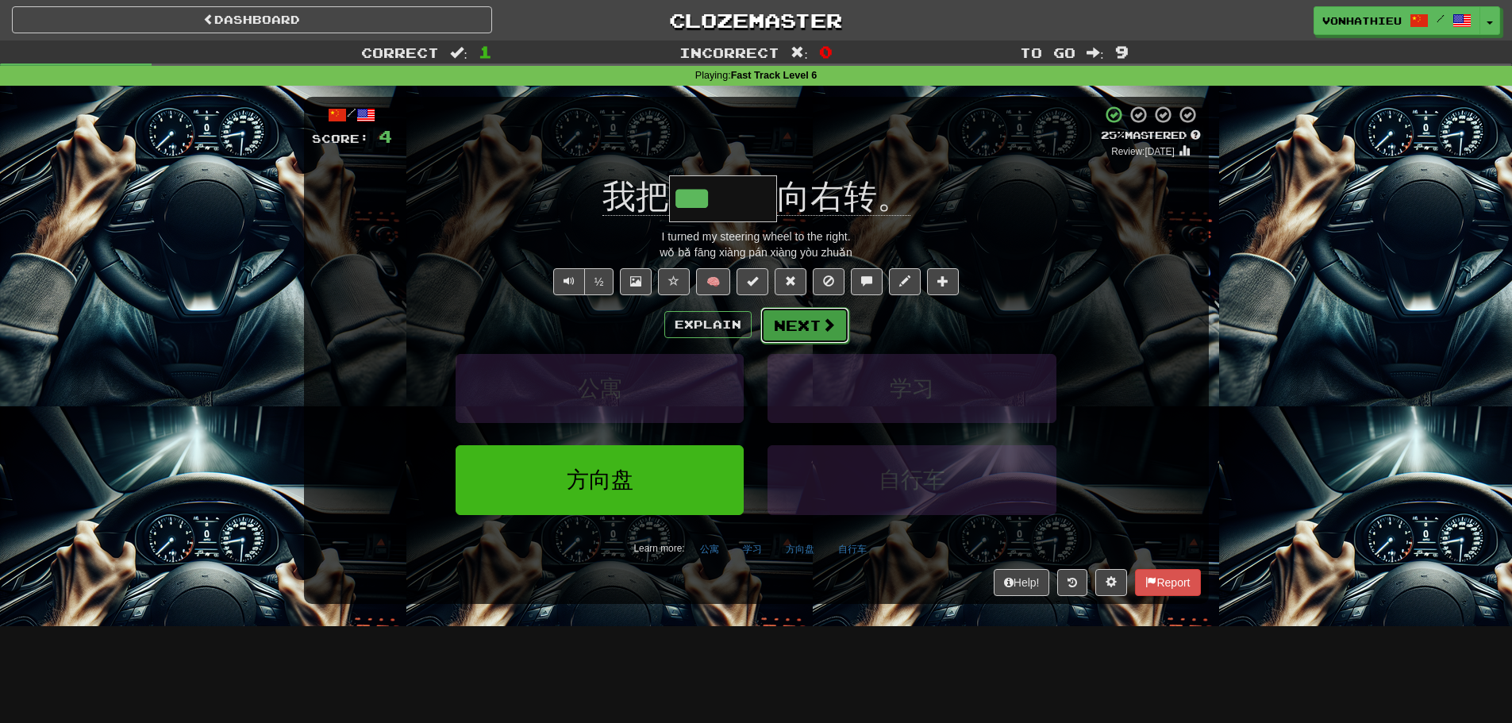
click at [822, 327] on span at bounding box center [829, 325] width 14 height 14
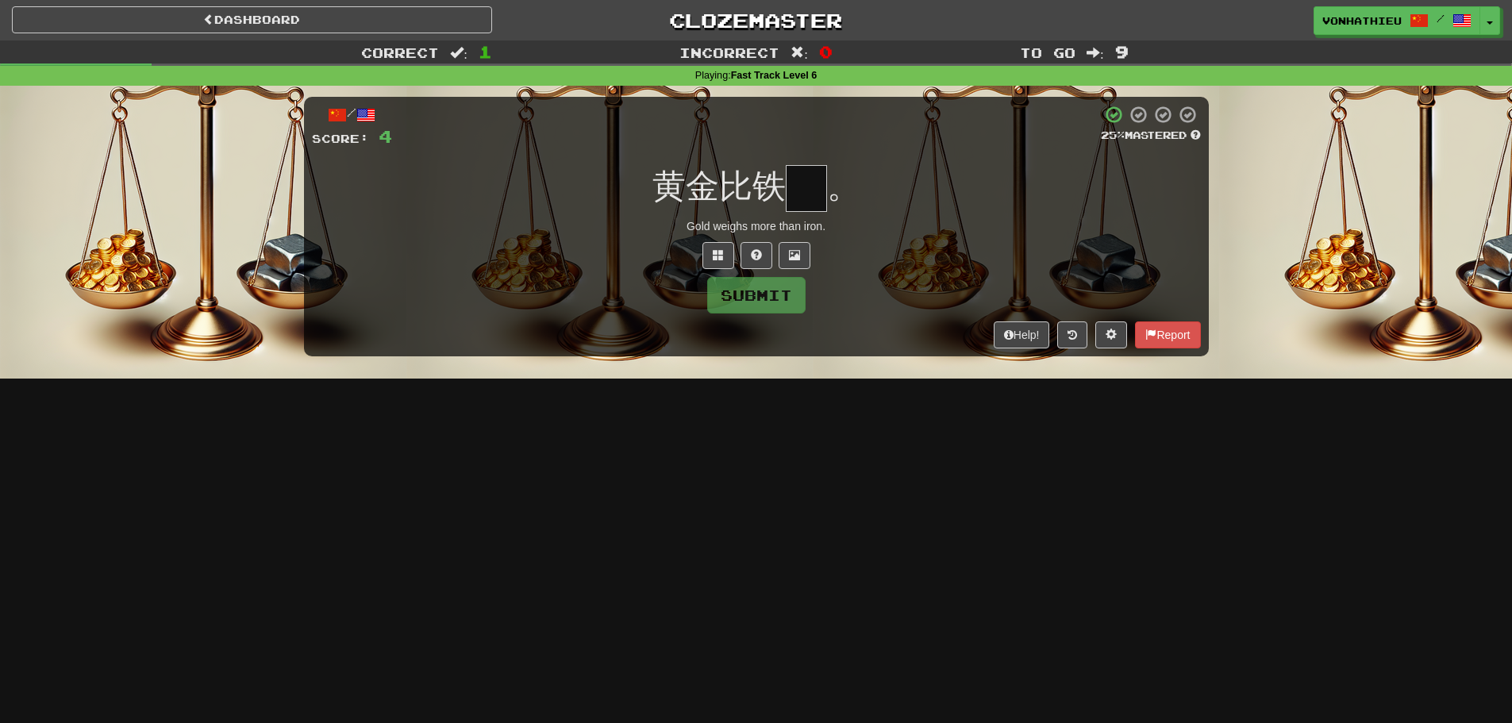
click at [790, 200] on input "text" at bounding box center [806, 188] width 41 height 47
click at [791, 196] on input "text" at bounding box center [806, 188] width 41 height 47
type input "*"
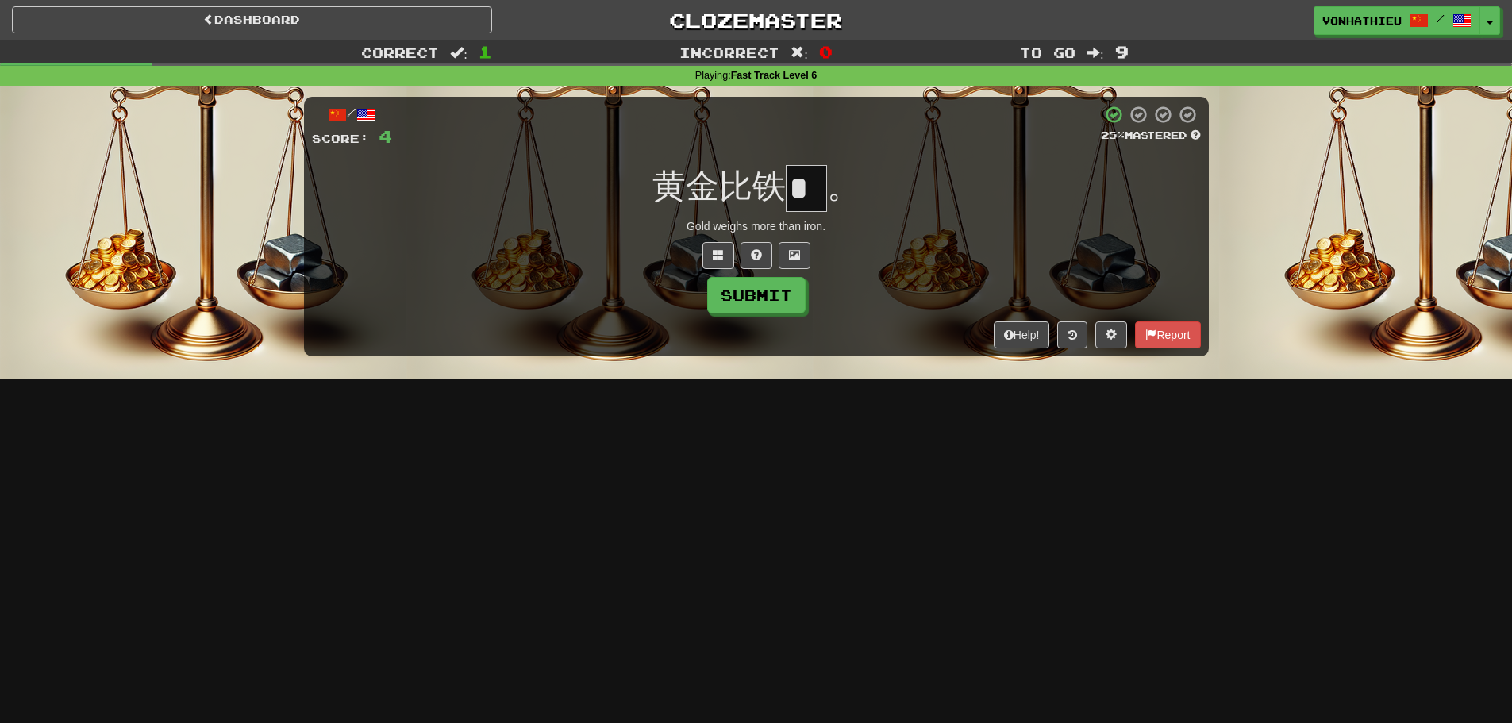
scroll to position [0, 0]
type input "*"
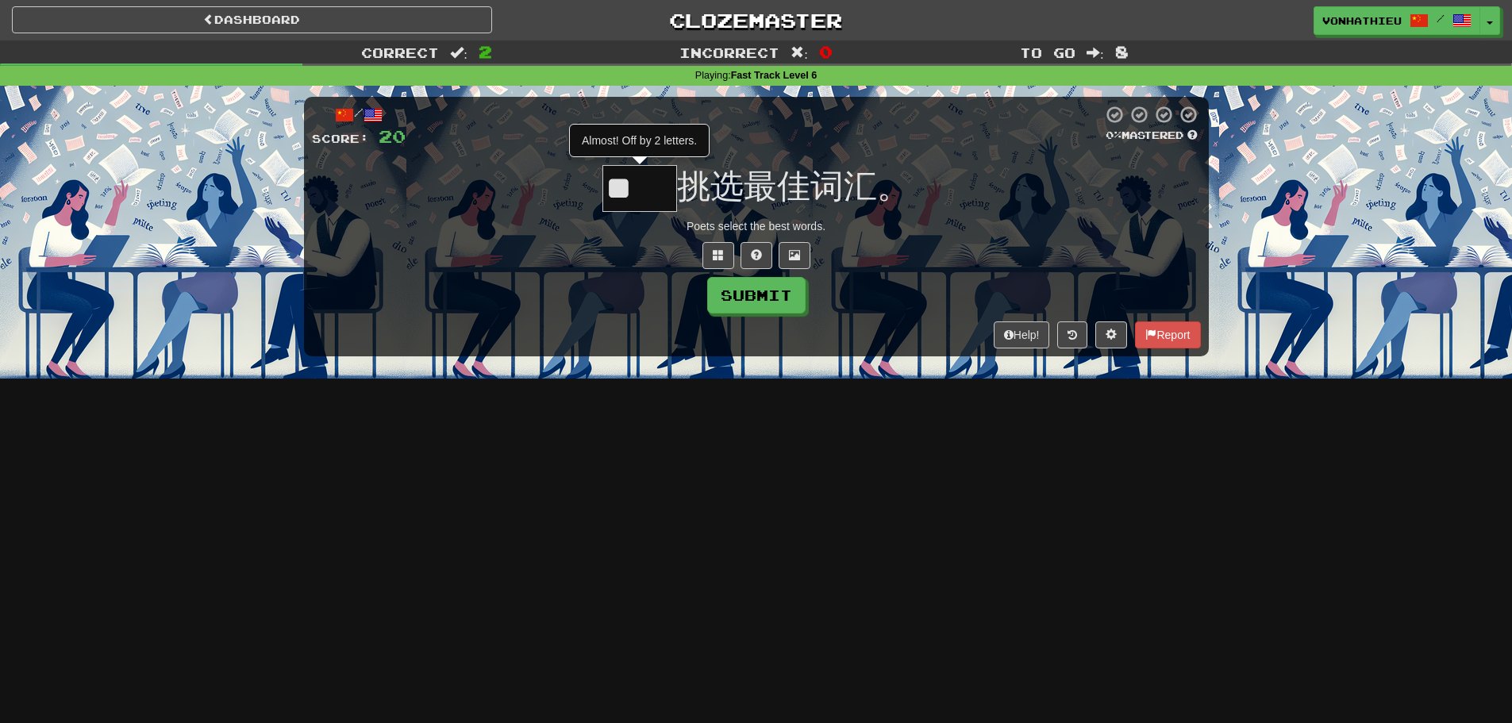
type input "*"
click at [754, 253] on span at bounding box center [756, 254] width 11 height 11
type input "**"
click at [743, 294] on button "Submit" at bounding box center [757, 296] width 98 height 37
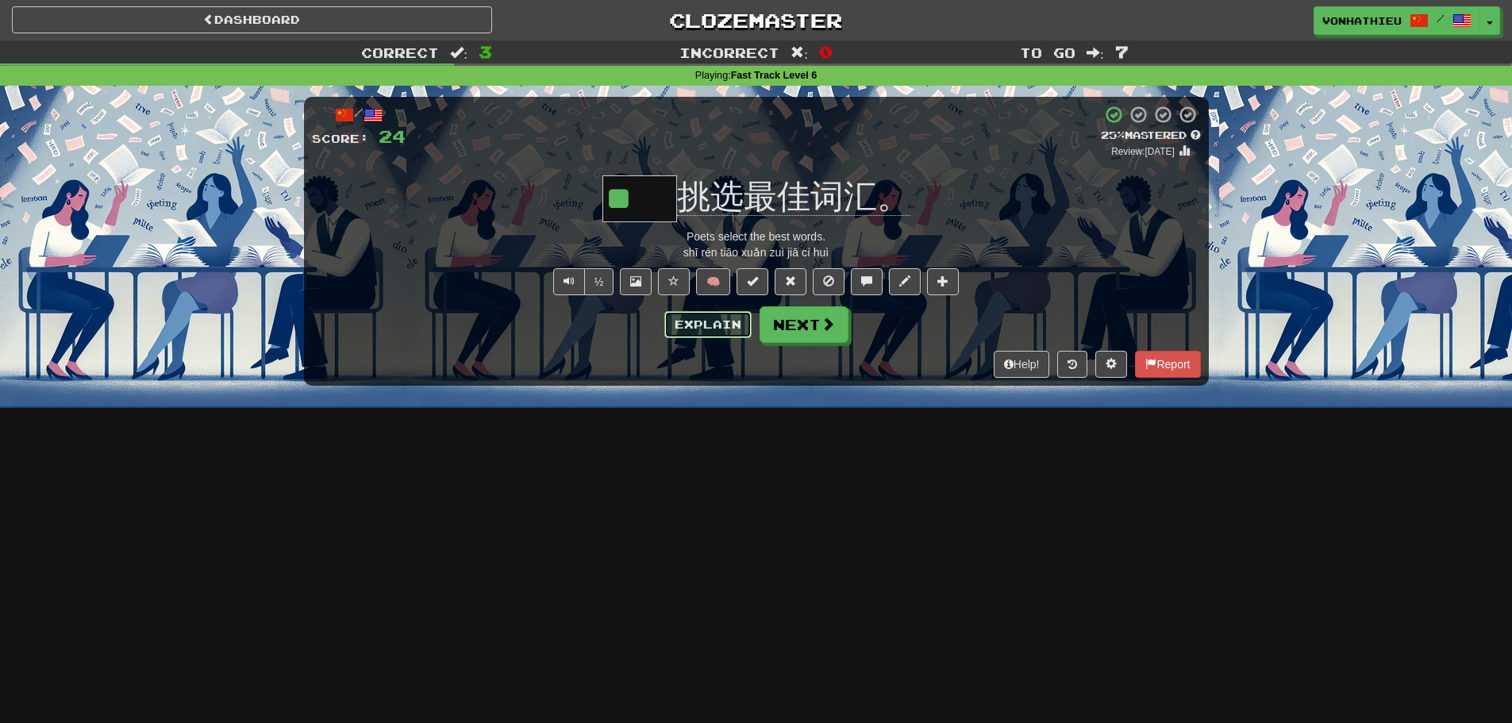
click at [690, 331] on button "Explain" at bounding box center [707, 324] width 87 height 27
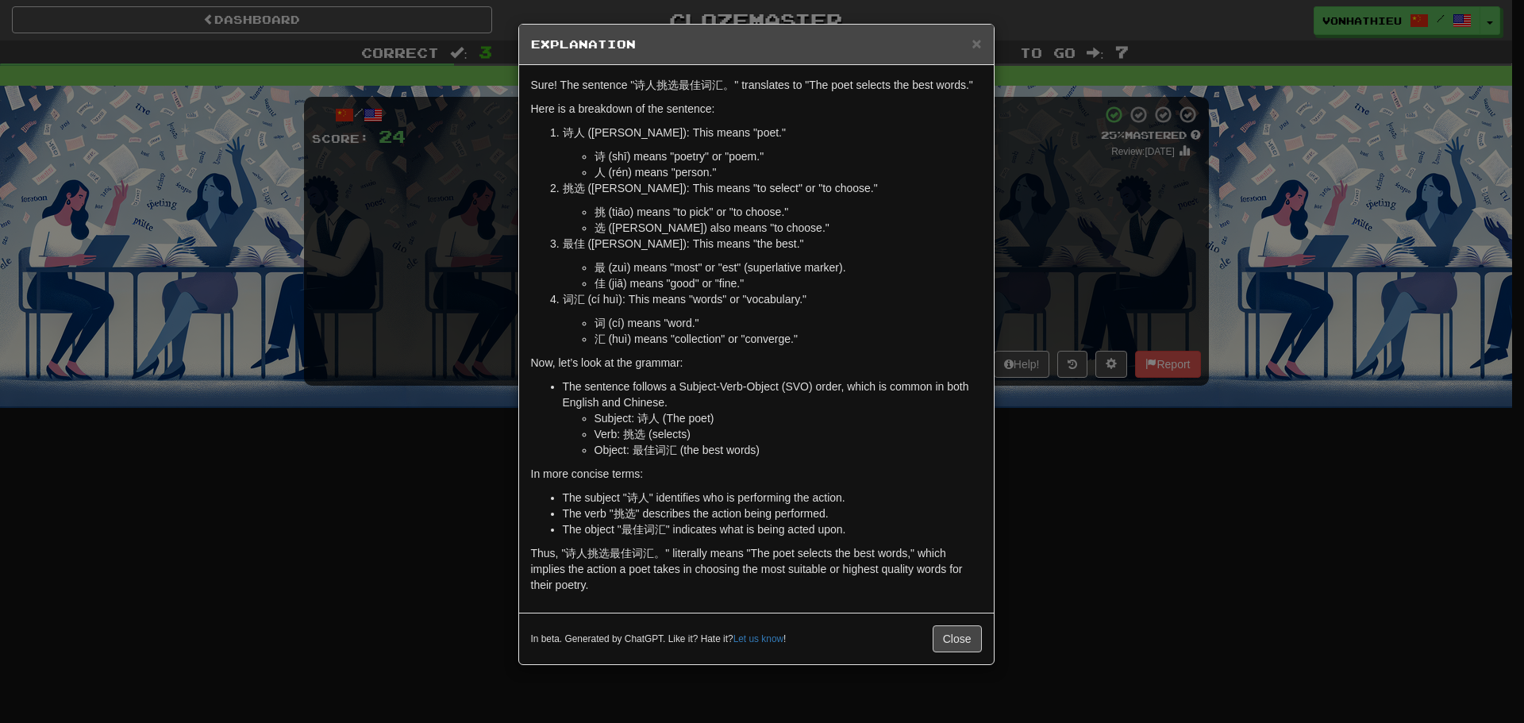
drag, startPoint x: 1158, startPoint y: 239, endPoint x: 1150, endPoint y: 241, distance: 8.3
click at [1158, 240] on div "× Explanation Sure! The sentence "诗人挑选最佳词汇。" translates to "The poet selects th…" at bounding box center [762, 361] width 1524 height 723
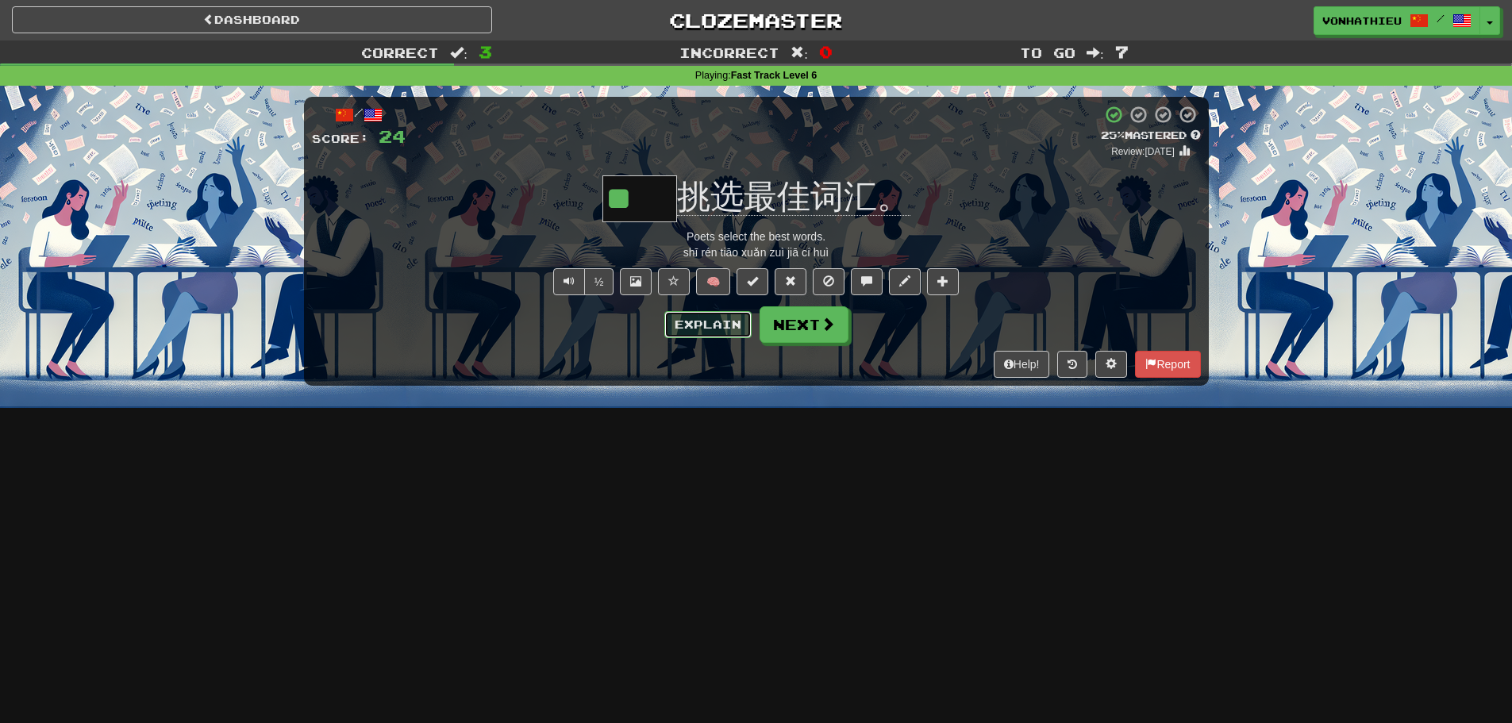
click at [718, 324] on button "Explain" at bounding box center [707, 324] width 87 height 27
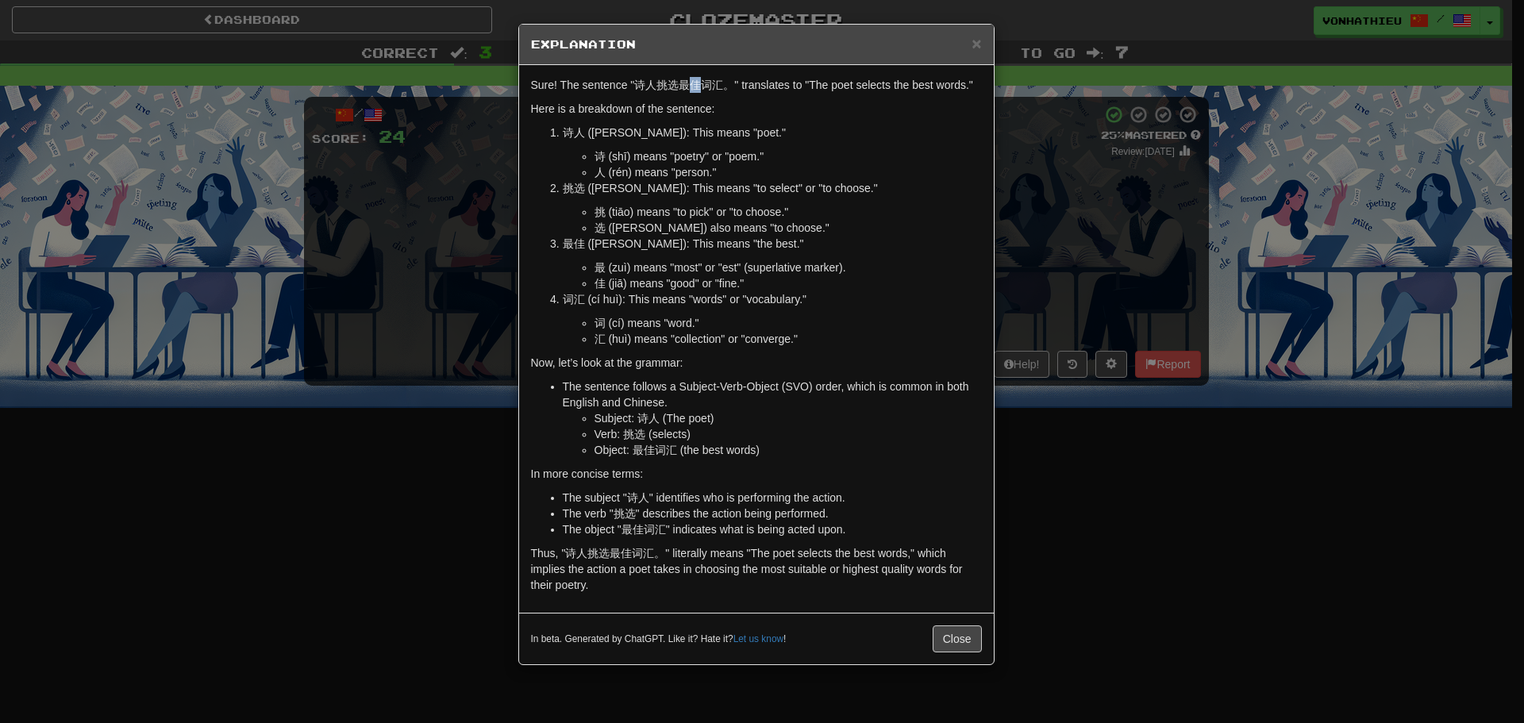
drag, startPoint x: 692, startPoint y: 86, endPoint x: 703, endPoint y: 86, distance: 10.3
click at [703, 86] on p "Sure! The sentence "诗人挑选最佳词汇。" translates to "The poet selects the best words."" at bounding box center [756, 85] width 451 height 16
click at [730, 106] on body "Dashboard Clozemaster vonhathieu / Toggle Dropdown Dashboard Leaderboard Activi…" at bounding box center [762, 643] width 1524 height 1287
click at [757, 98] on div "Sure! The sentence "诗人挑选最佳词汇。" translates to "The poet selects the best words."…" at bounding box center [756, 339] width 475 height 548
click at [1134, 214] on div "× Explanation Sure! The sentence "诗人挑选最佳词汇。" translates to "The poet selects th…" at bounding box center [762, 361] width 1524 height 723
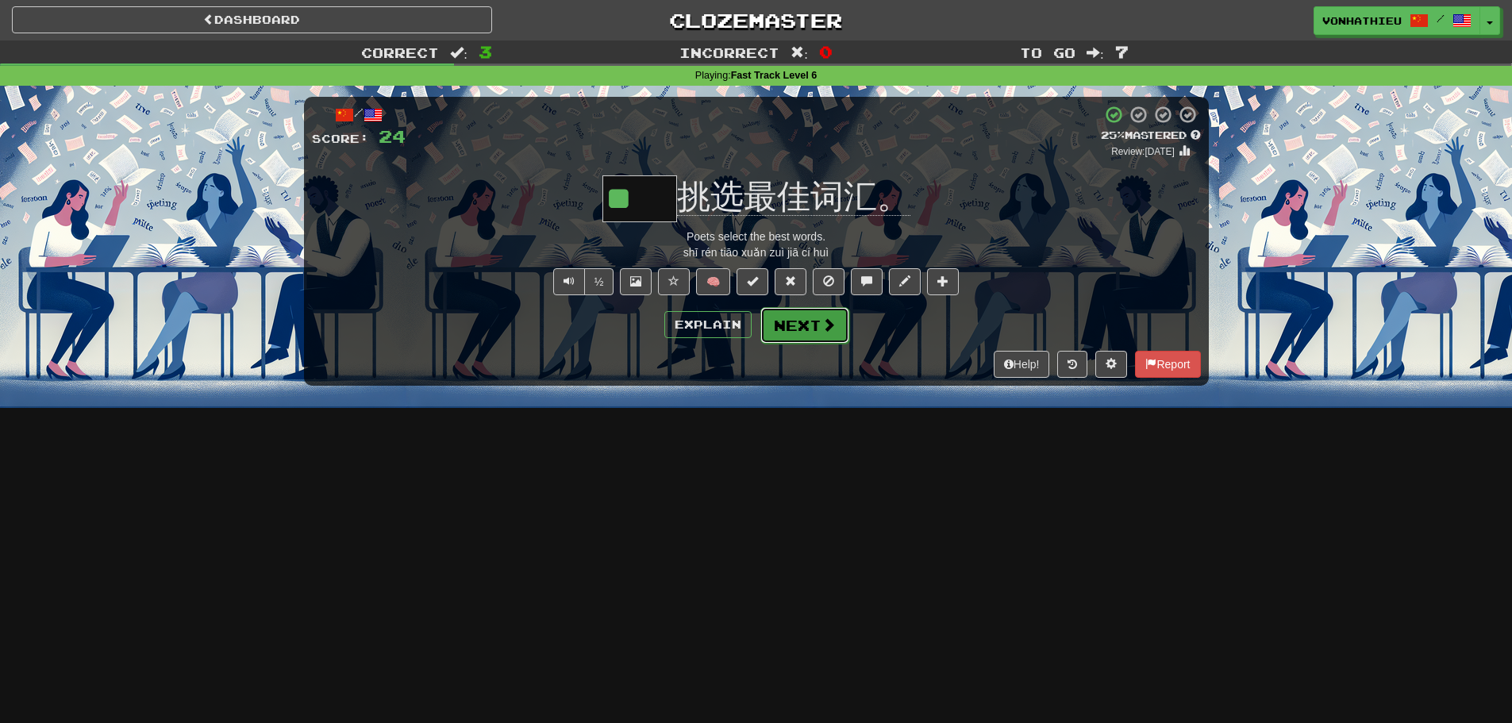
click at [814, 329] on button "Next" at bounding box center [804, 325] width 89 height 37
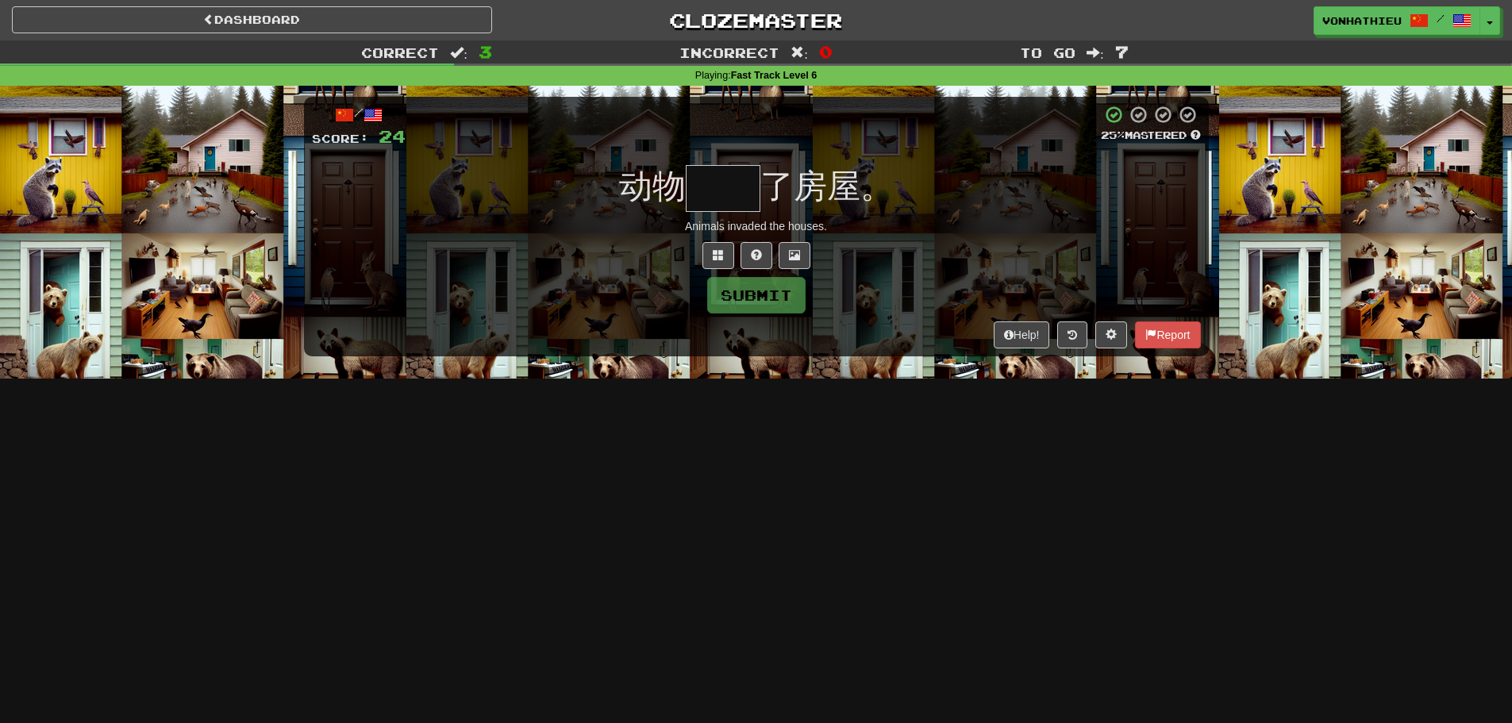
click at [713, 205] on input "text" at bounding box center [723, 188] width 75 height 47
type input "*"
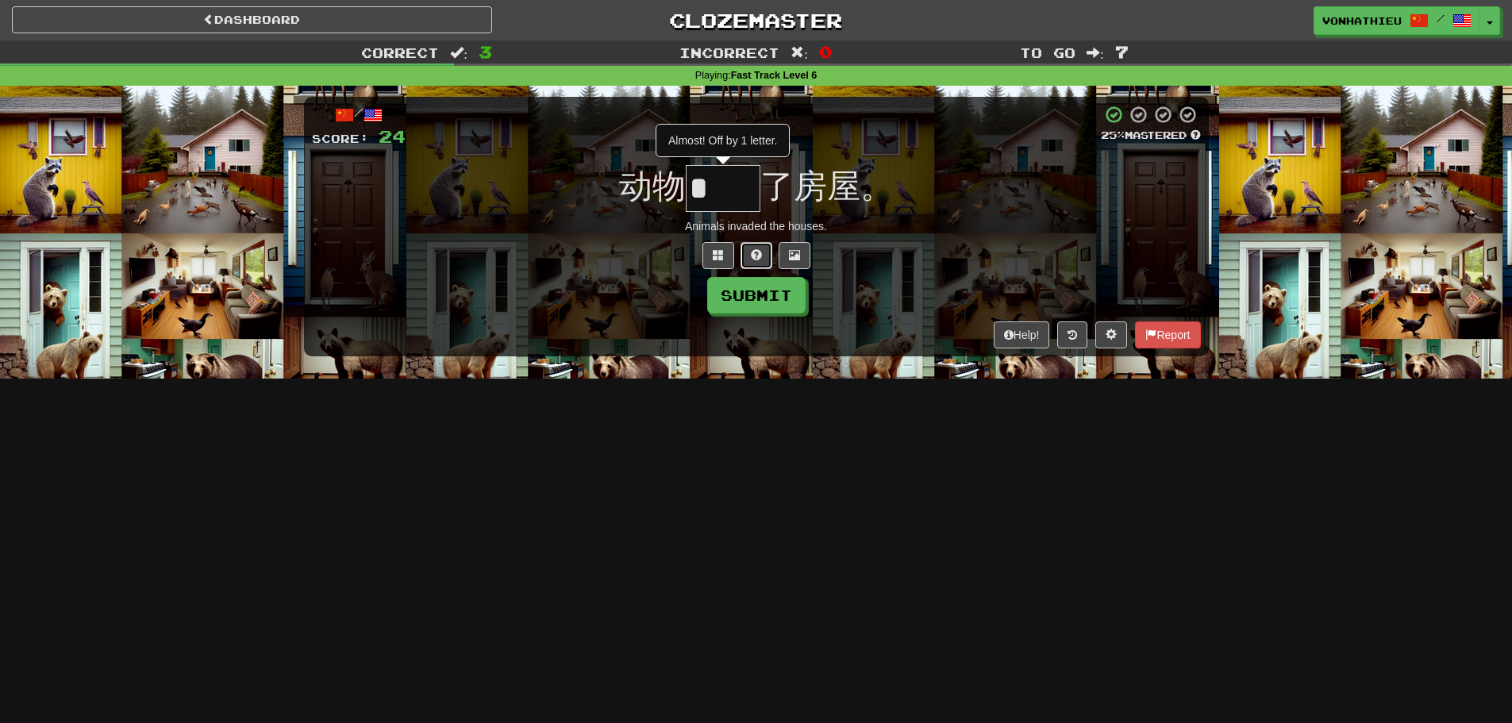
click at [749, 252] on button at bounding box center [757, 255] width 32 height 27
type input "**"
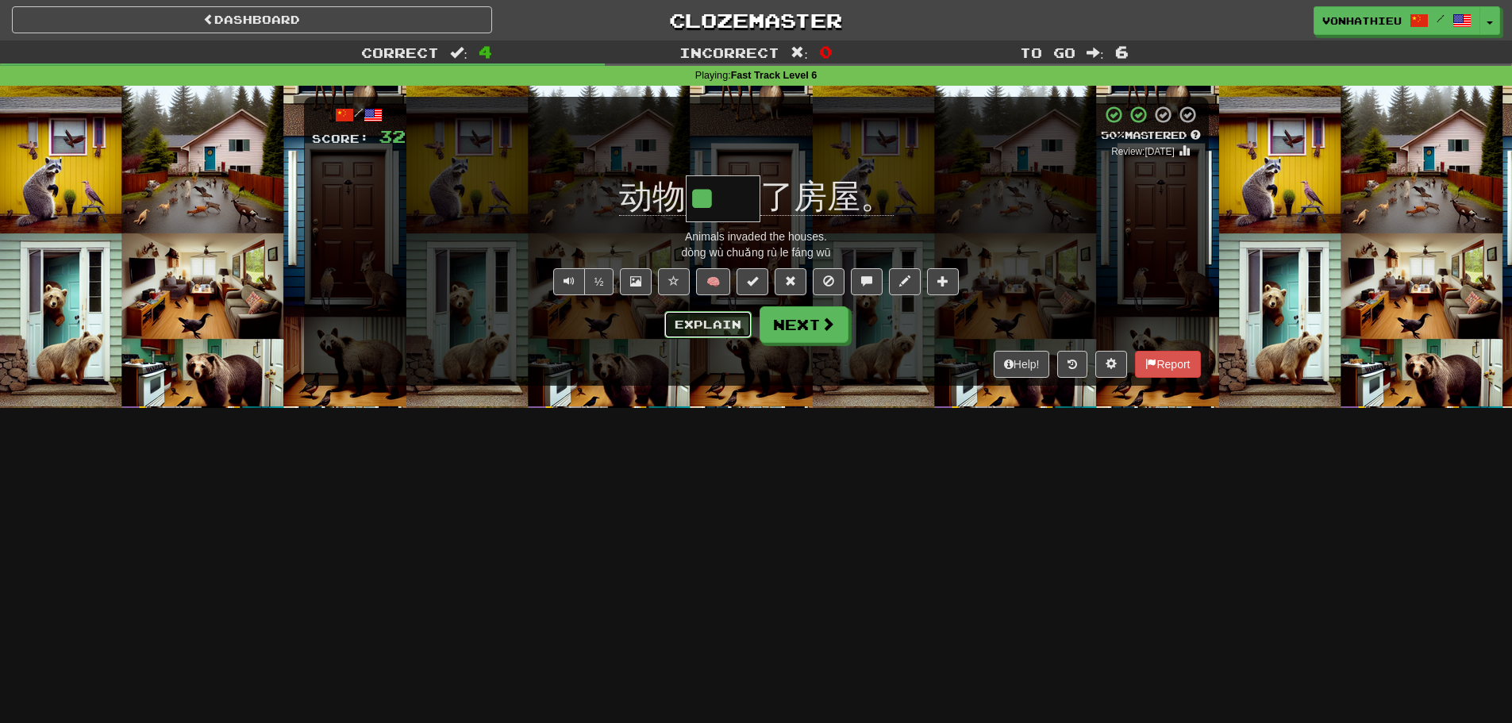
click at [730, 331] on button "Explain" at bounding box center [707, 324] width 87 height 27
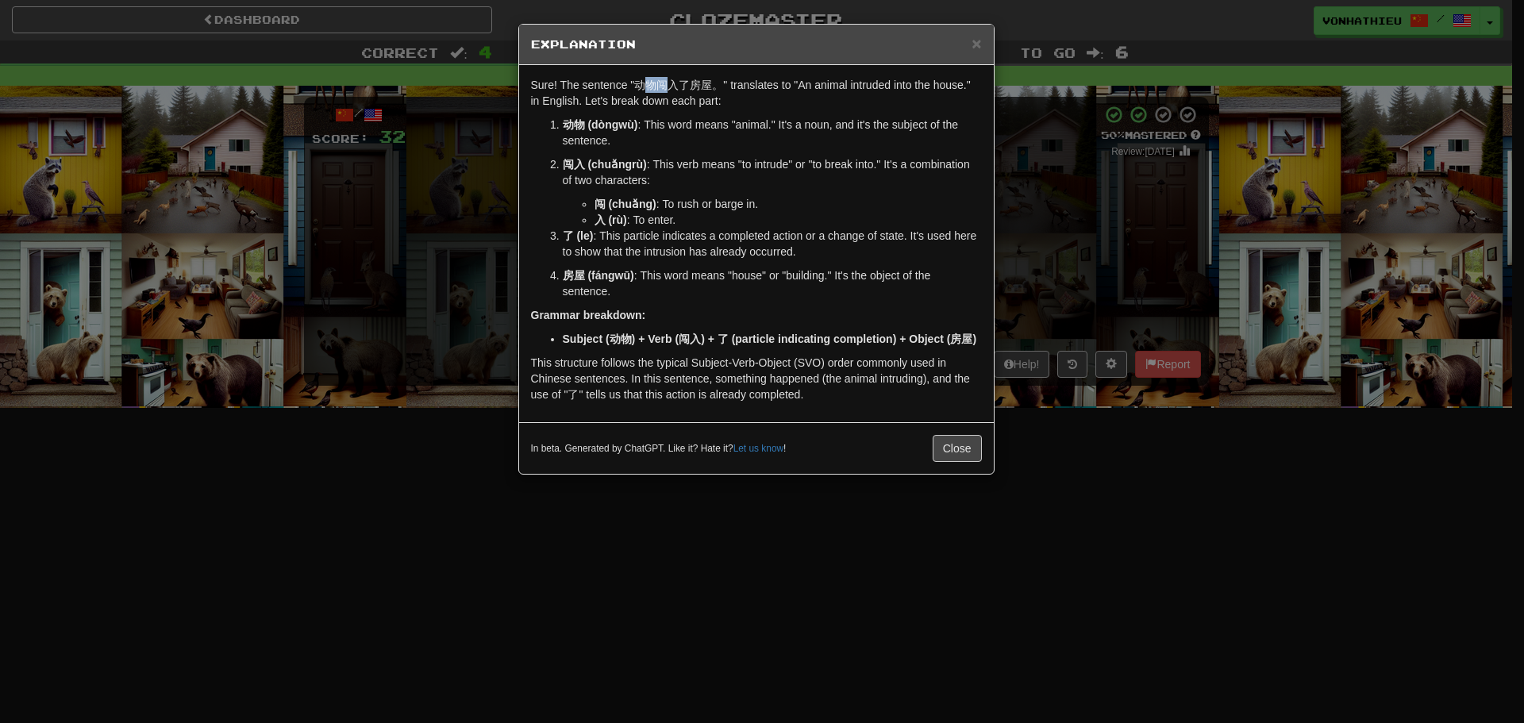
drag, startPoint x: 642, startPoint y: 86, endPoint x: 664, endPoint y: 88, distance: 21.6
click at [664, 88] on p "Sure! The sentence "动物闯入了房屋。" translates to "An animal intruded into the house.…" at bounding box center [756, 93] width 451 height 32
click at [689, 107] on body "Dashboard Clozemaster vonhathieu / Toggle Dropdown Dashboard Leaderboard Activi…" at bounding box center [762, 643] width 1524 height 1287
drag, startPoint x: 612, startPoint y: 180, endPoint x: 629, endPoint y: 161, distance: 25.3
click at [613, 180] on p "闯入 (chuǎngrù) : This verb means "to intrude" or "to break into." It's a combina…" at bounding box center [772, 172] width 419 height 32
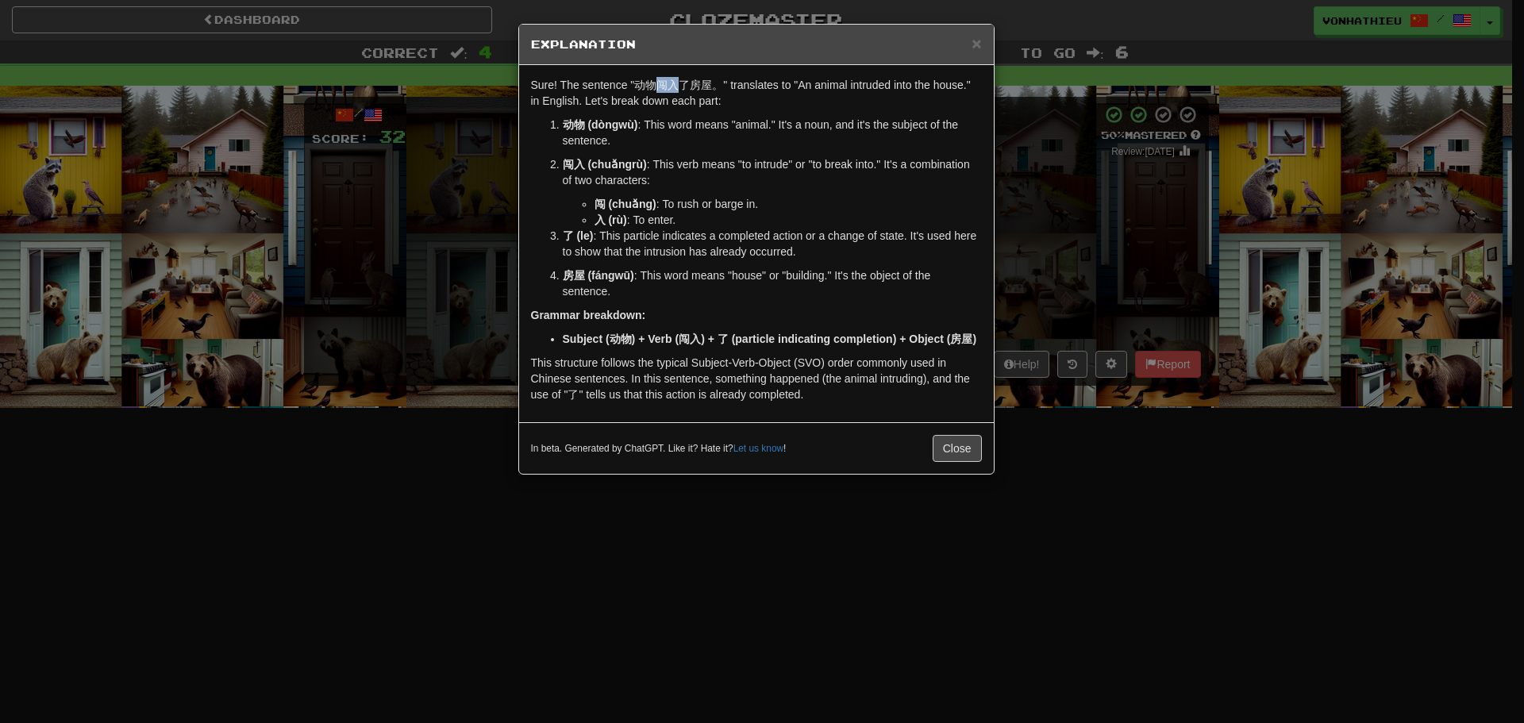
drag, startPoint x: 660, startPoint y: 90, endPoint x: 676, endPoint y: 90, distance: 16.7
click at [676, 90] on p "Sure! The sentence "动物闯入了房屋。" translates to "An animal intruded into the house.…" at bounding box center [756, 93] width 451 height 32
click at [699, 107] on body "Dashboard Clozemaster vonhathieu / Toggle Dropdown Dashboard Leaderboard Activi…" at bounding box center [762, 643] width 1524 height 1287
click at [643, 202] on strong "闯 (chuǎng)" at bounding box center [626, 204] width 62 height 13
click at [957, 449] on button "Close" at bounding box center [957, 448] width 49 height 27
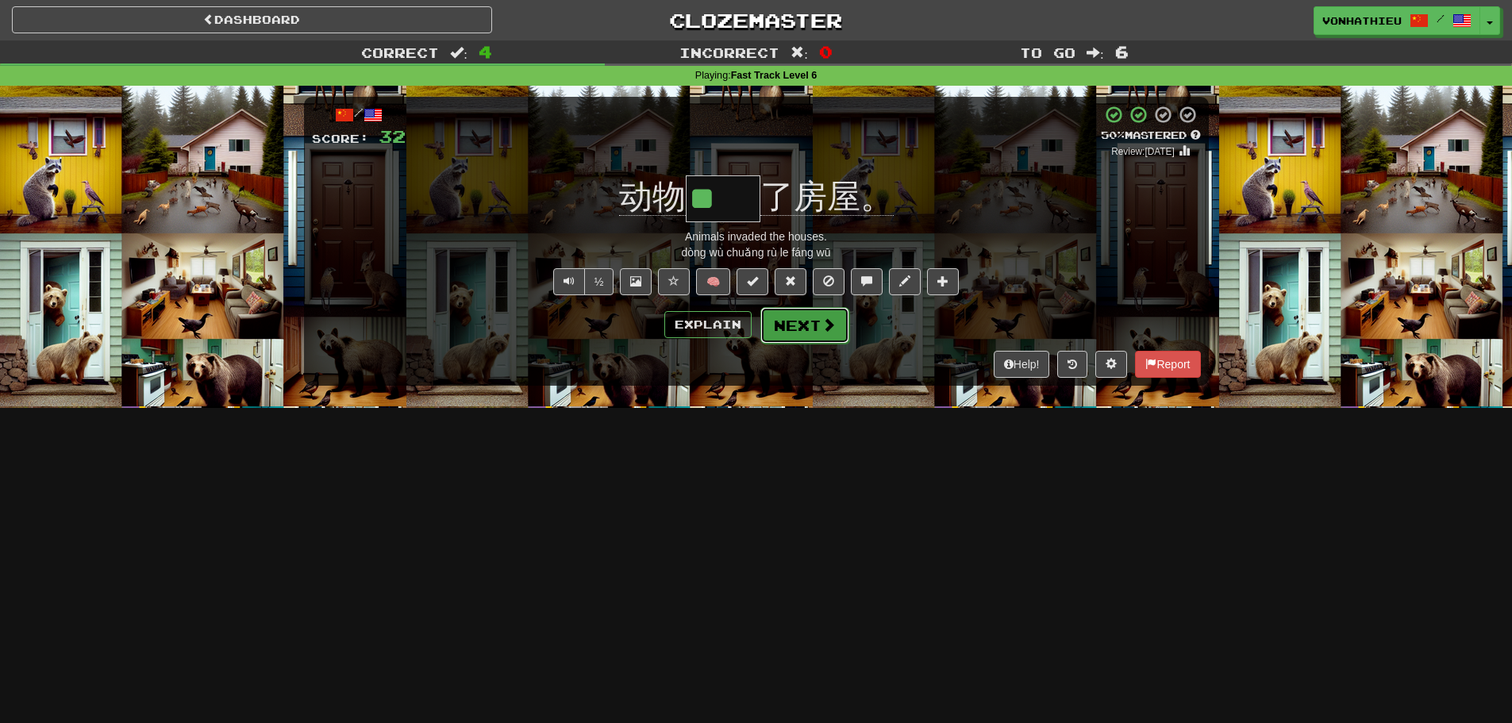
click at [805, 335] on button "Next" at bounding box center [804, 325] width 89 height 37
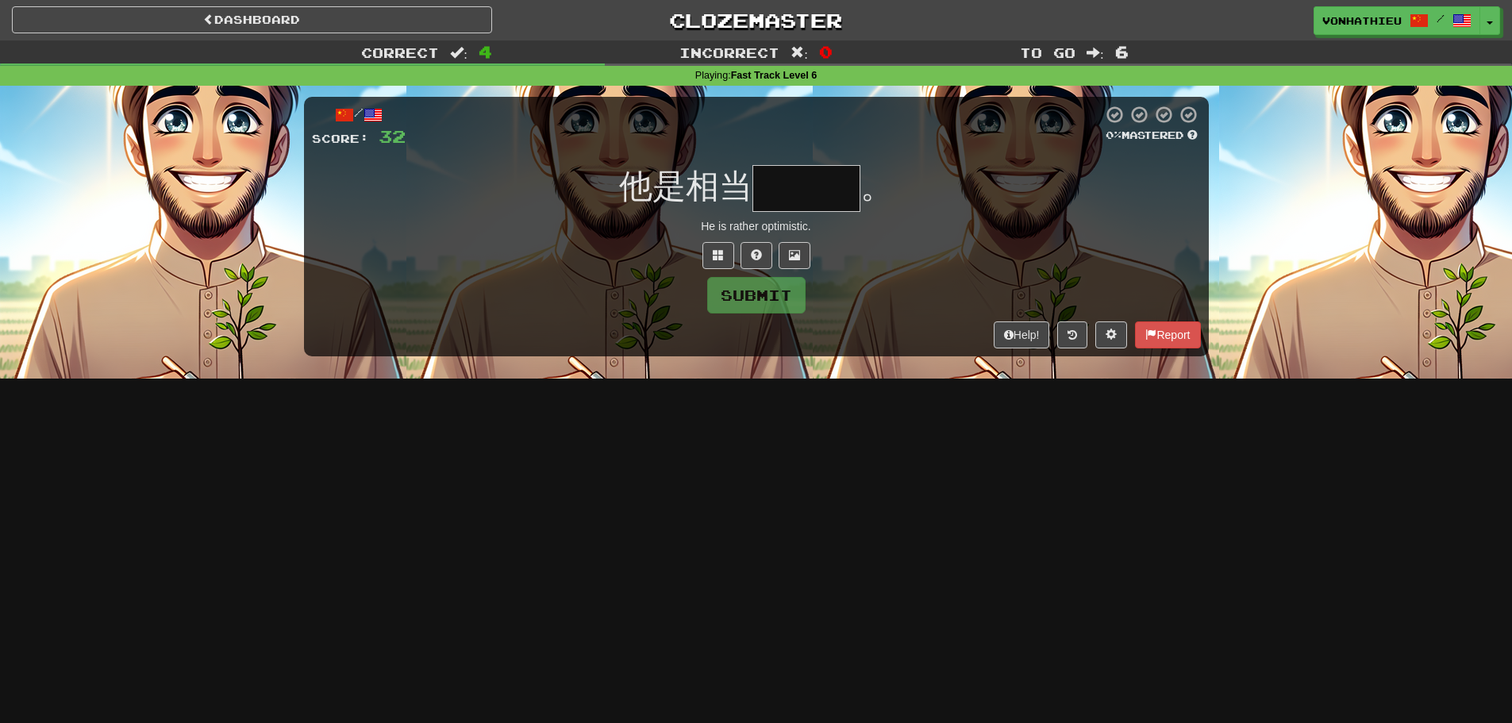
click at [784, 191] on input "text" at bounding box center [807, 188] width 108 height 47
type input "*"
click at [745, 253] on button at bounding box center [757, 255] width 32 height 27
type input "*"
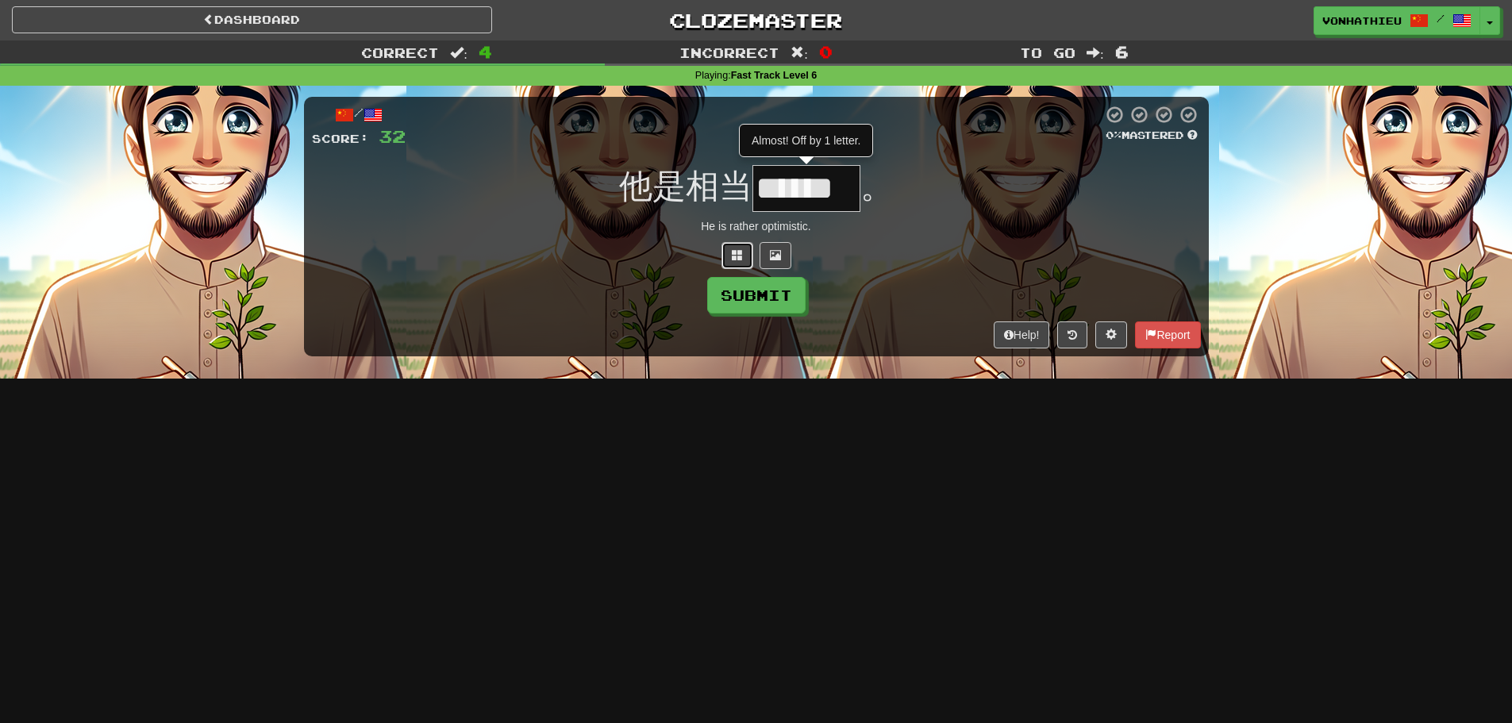
click at [734, 245] on button at bounding box center [738, 255] width 32 height 27
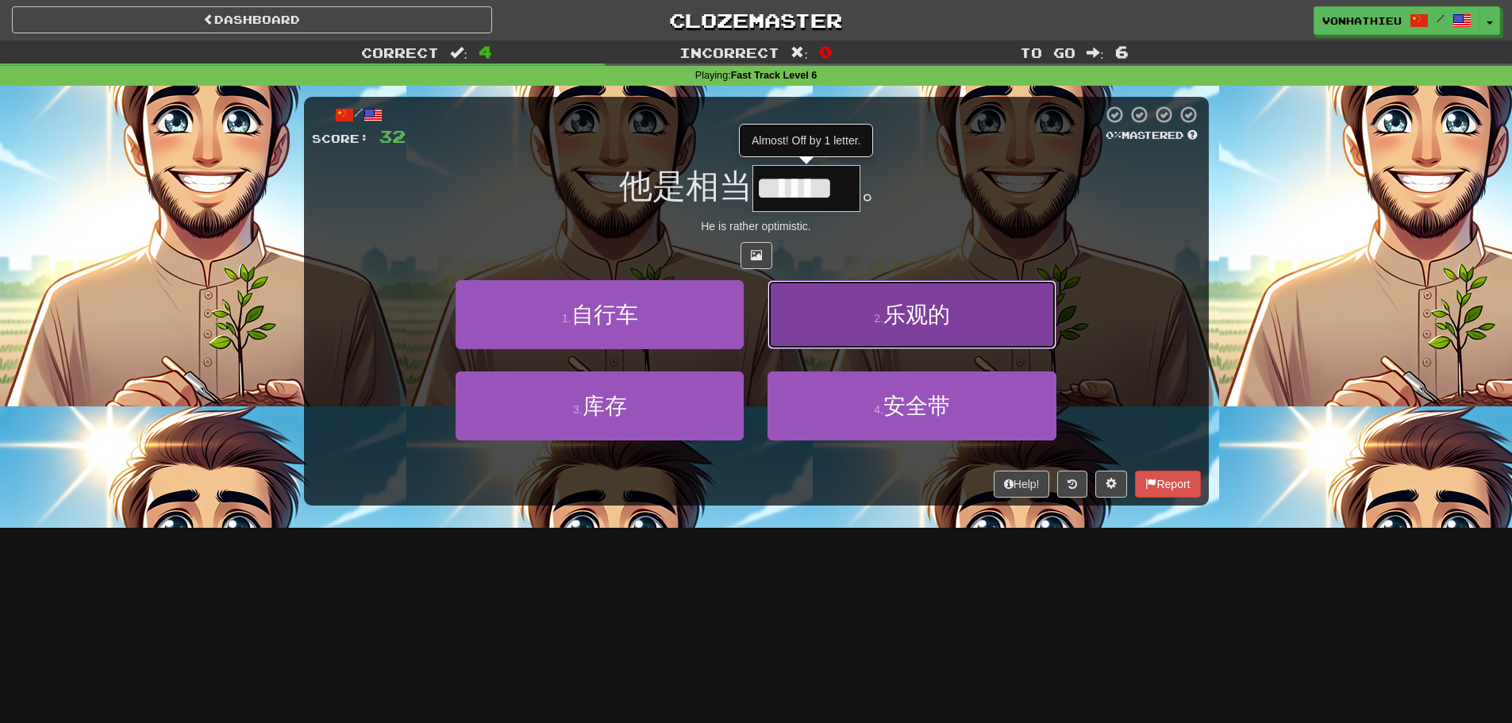
click at [894, 312] on span "乐观的" at bounding box center [917, 314] width 67 height 25
type input "***"
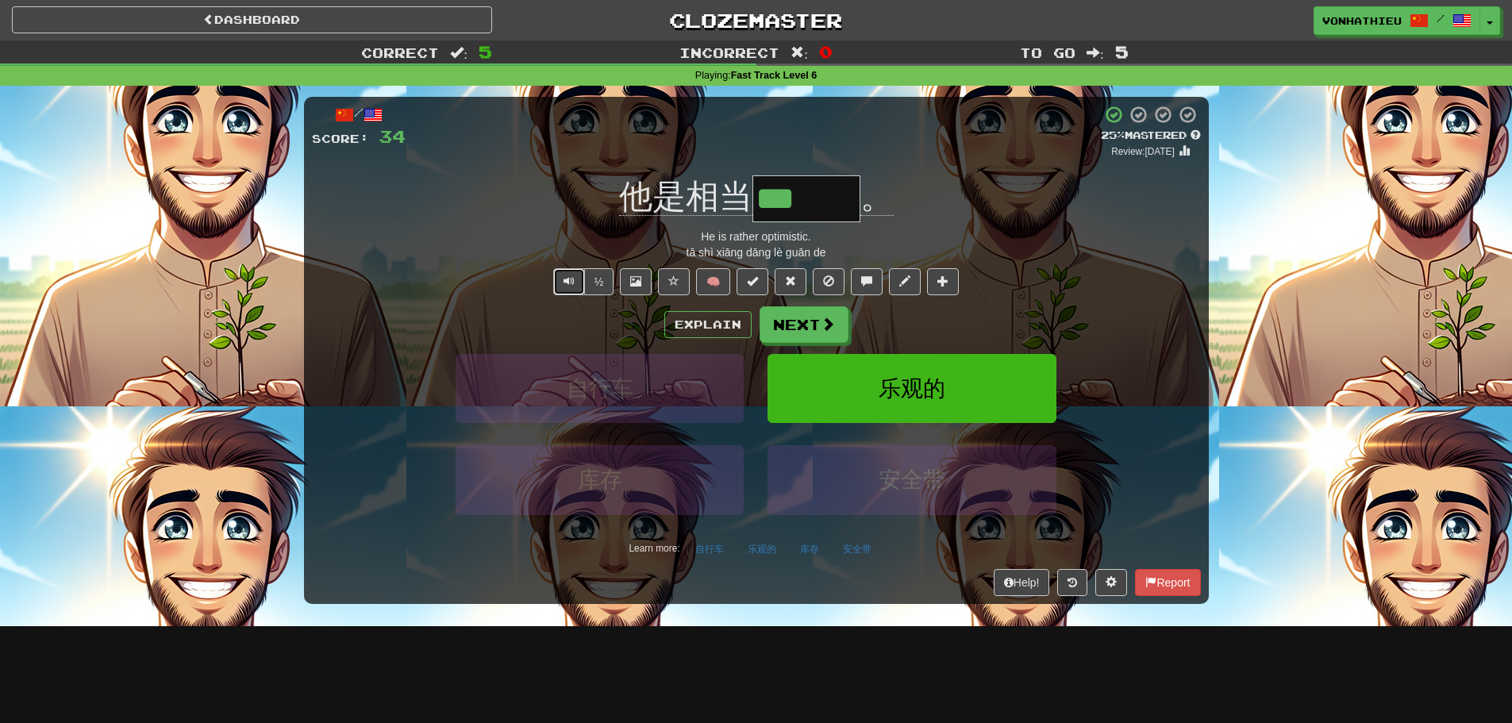
click at [572, 286] on span "Text-to-speech controls" at bounding box center [569, 280] width 11 height 11
click at [714, 324] on button "Explain" at bounding box center [707, 324] width 87 height 27
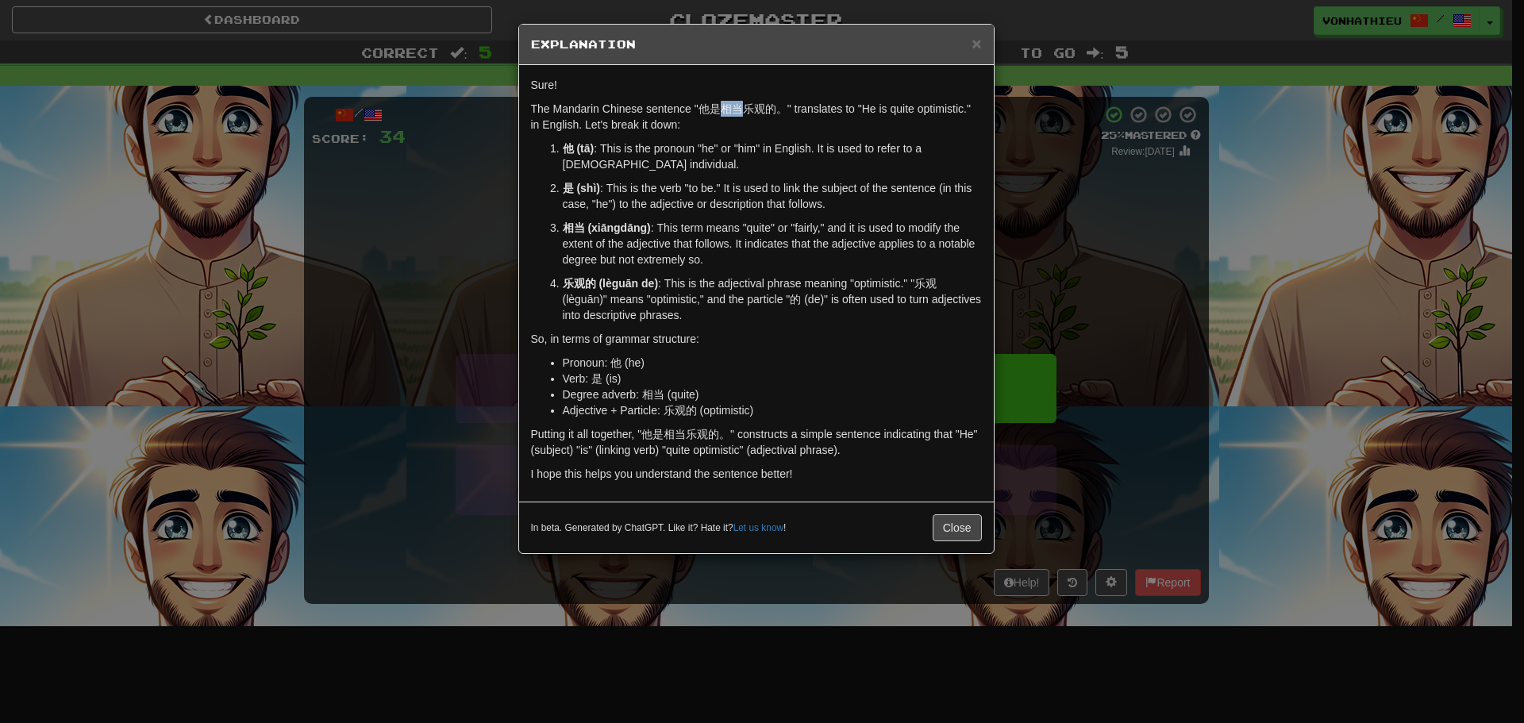
drag, startPoint x: 721, startPoint y: 105, endPoint x: 745, endPoint y: 106, distance: 23.9
click at [745, 106] on p "The Mandarin Chinese sentence "他是相当乐观的。" translates to "He is quite optimistic.…" at bounding box center [756, 117] width 451 height 32
click at [765, 127] on body "Dashboard Clozemaster vonhathieu / Toggle Dropdown Dashboard Leaderboard Activi…" at bounding box center [762, 643] width 1524 height 1287
click at [725, 124] on p "The Mandarin Chinese sentence "他是相当乐观的。" translates to "He is quite optimistic.…" at bounding box center [756, 117] width 451 height 32
click at [1057, 168] on div "× Explanation Sure! The Mandarin Chinese sentence "他是相当乐观的。" translates to "He …" at bounding box center [762, 361] width 1524 height 723
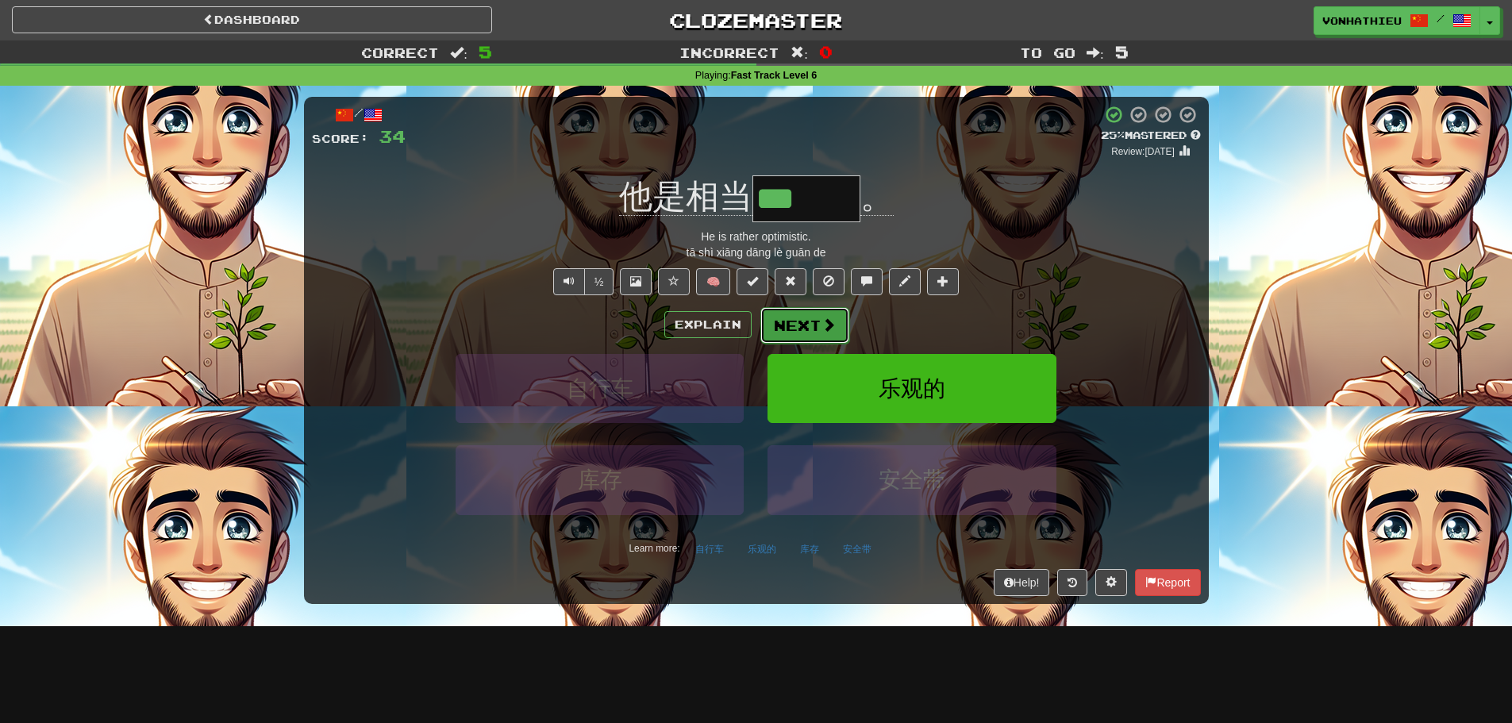
click at [818, 318] on button "Next" at bounding box center [804, 325] width 89 height 37
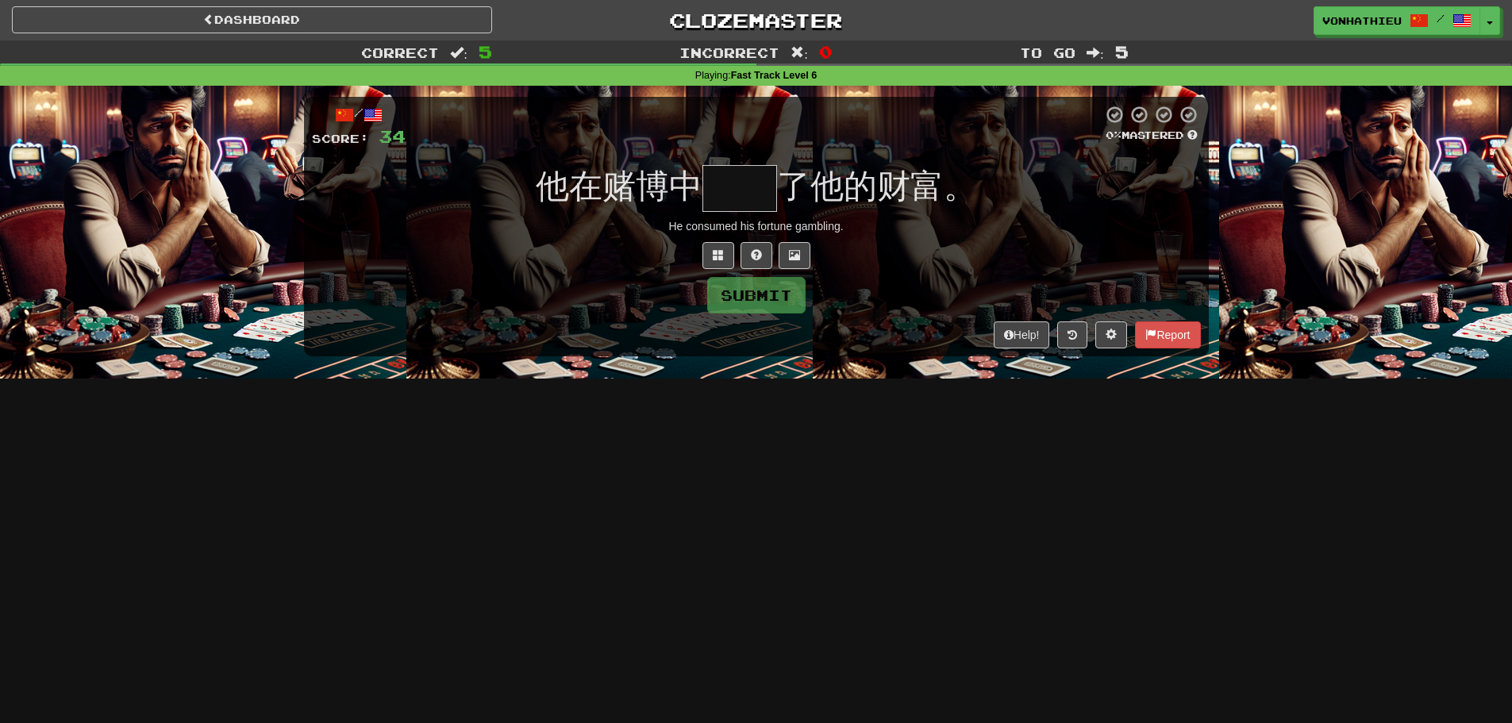
click at [749, 195] on input "text" at bounding box center [740, 188] width 75 height 47
click at [743, 296] on button "Submit" at bounding box center [757, 296] width 98 height 37
click at [796, 258] on span at bounding box center [794, 254] width 11 height 11
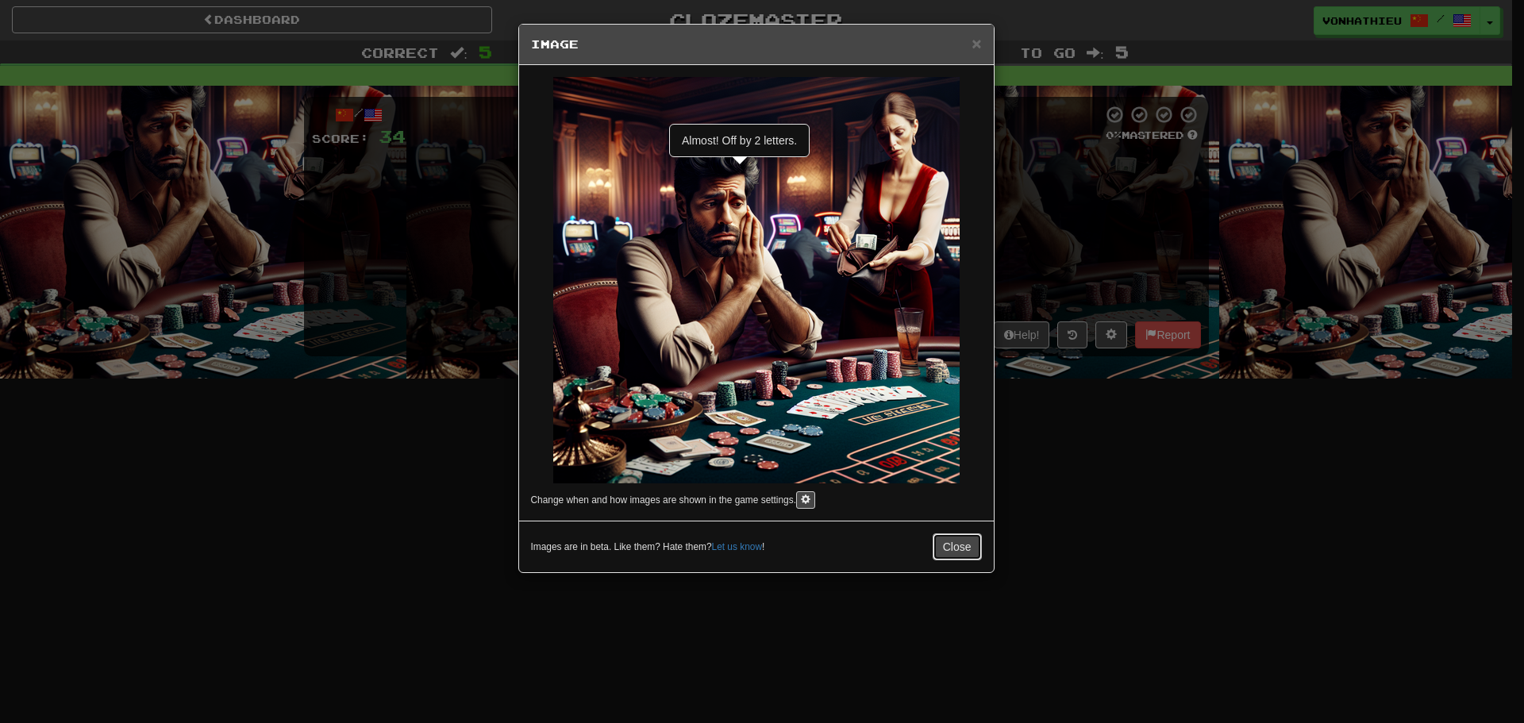
click at [953, 545] on button "Close" at bounding box center [957, 546] width 49 height 27
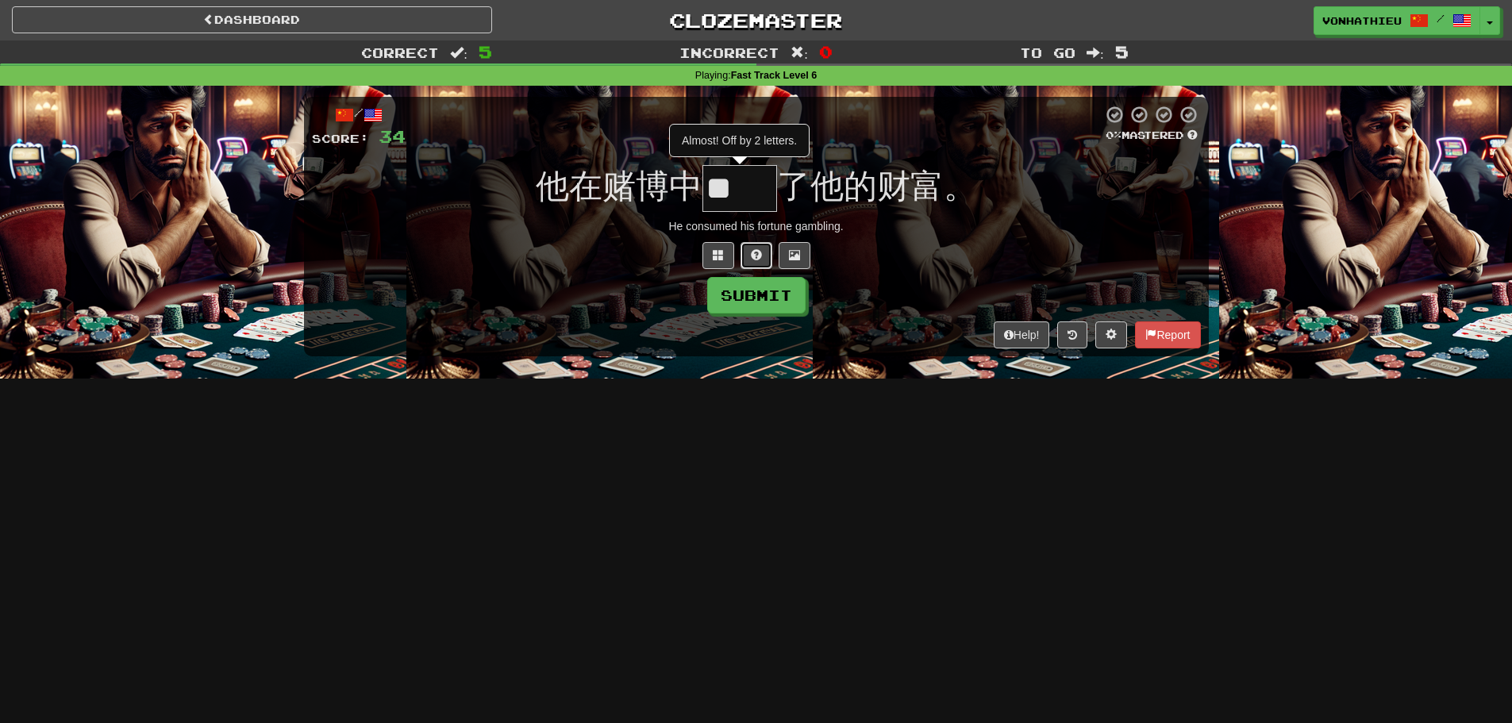
click at [760, 257] on span at bounding box center [756, 254] width 11 height 11
click at [730, 257] on button at bounding box center [738, 255] width 32 height 27
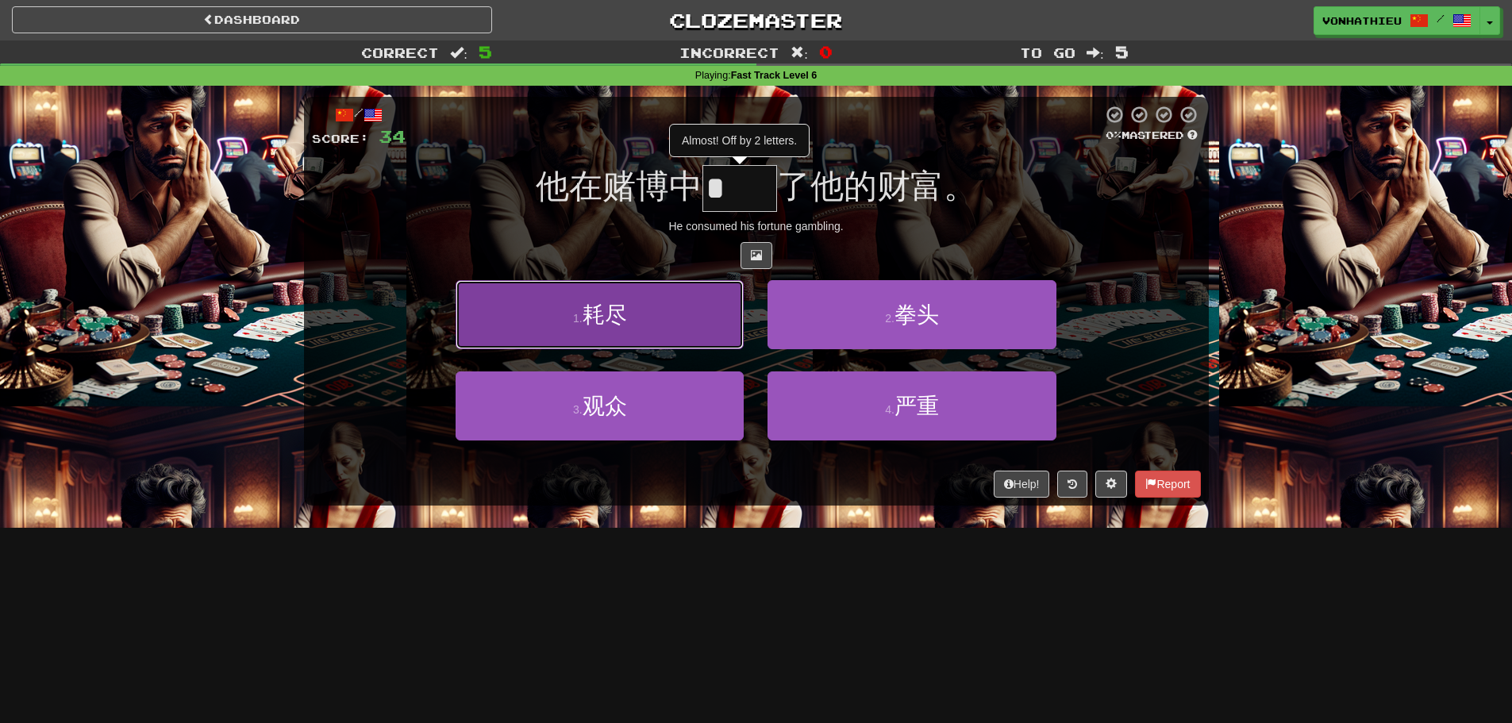
click at [668, 304] on button "1 . 耗尽" at bounding box center [600, 314] width 288 height 69
type input "**"
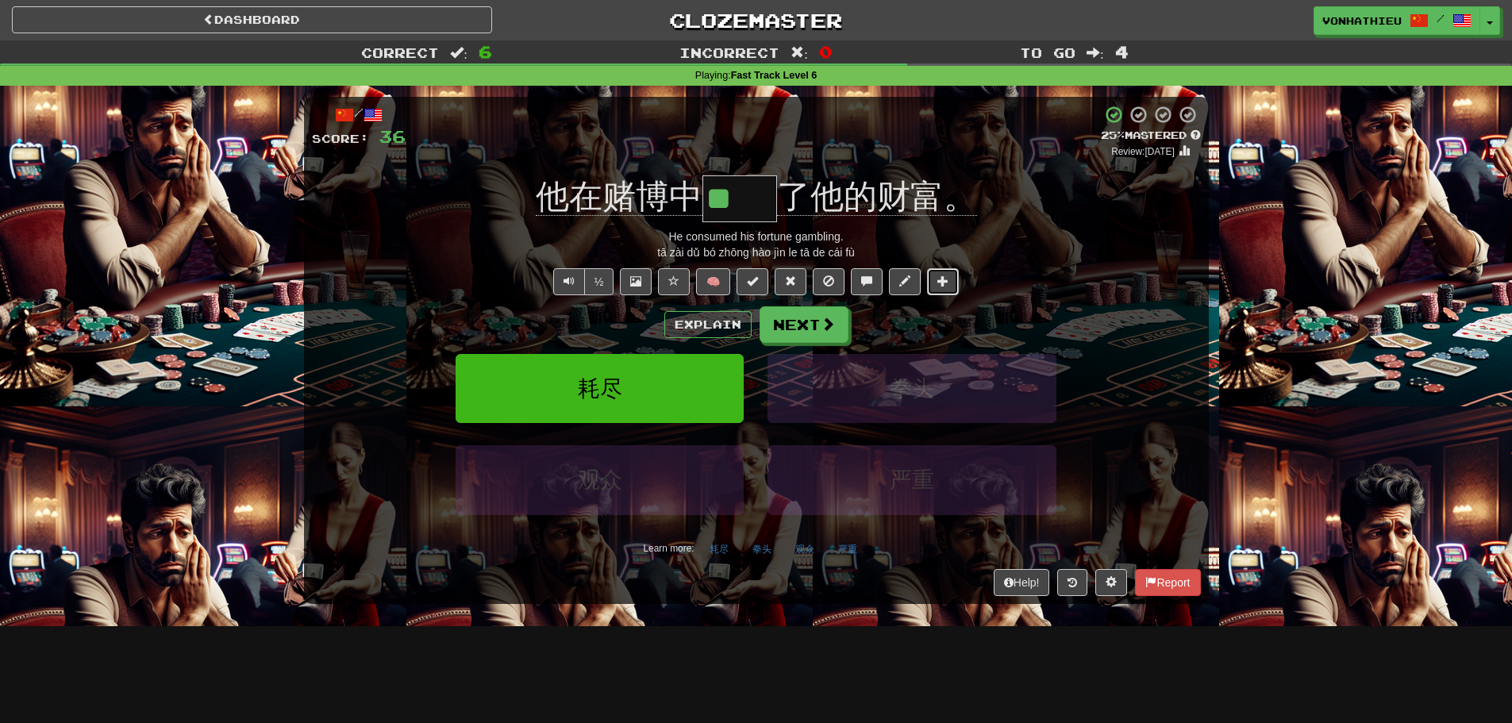
click at [947, 277] on span at bounding box center [943, 280] width 11 height 11
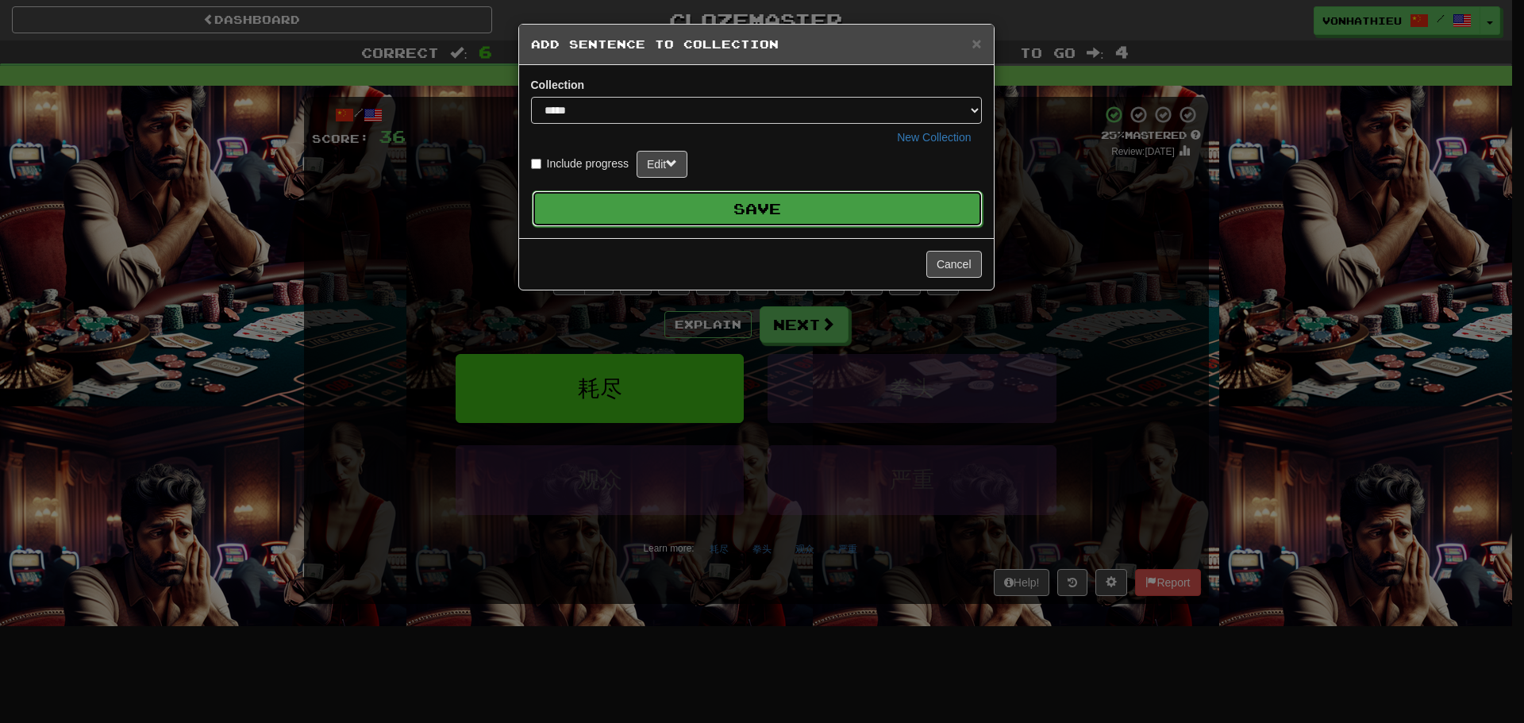
click at [818, 216] on button "Save" at bounding box center [757, 209] width 451 height 37
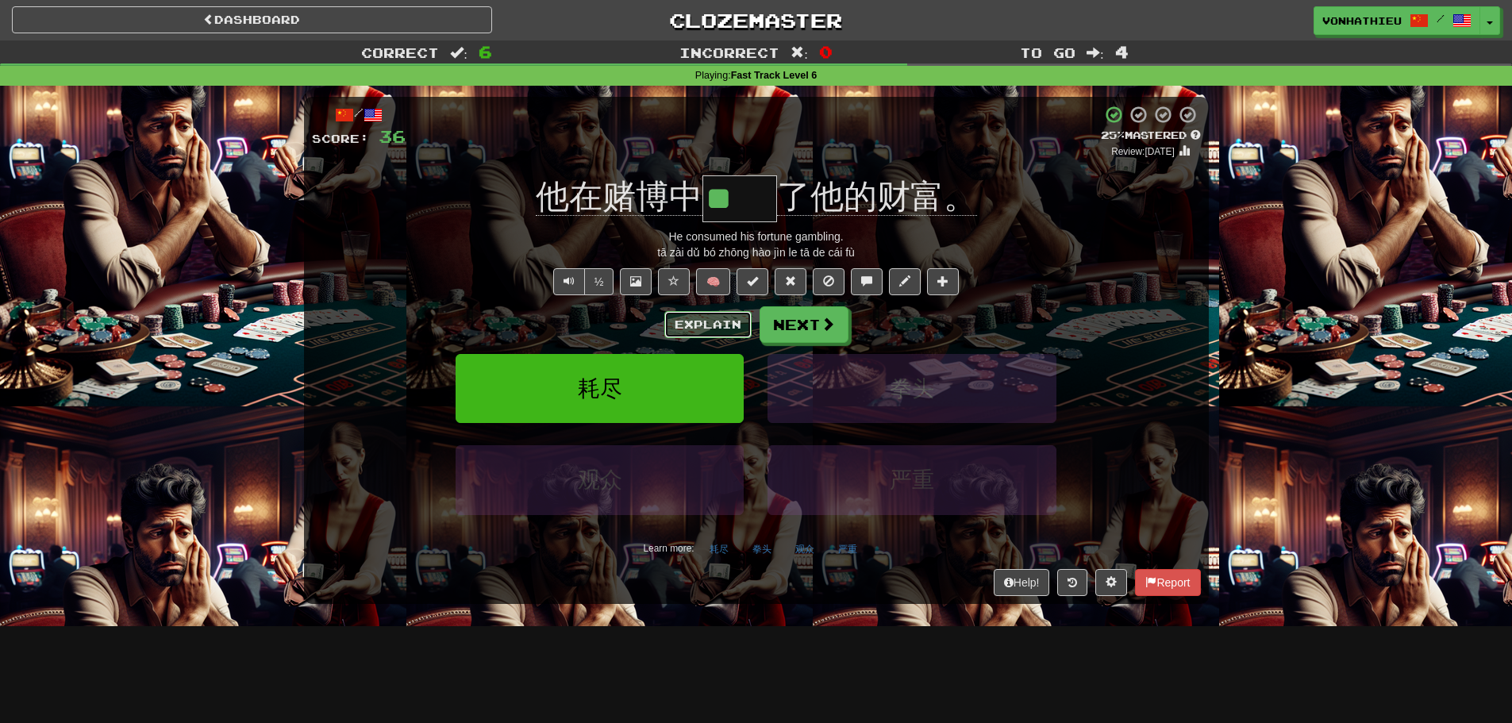
click at [680, 318] on button "Explain" at bounding box center [707, 324] width 87 height 27
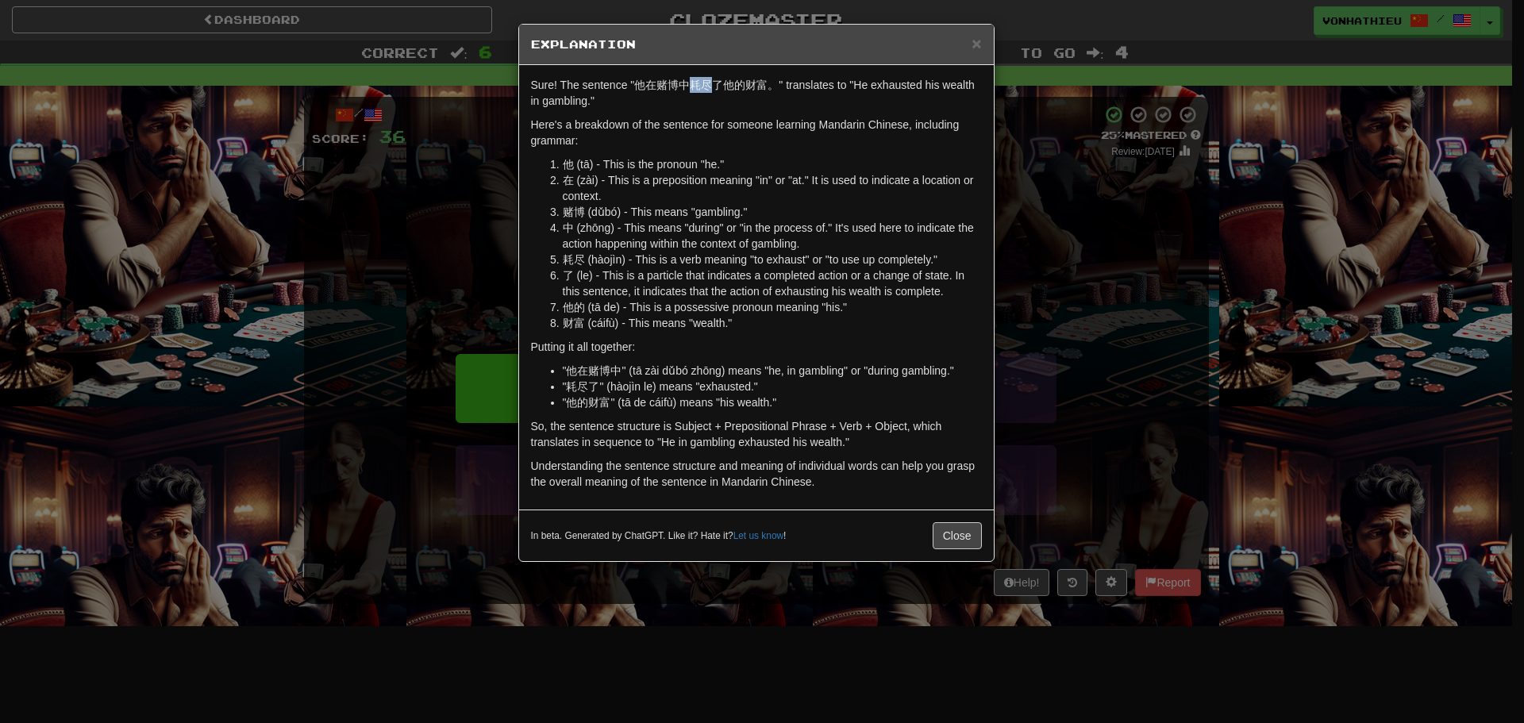
drag, startPoint x: 695, startPoint y: 90, endPoint x: 710, endPoint y: 90, distance: 14.3
click at [710, 90] on p "Sure! The sentence "他在赌博中耗尽了他的财富。" translates to "He exhausted his wealth in ga…" at bounding box center [756, 93] width 451 height 32
click at [734, 109] on body "Dashboard Clozemaster vonhathieu / Toggle Dropdown Dashboard Leaderboard Activi…" at bounding box center [762, 643] width 1524 height 1287
drag, startPoint x: 333, startPoint y: 234, endPoint x: 407, endPoint y: 225, distance: 75.2
click at [334, 234] on div "× Explanation Sure! The sentence "他在赌博中耗尽了他的财富。" translates to "He exhausted hi…" at bounding box center [762, 361] width 1524 height 723
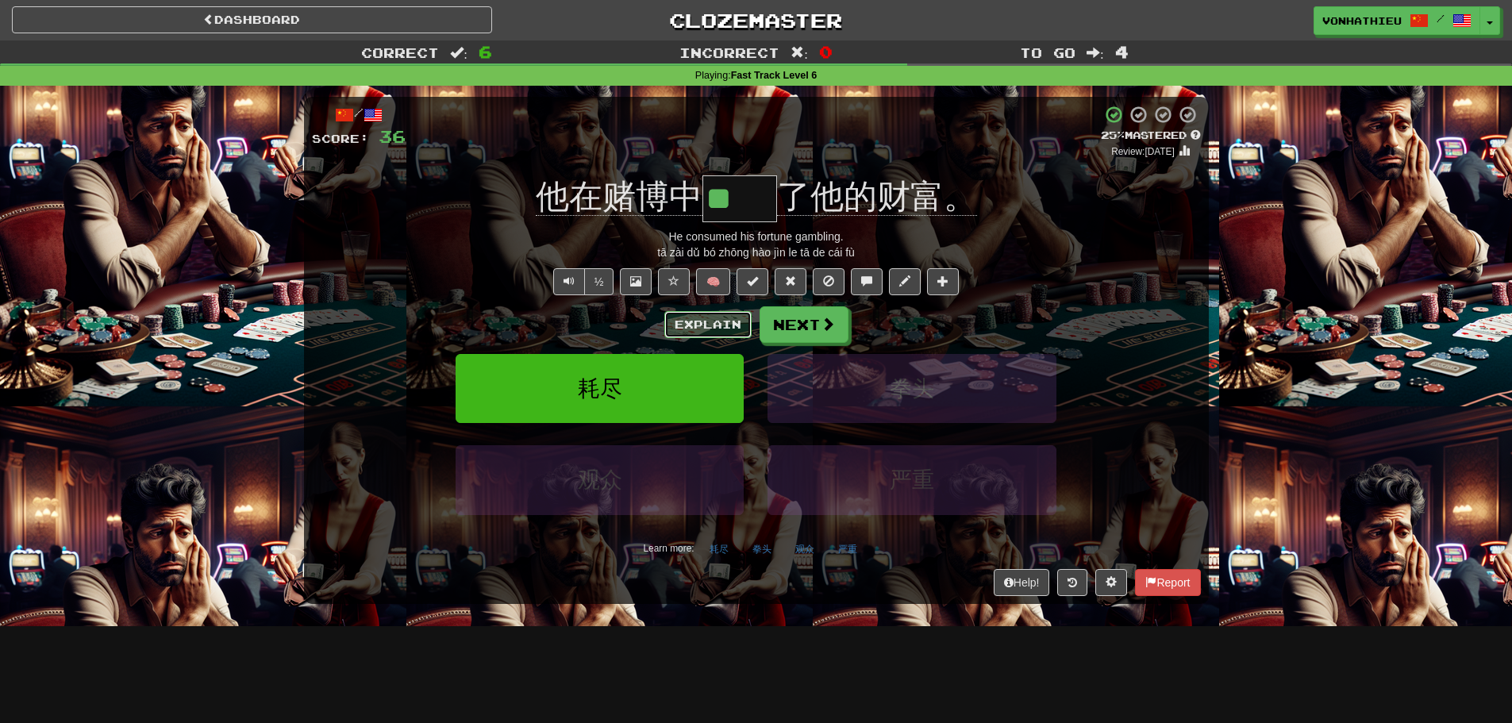
click at [695, 325] on button "Explain" at bounding box center [707, 324] width 87 height 27
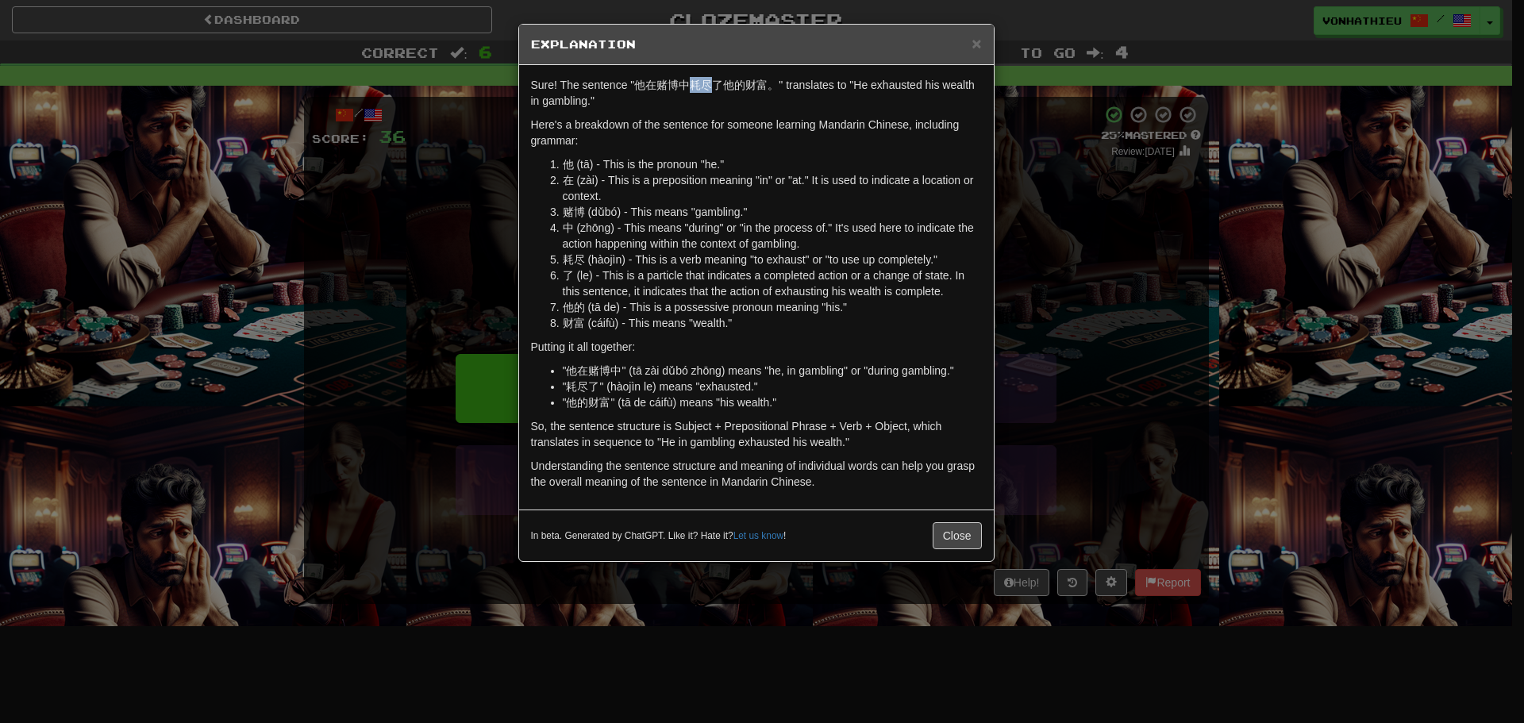
drag, startPoint x: 695, startPoint y: 87, endPoint x: 710, endPoint y: 87, distance: 15.1
click at [710, 87] on p "Sure! The sentence "他在赌博中耗尽了他的财富。" translates to "He exhausted his wealth in ga…" at bounding box center [756, 93] width 451 height 32
click at [726, 103] on body "Dashboard Clozemaster vonhathieu / Toggle Dropdown Dashboard Leaderboard Activi…" at bounding box center [762, 643] width 1524 height 1287
click at [1217, 268] on div "× Explanation Sure! The sentence "他在赌博中耗尽了他的财富。" translates to "He exhausted hi…" at bounding box center [762, 361] width 1524 height 723
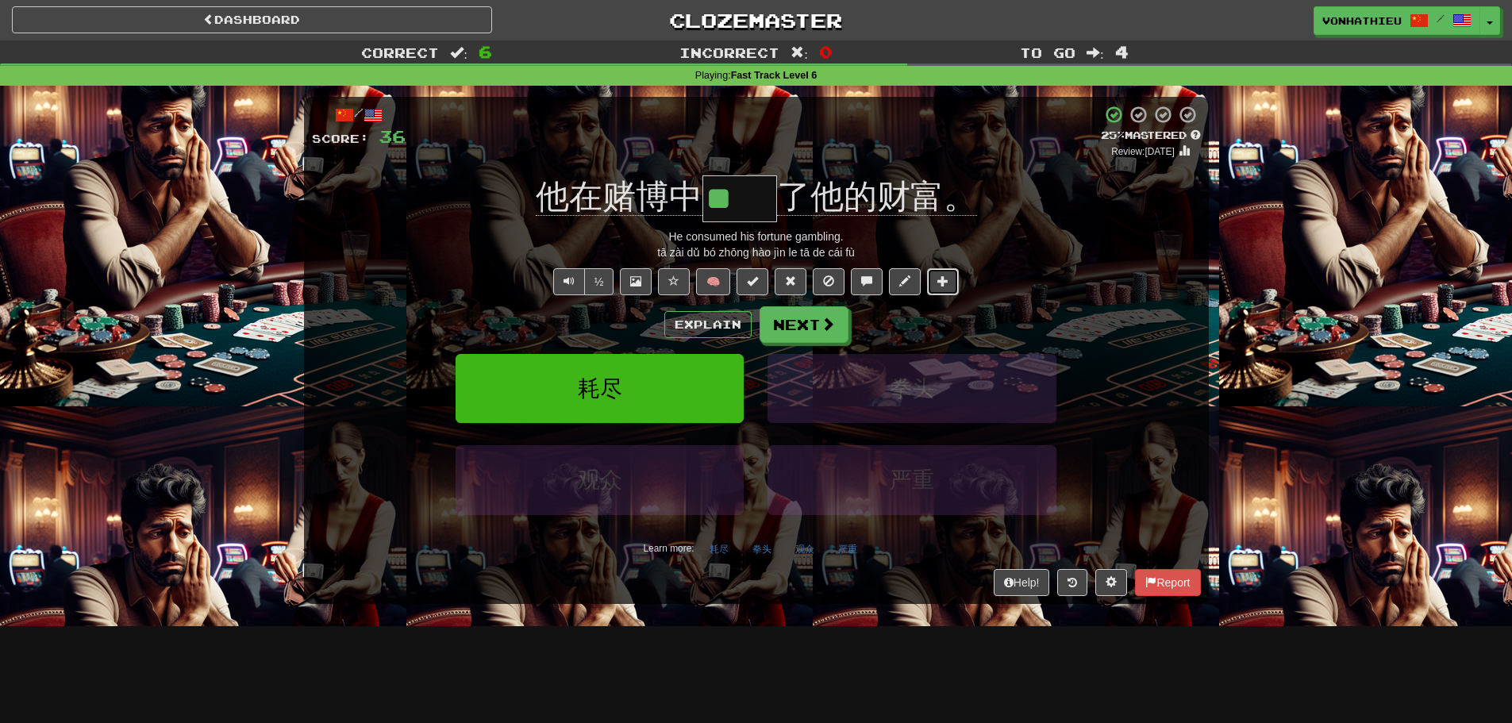
click at [934, 294] on button at bounding box center [943, 281] width 32 height 27
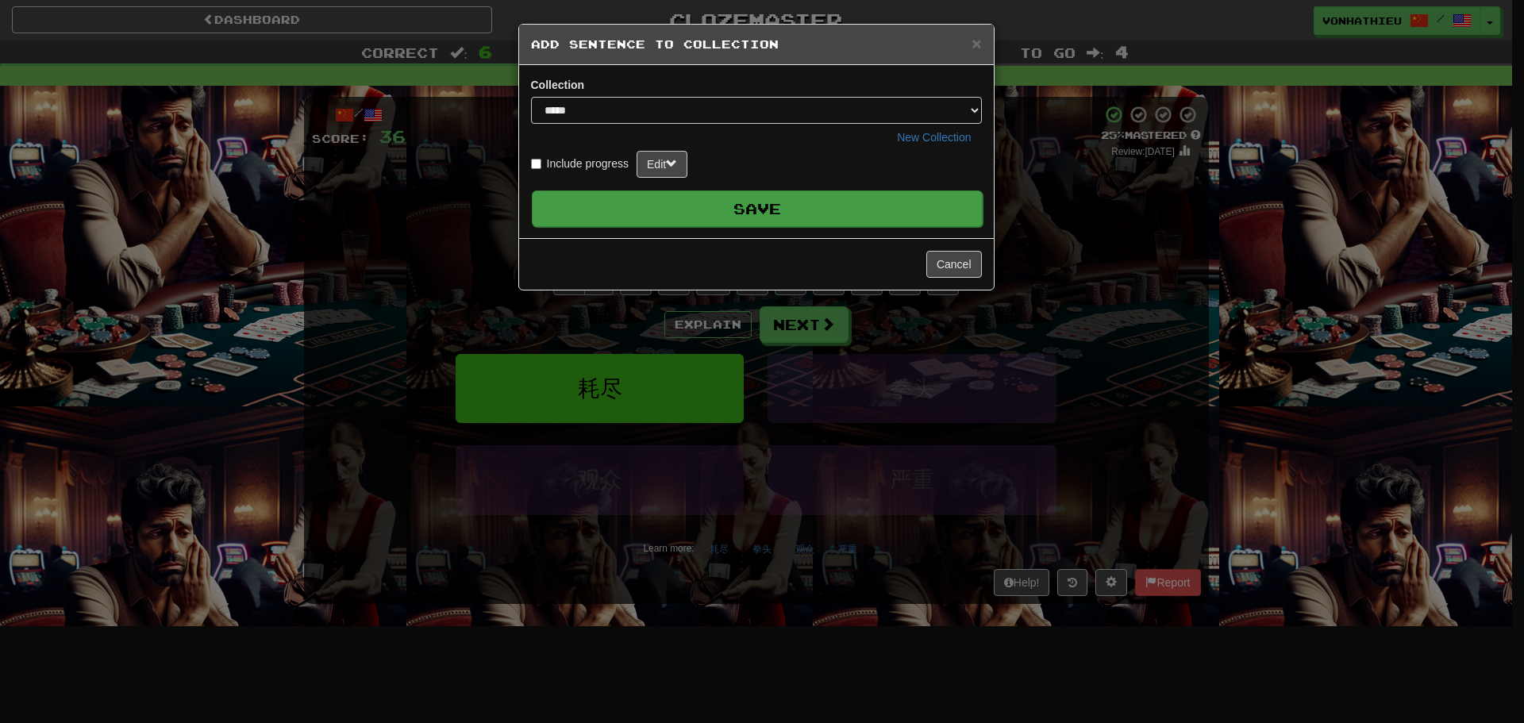
click at [773, 226] on button "Save" at bounding box center [757, 209] width 451 height 37
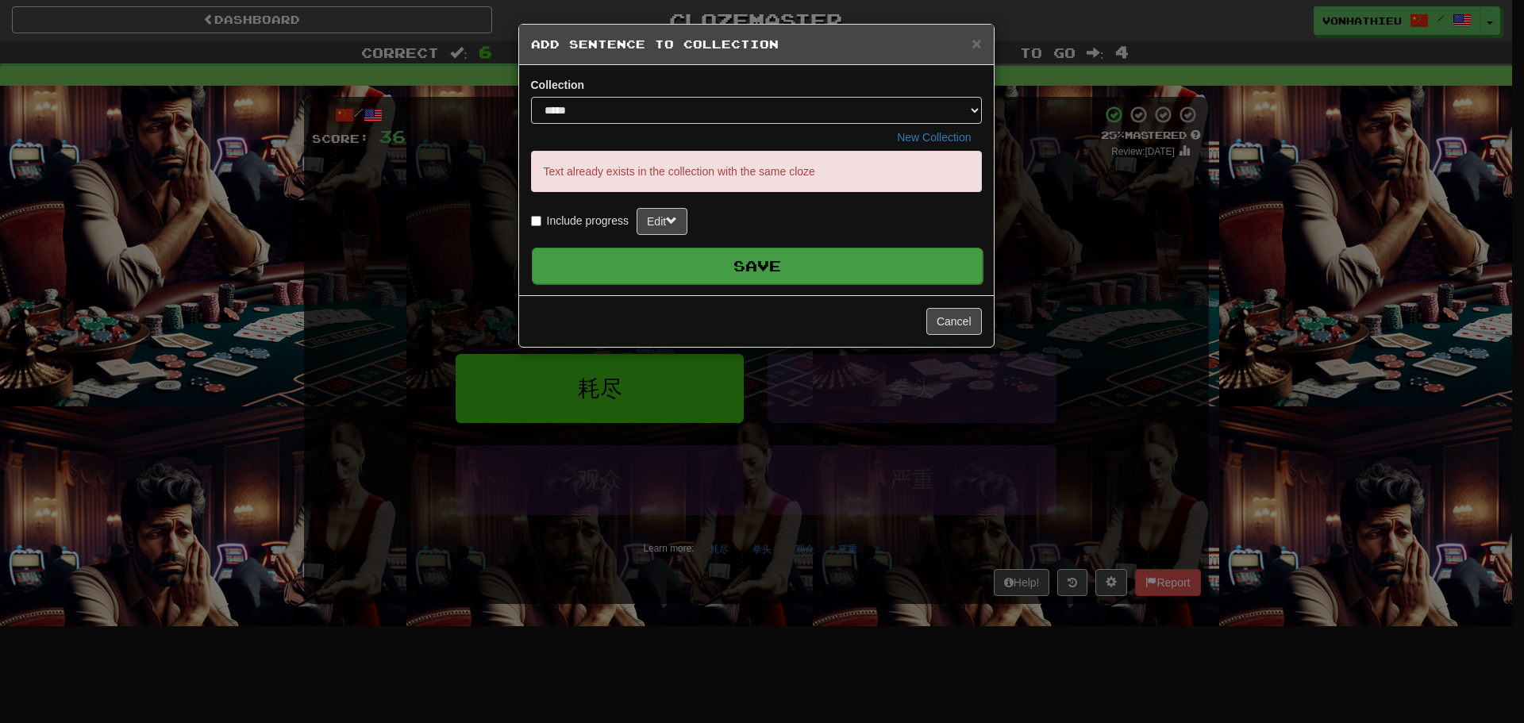
click at [773, 220] on div "Text already exists in the collection with the same cloze Include progress Edit" at bounding box center [756, 193] width 451 height 84
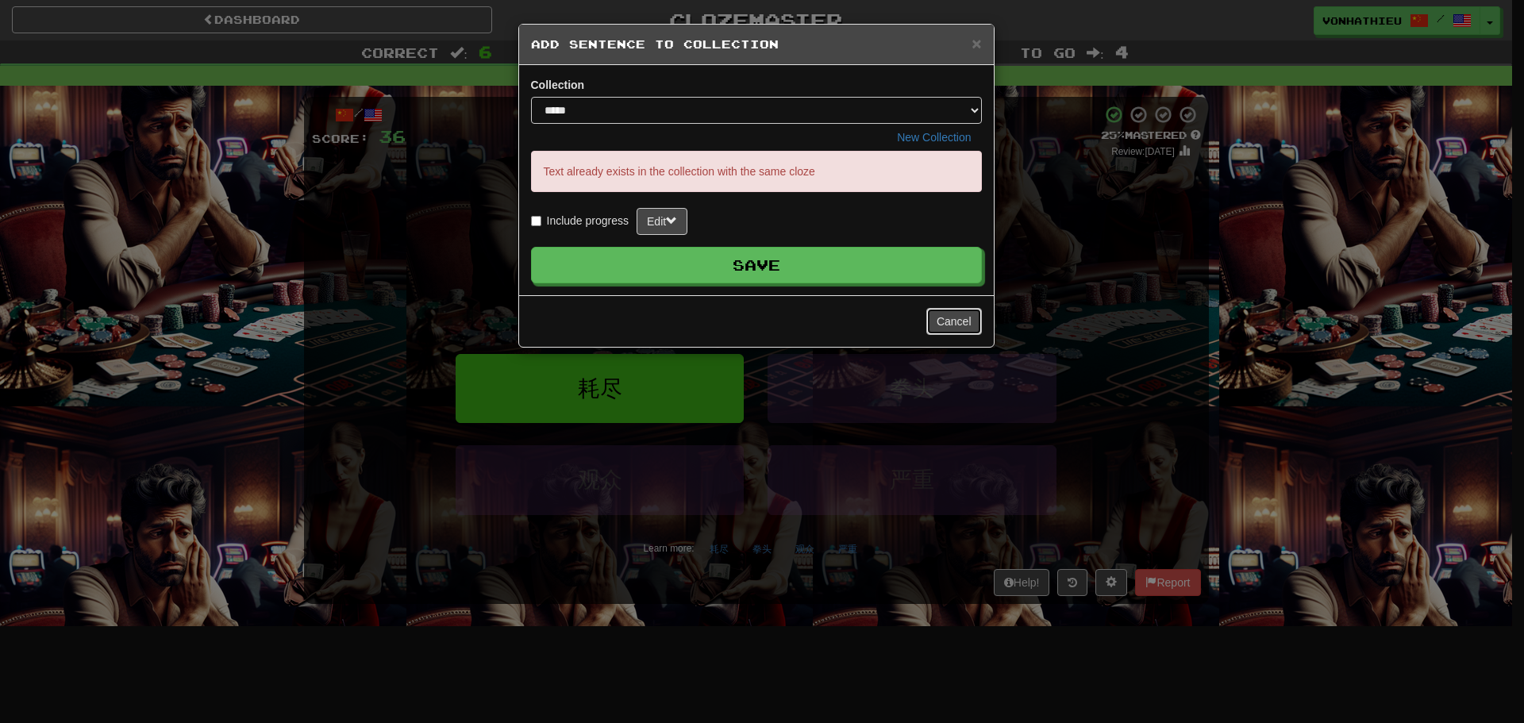
click at [952, 325] on button "Cancel" at bounding box center [954, 321] width 56 height 27
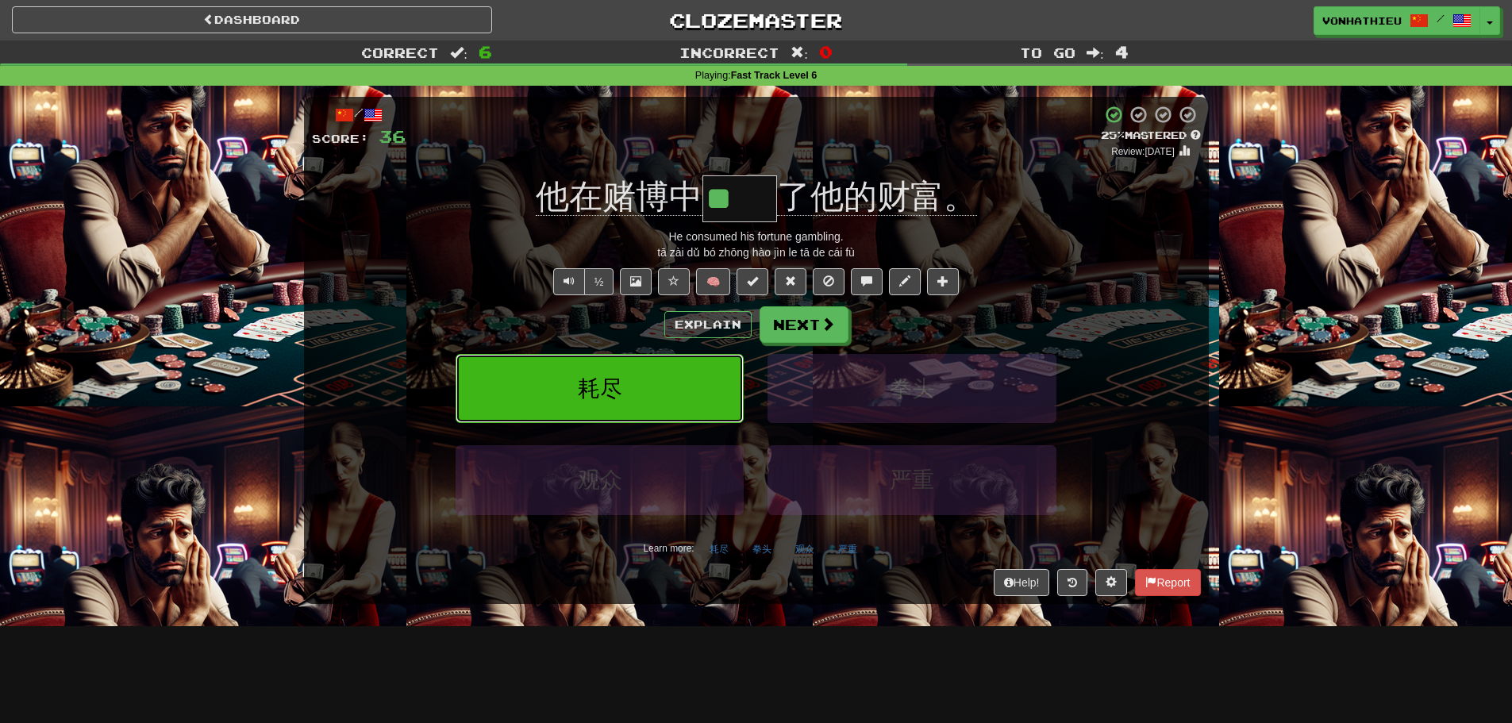
click at [618, 362] on button "耗尽" at bounding box center [600, 388] width 288 height 69
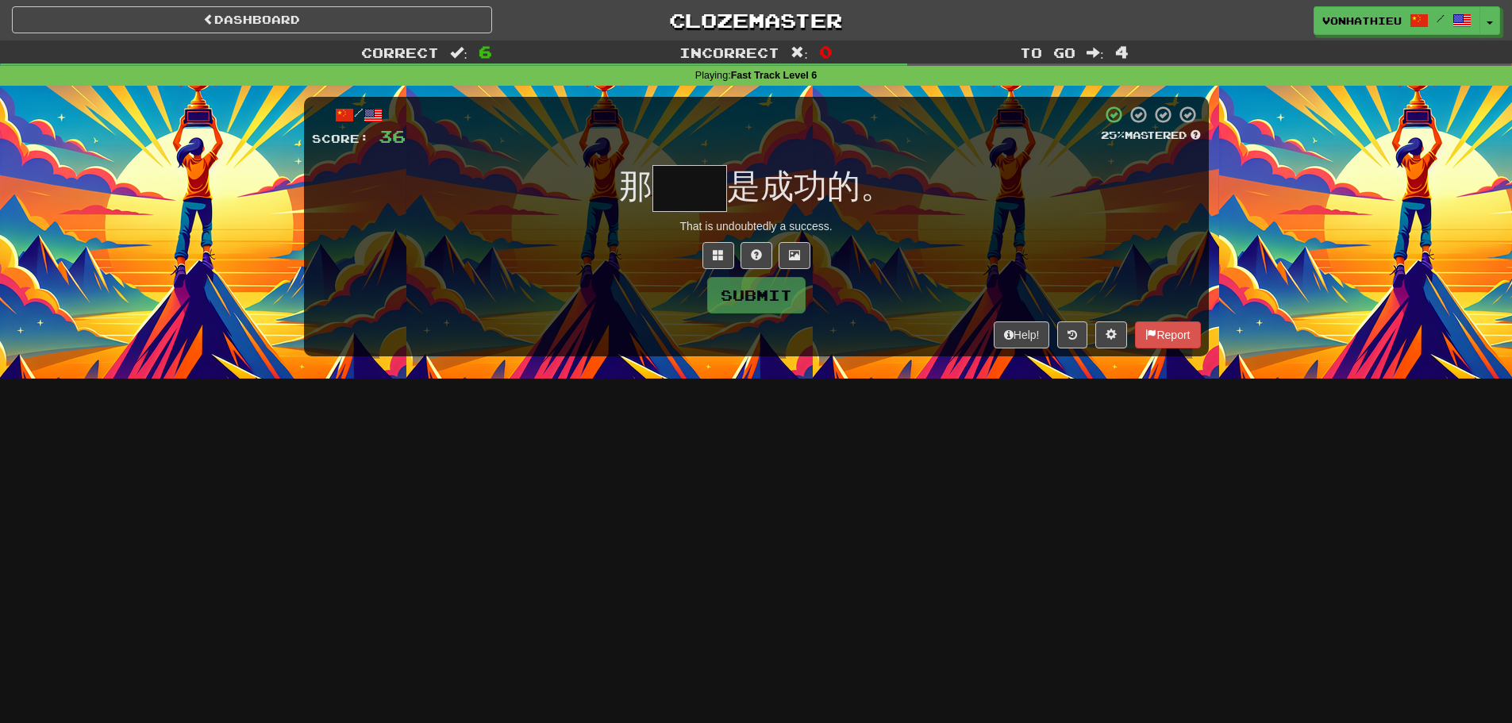
click at [672, 191] on input "text" at bounding box center [690, 188] width 75 height 47
type input "*"
click at [755, 259] on span at bounding box center [756, 254] width 11 height 11
type input "**"
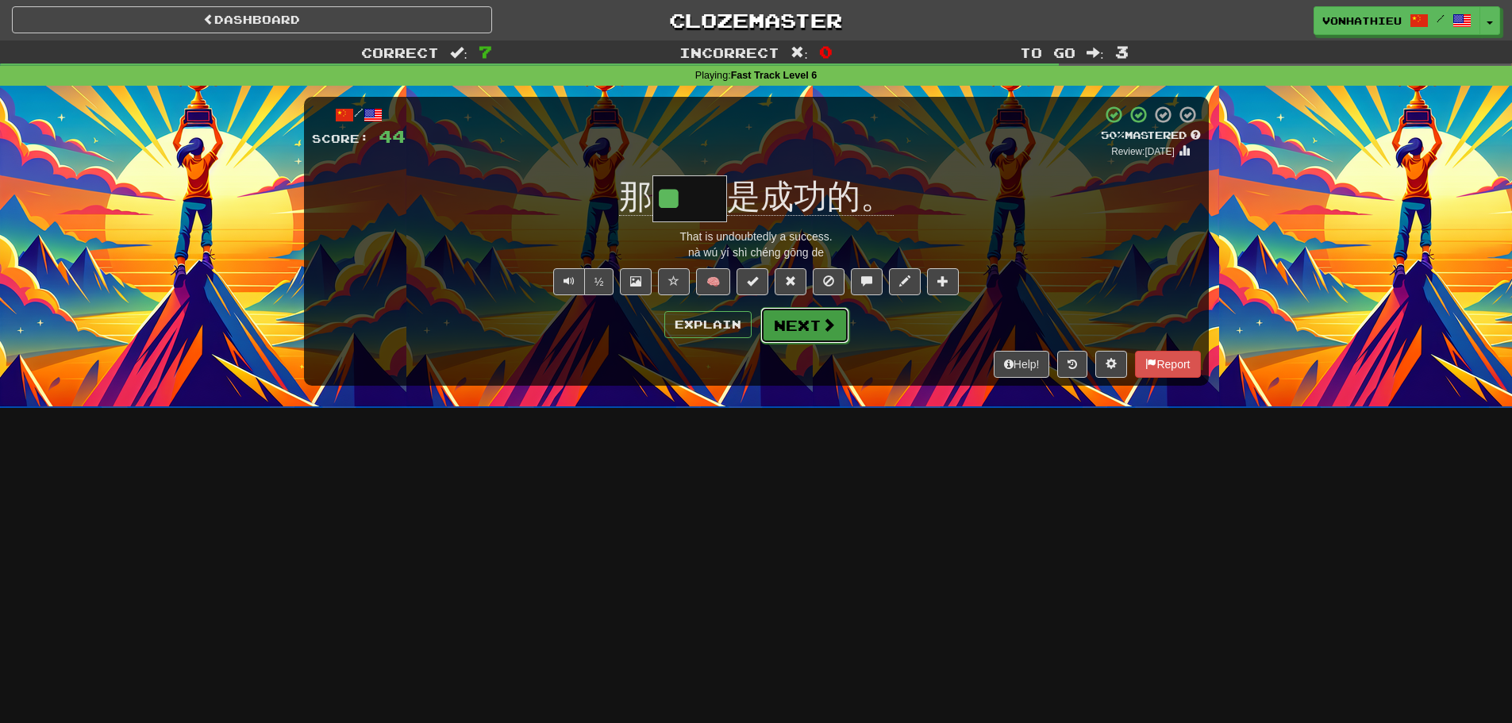
click at [781, 308] on button "Next" at bounding box center [804, 325] width 89 height 37
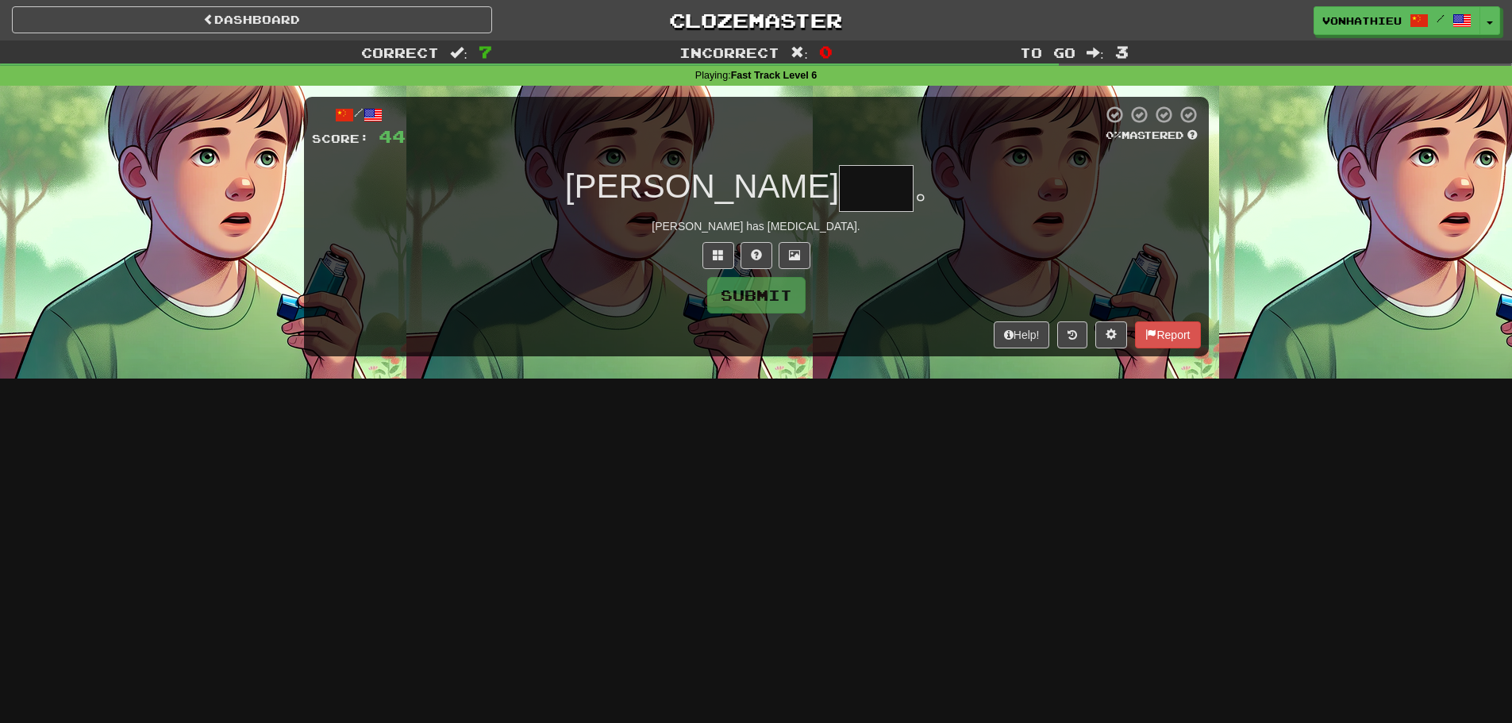
click at [839, 201] on input "text" at bounding box center [876, 188] width 75 height 47
click at [839, 202] on input "text" at bounding box center [876, 188] width 75 height 47
click at [725, 256] on button at bounding box center [719, 255] width 32 height 27
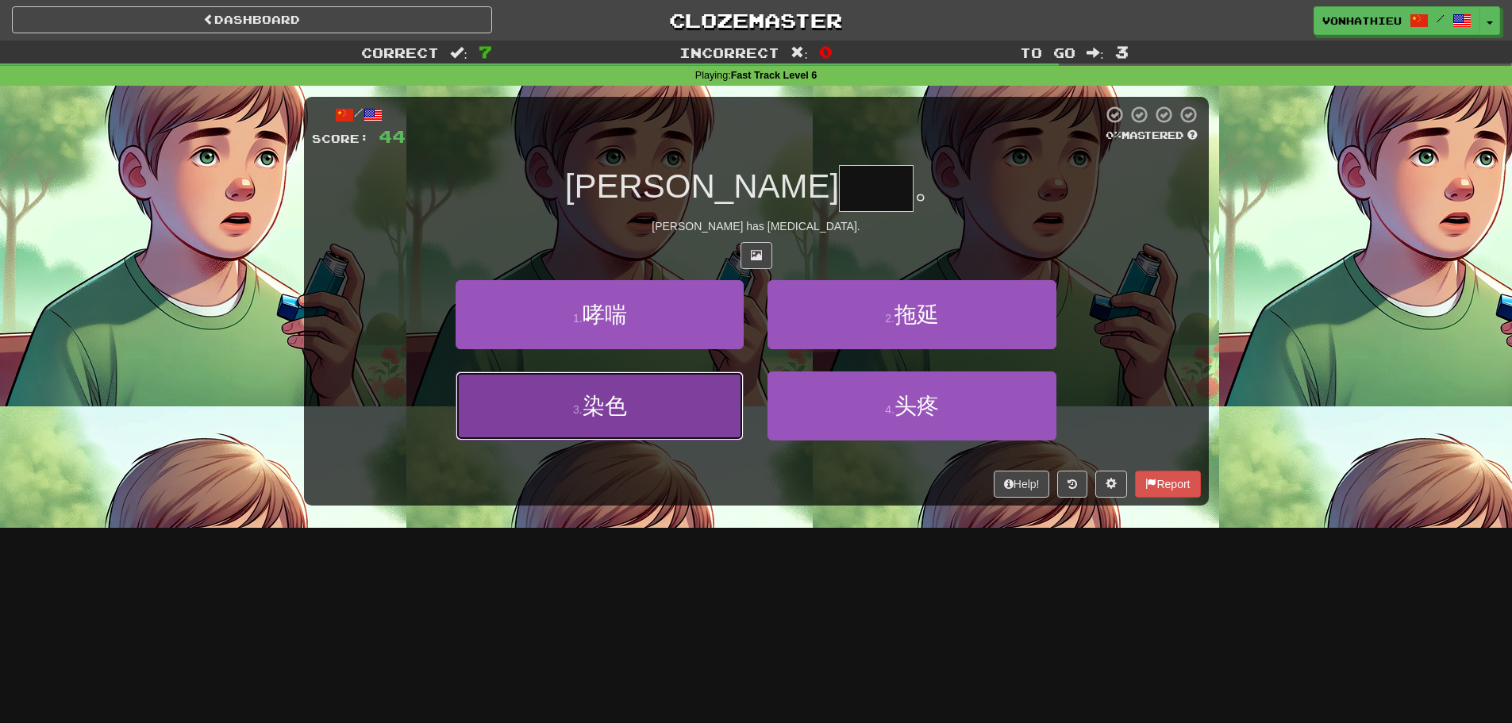
click at [568, 430] on button "3 . 染色" at bounding box center [600, 406] width 288 height 69
type input "**"
